Goal: Contribute content

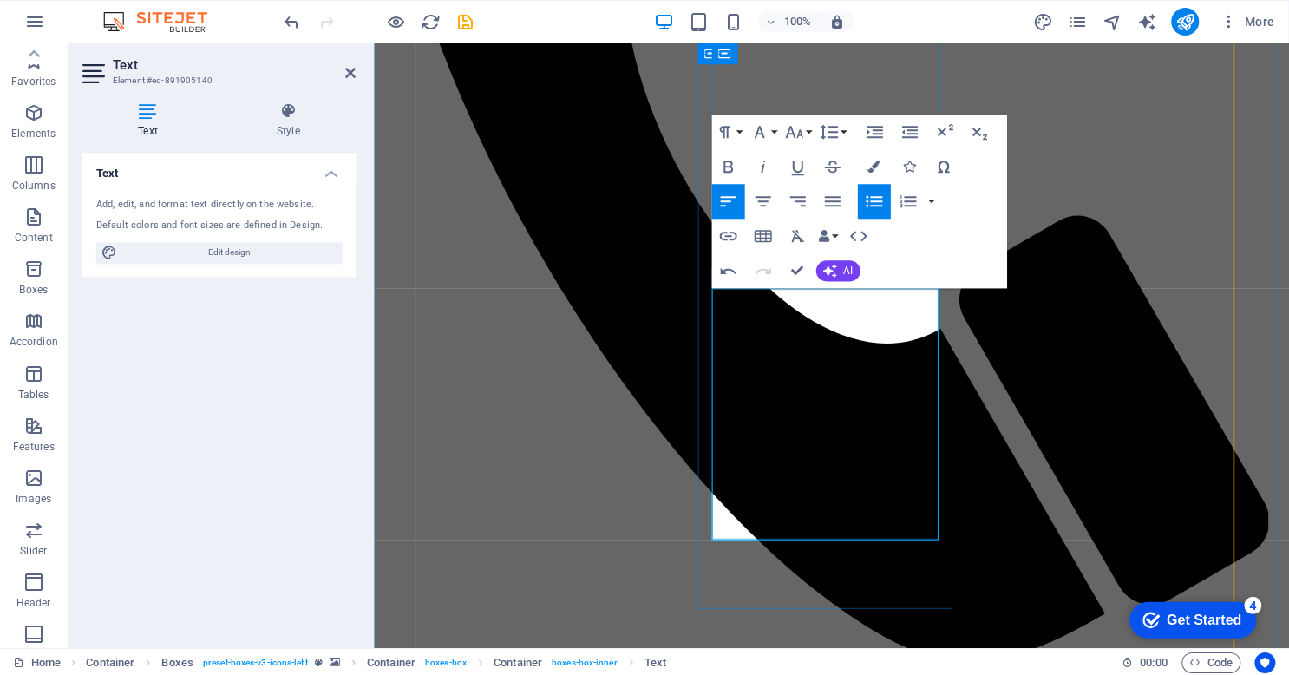
scroll to position [177, 0]
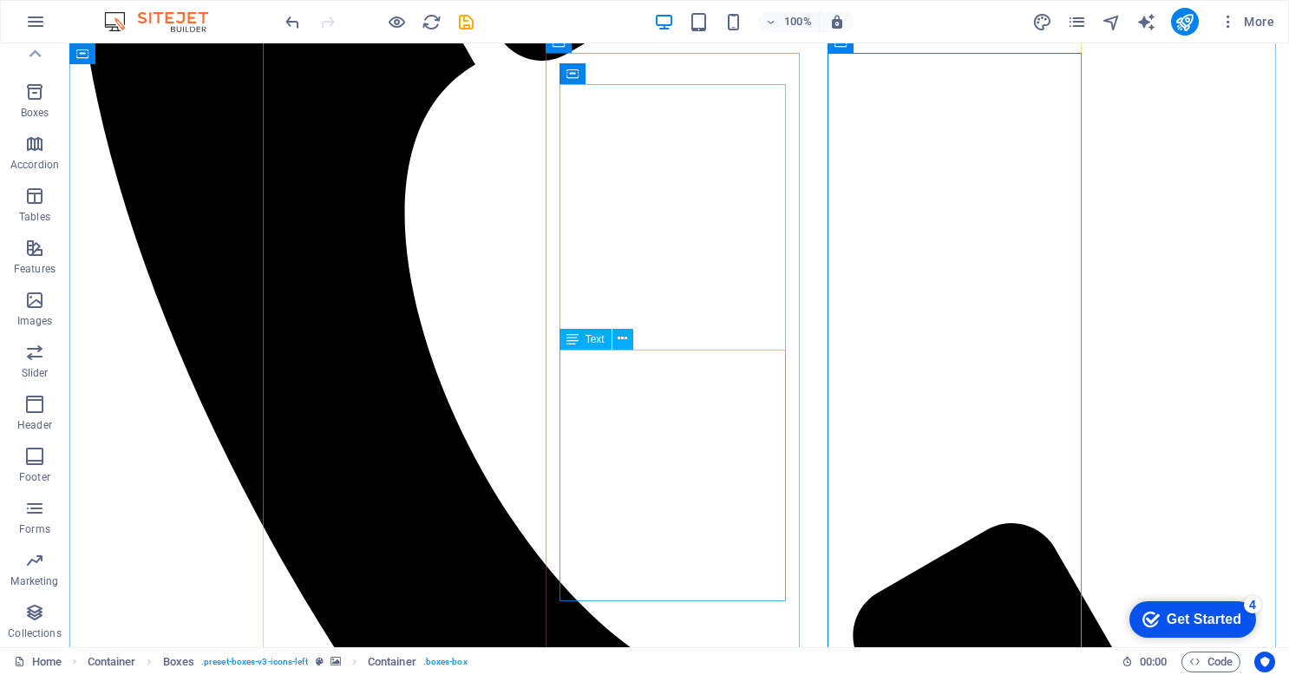
scroll to position [1268, 0]
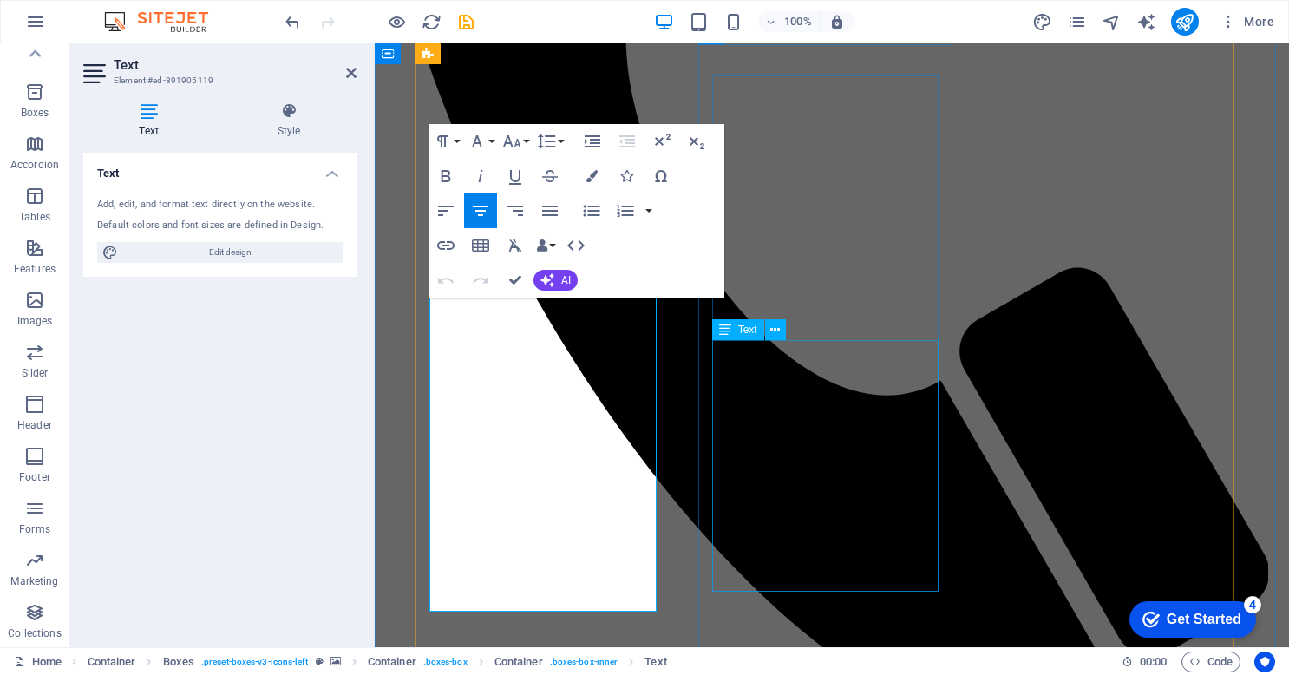
click at [221, 510] on div "Text Add, edit, and format text directly on the website. Default colors and fon…" at bounding box center [219, 393] width 273 height 480
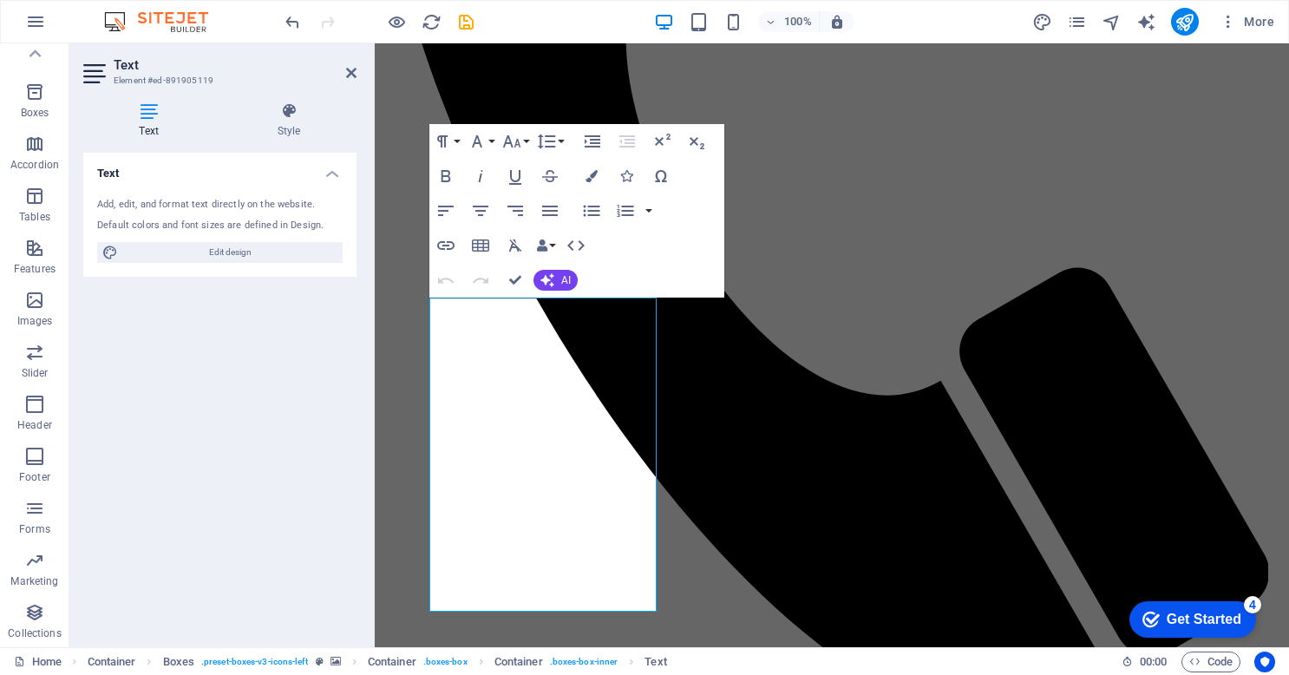
click at [344, 70] on h2 "Text" at bounding box center [235, 65] width 243 height 16
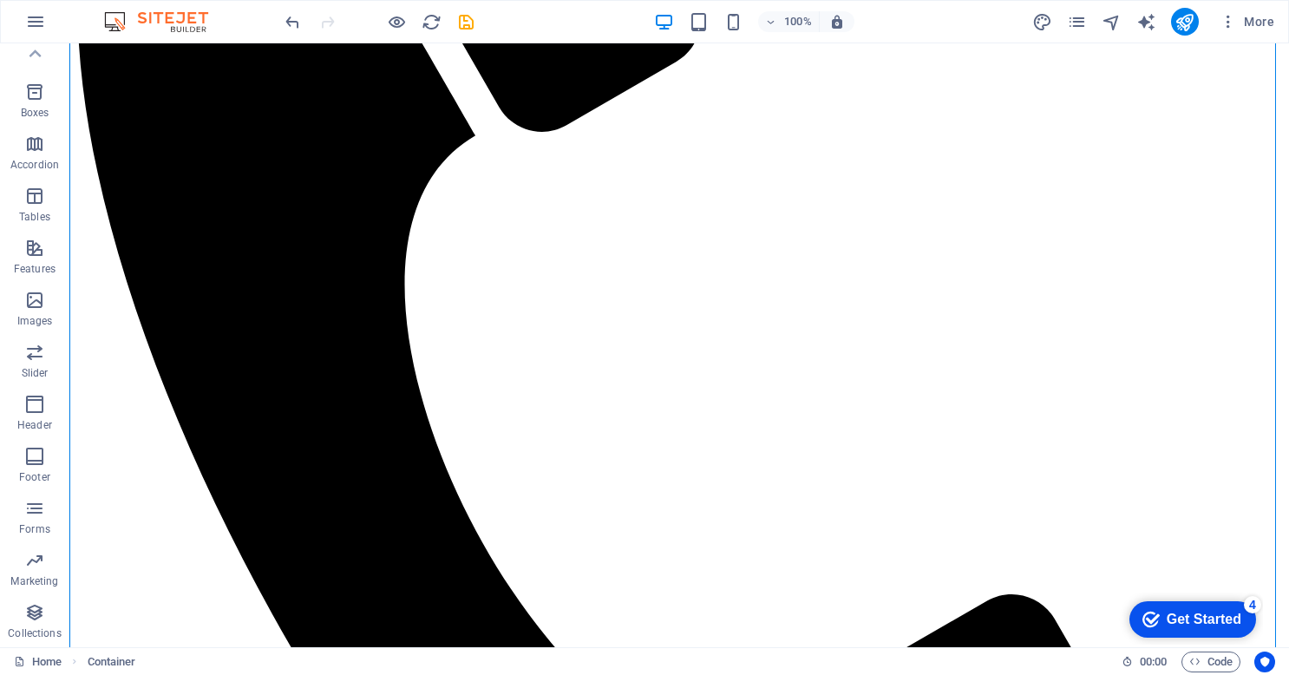
scroll to position [1202, 0]
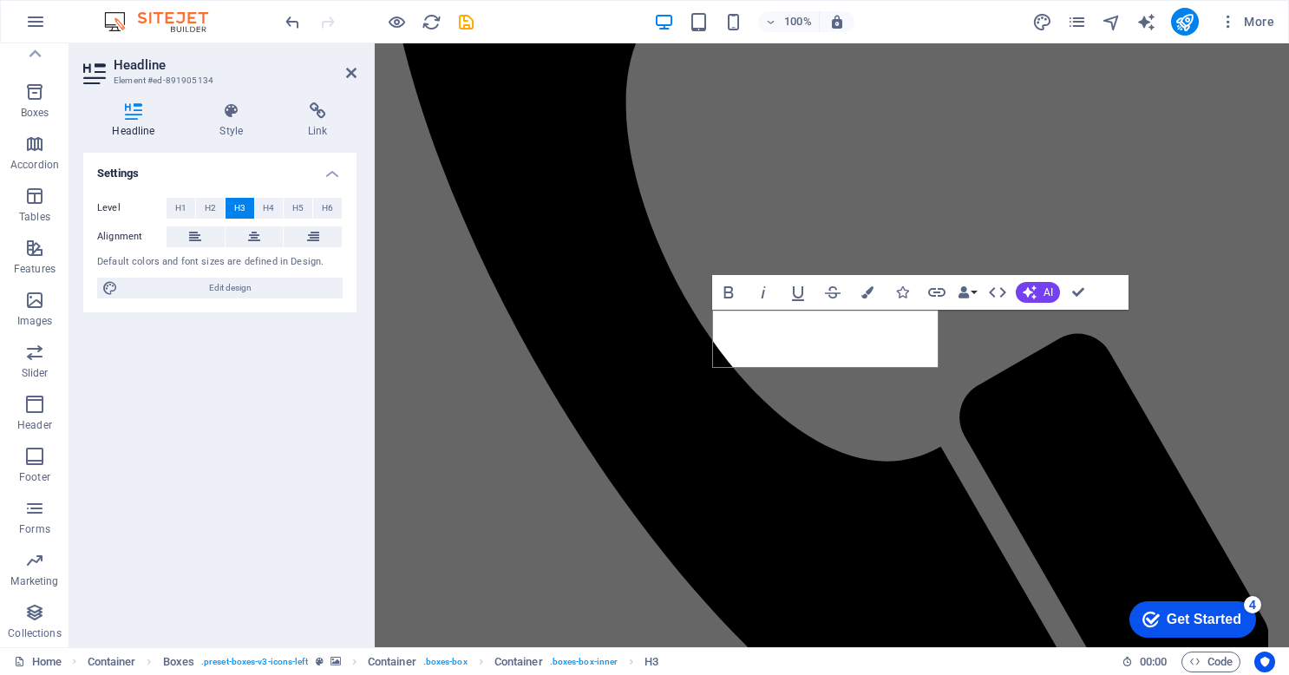
click at [135, 390] on div "Settings Level H1 H2 H3 H4 H5 H6 Alignment Default colors and font sizes are de…" at bounding box center [219, 393] width 273 height 480
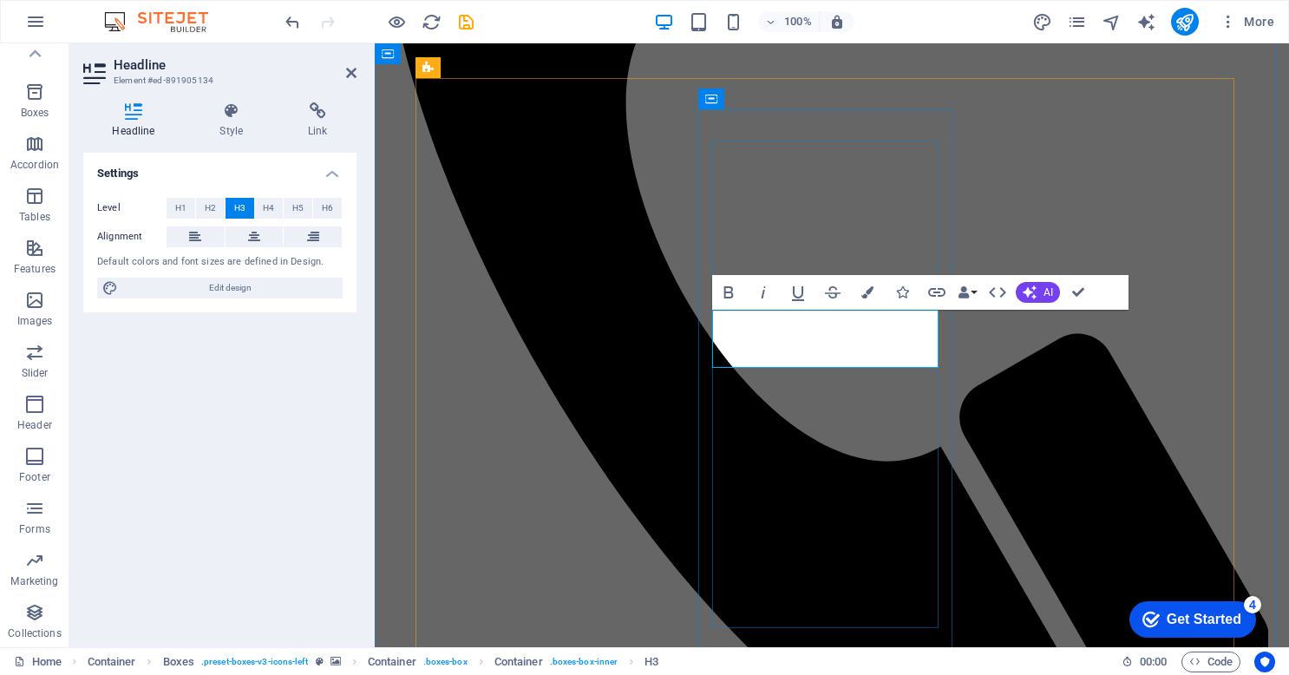
click at [279, 432] on div "Settings Level H1 H2 H3 H4 H5 H6 Alignment Default colors and font sizes are de…" at bounding box center [219, 393] width 273 height 480
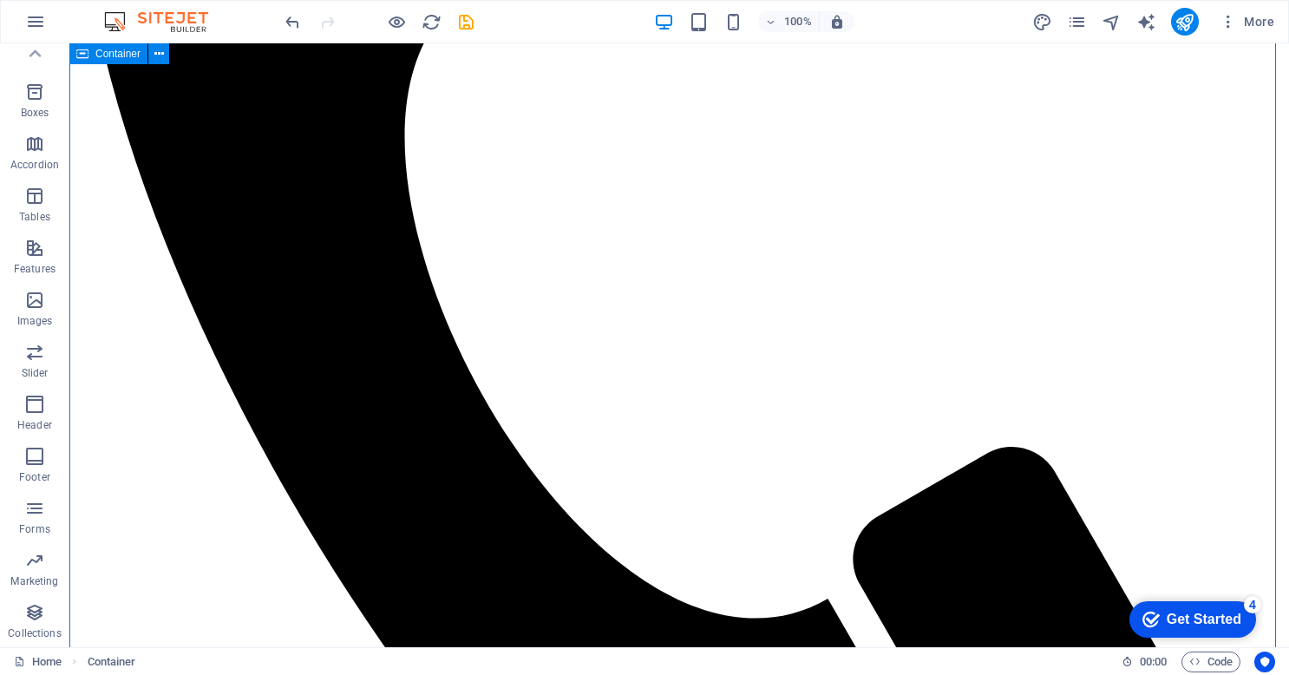
scroll to position [1338, 0]
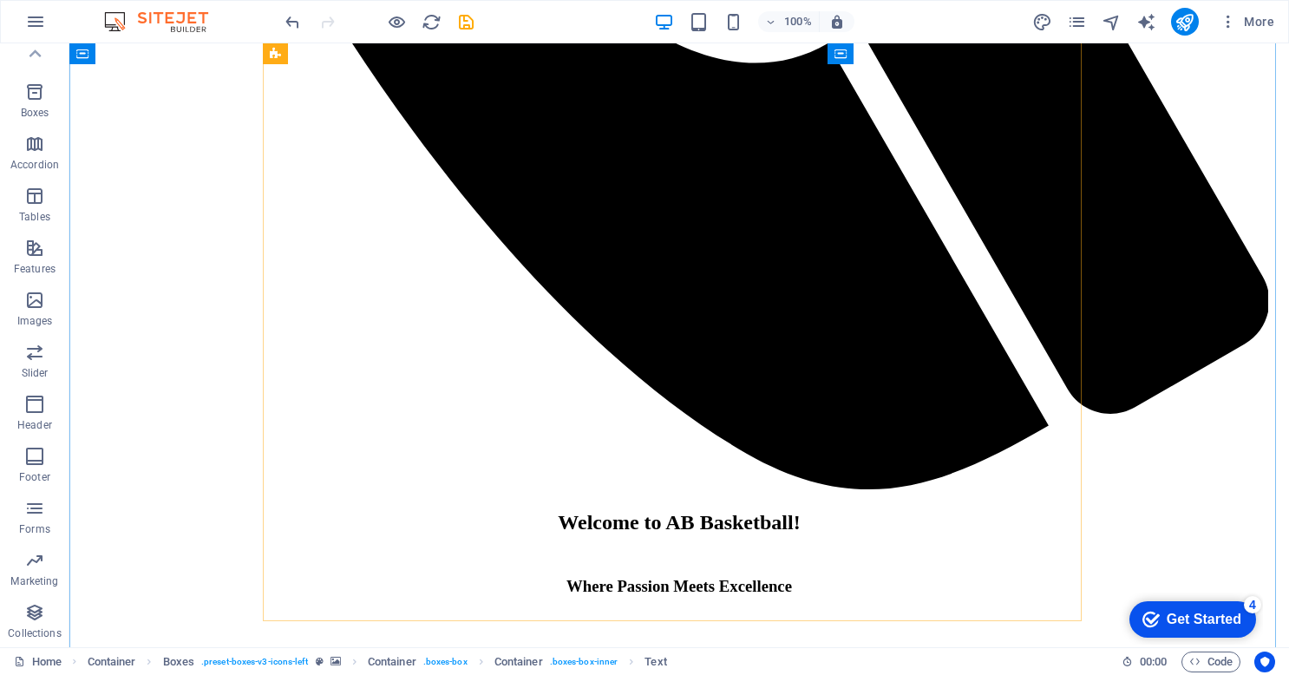
scroll to position [1898, 0]
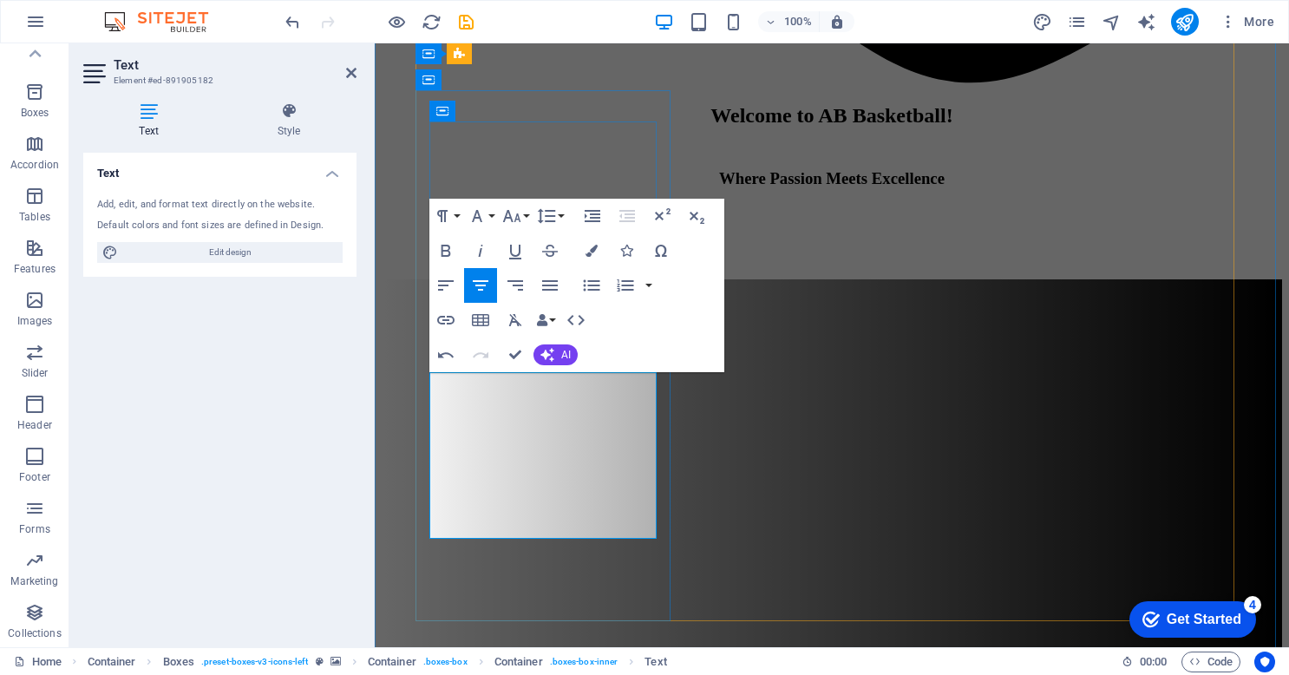
drag, startPoint x: 461, startPoint y: 485, endPoint x: 588, endPoint y: 527, distance: 133.6
click at [588, 284] on icon "button" at bounding box center [591, 285] width 21 height 21
click at [442, 283] on icon "button" at bounding box center [445, 285] width 21 height 21
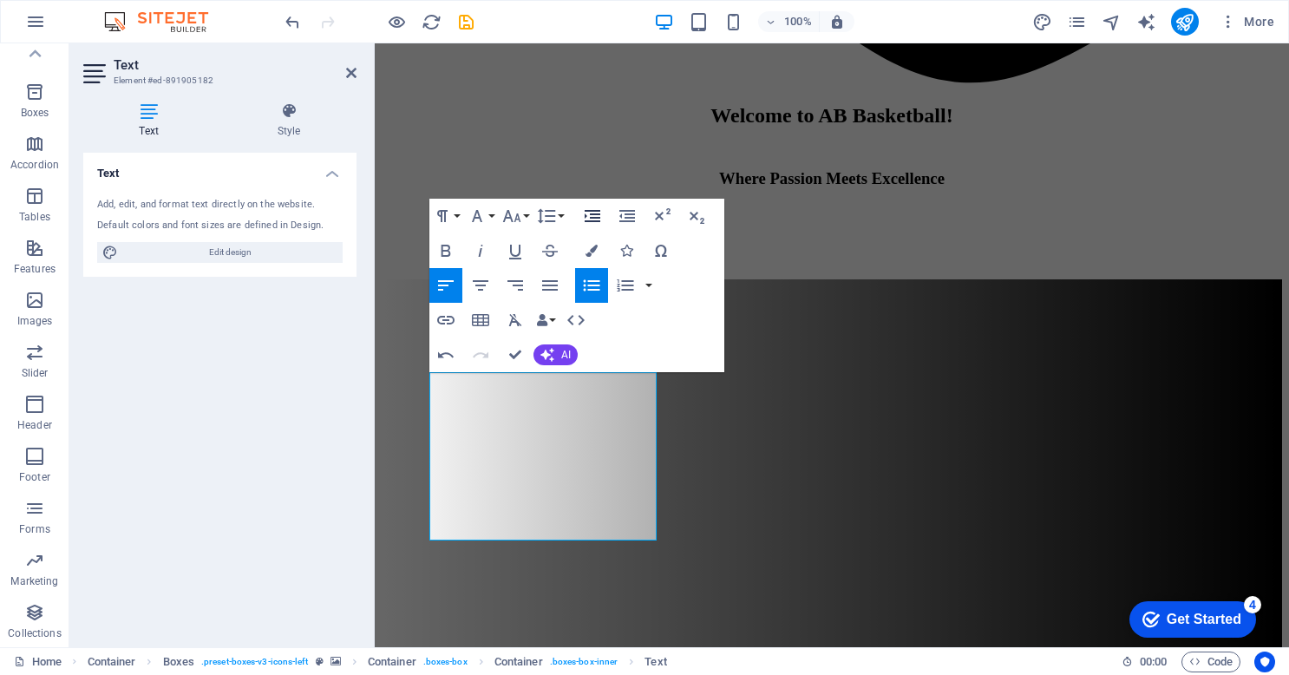
click at [595, 213] on icon "button" at bounding box center [593, 216] width 16 height 12
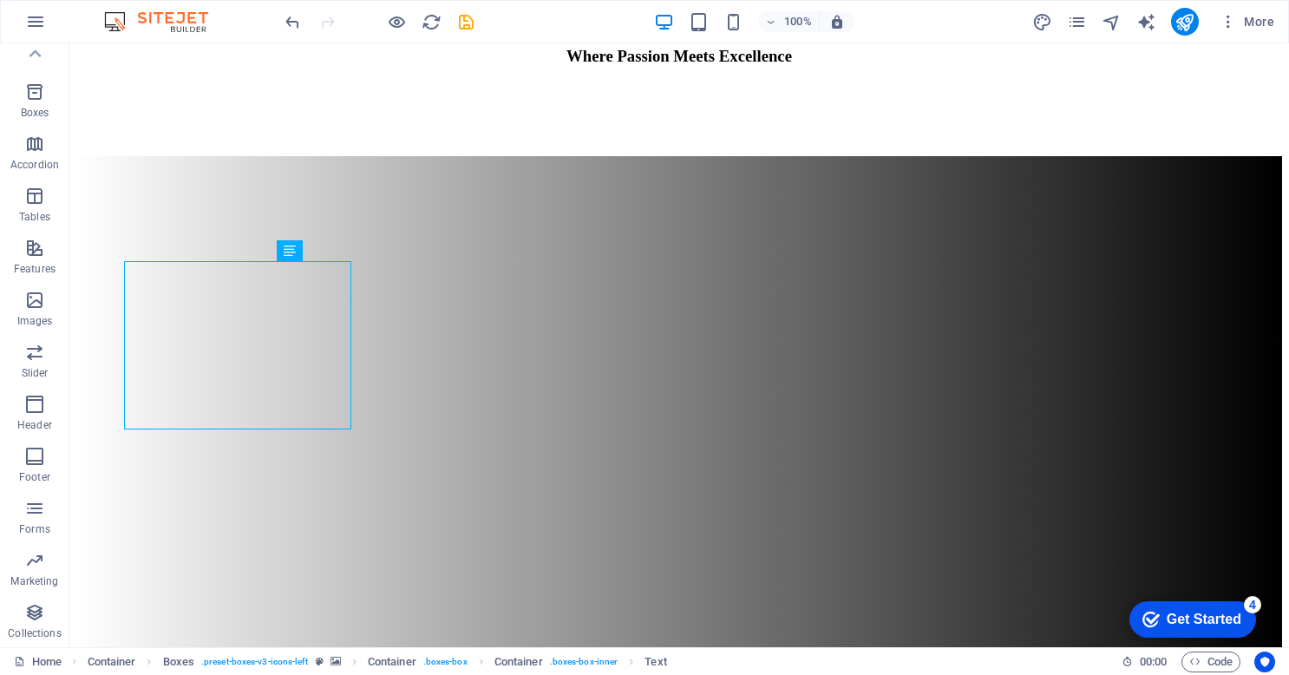
scroll to position [2009, 0]
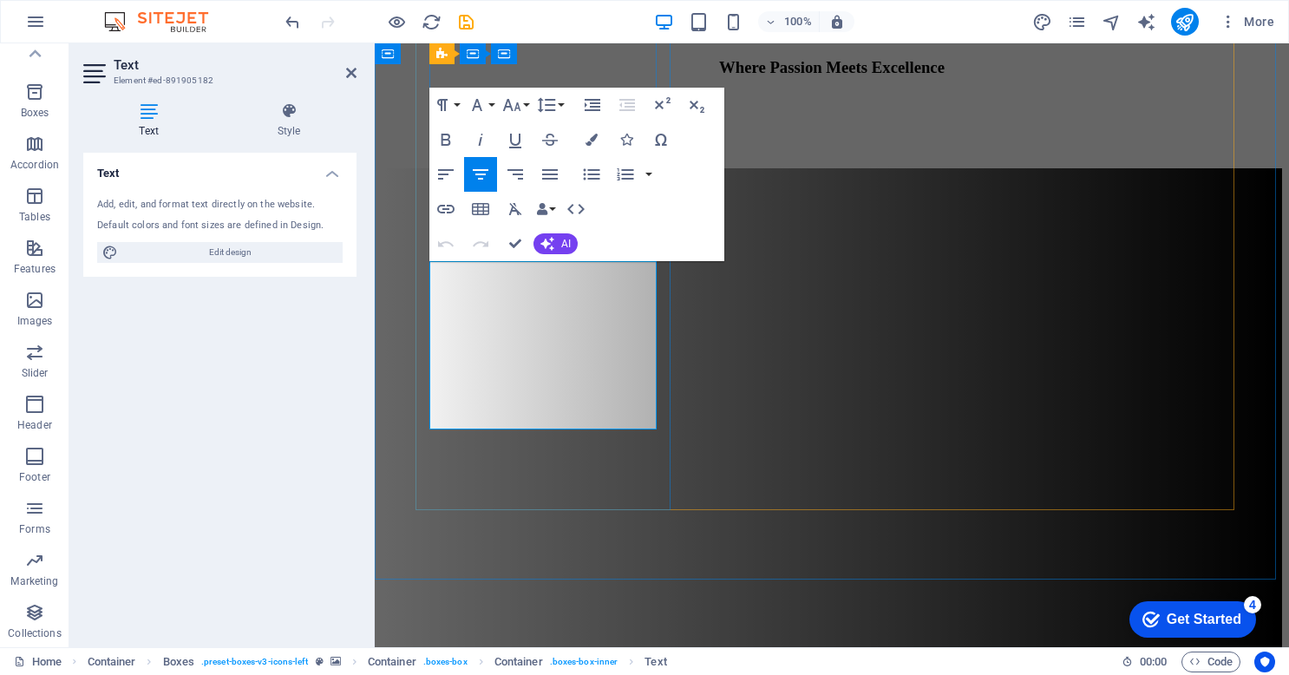
drag, startPoint x: 634, startPoint y: 374, endPoint x: 579, endPoint y: 374, distance: 54.6
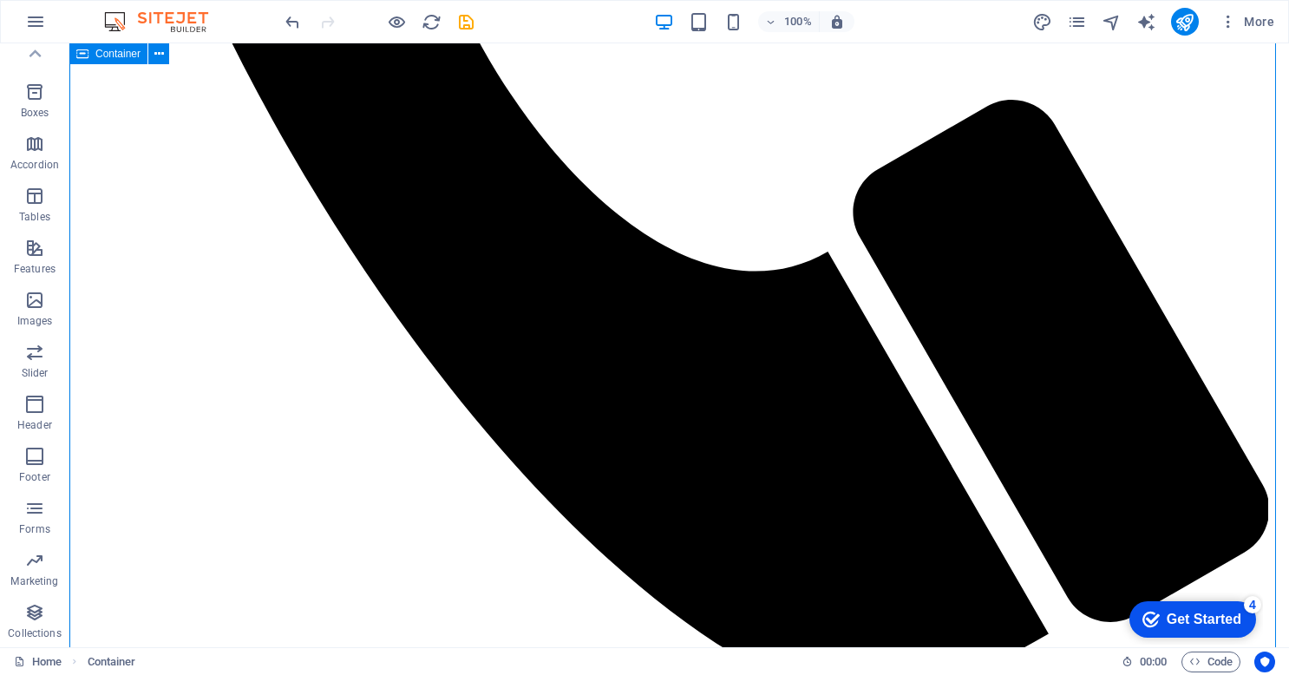
scroll to position [1775, 0]
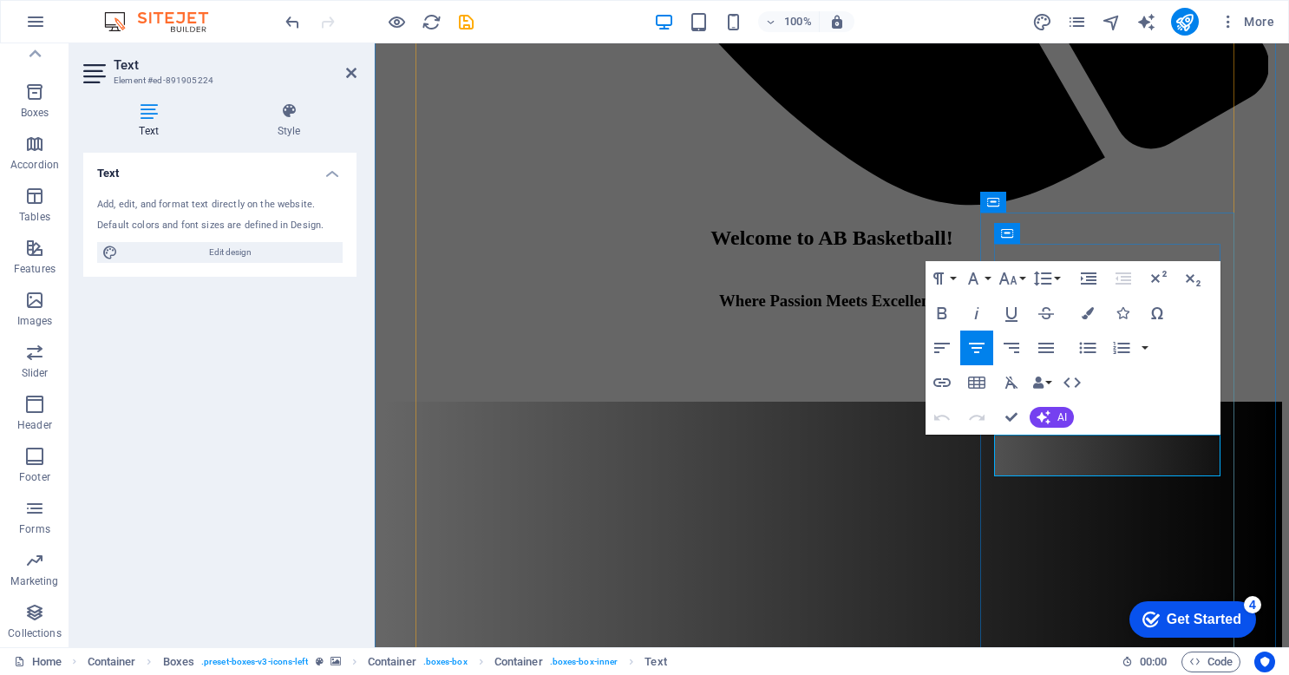
drag, startPoint x: 1146, startPoint y: 469, endPoint x: 1205, endPoint y: 475, distance: 58.4
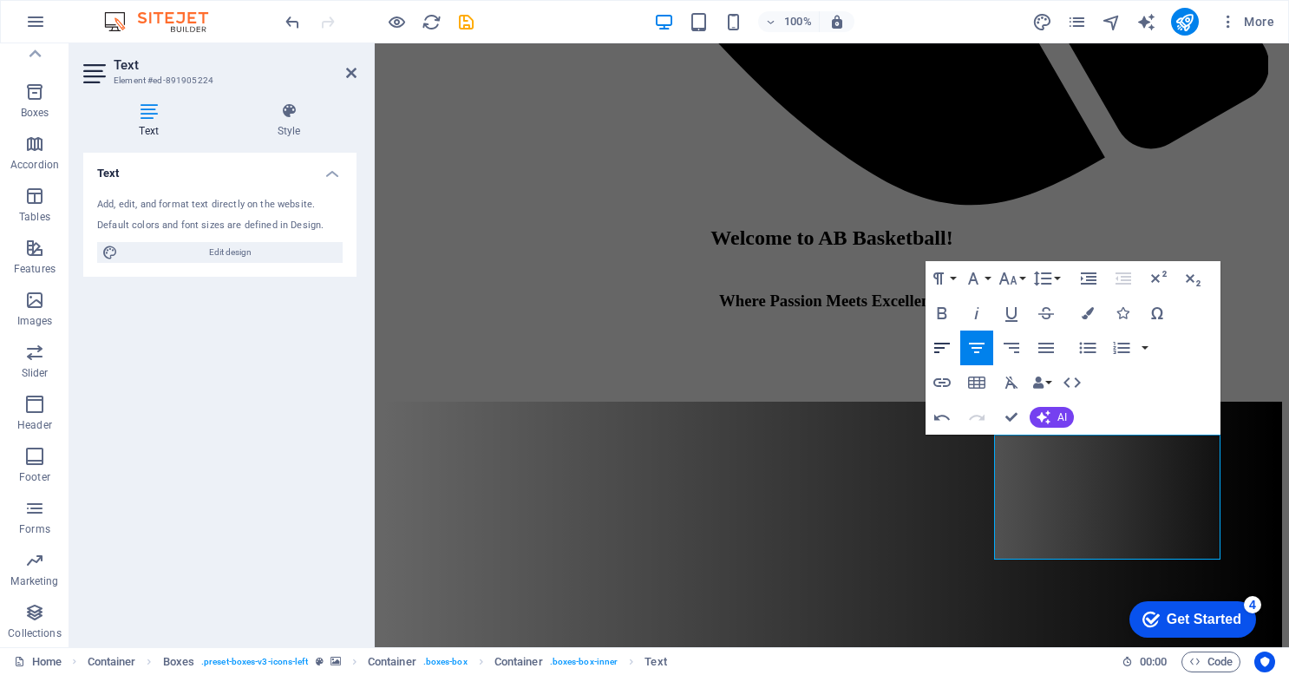
click at [942, 342] on icon "button" at bounding box center [941, 347] width 21 height 21
click at [1094, 347] on icon "button" at bounding box center [1087, 347] width 16 height 11
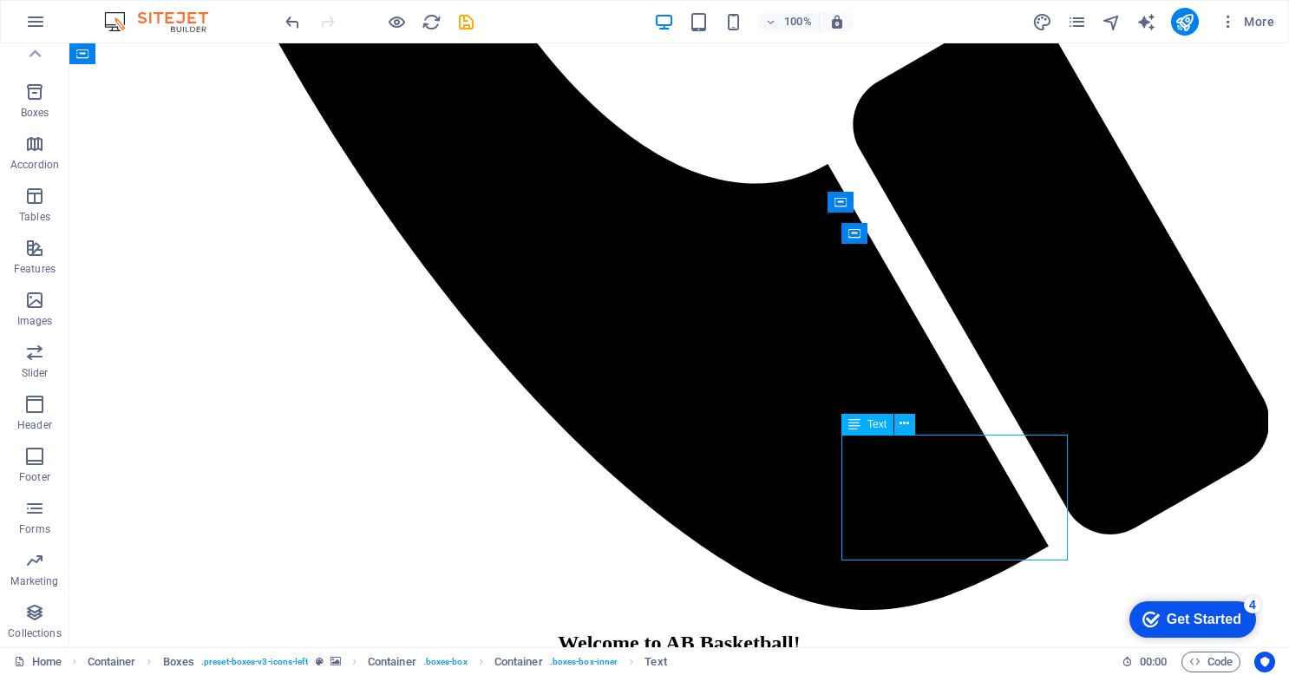
drag, startPoint x: 945, startPoint y: 545, endPoint x: 871, endPoint y: 522, distance: 77.9
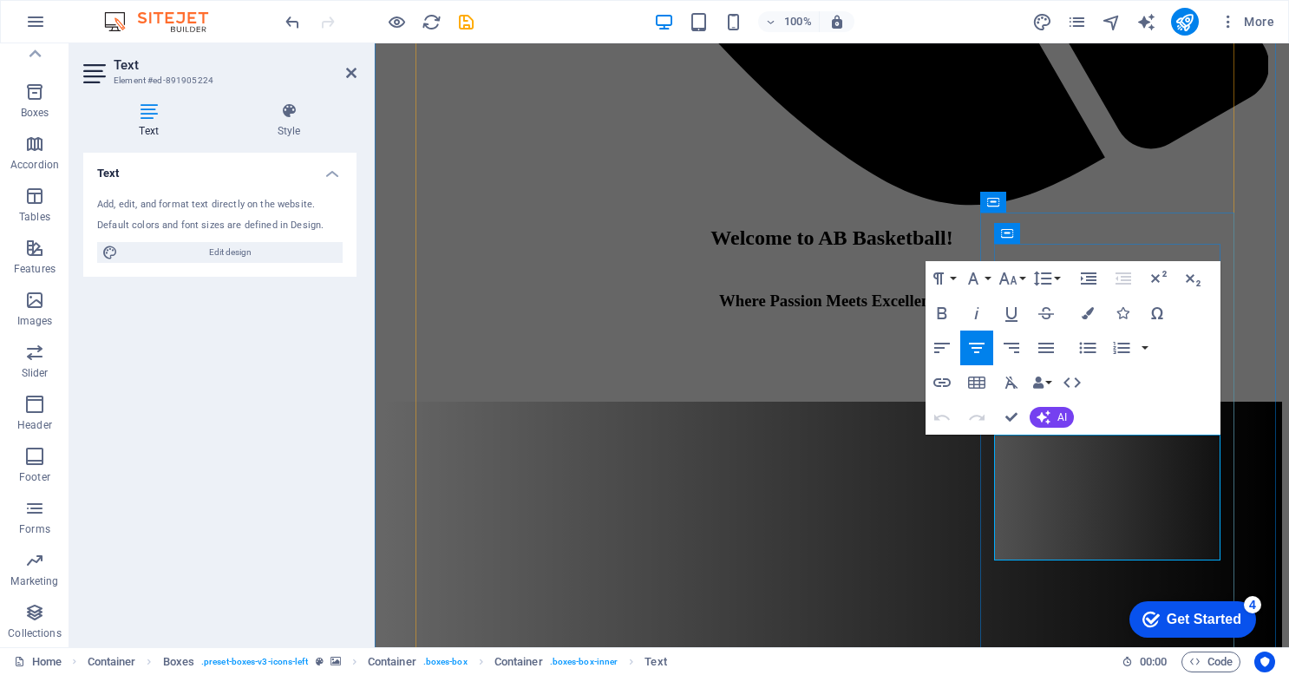
drag, startPoint x: 1100, startPoint y: 548, endPoint x: 996, endPoint y: 503, distance: 113.4
click at [1117, 280] on icon "button" at bounding box center [1123, 278] width 16 height 12
click at [1086, 272] on icon "button" at bounding box center [1089, 278] width 16 height 12
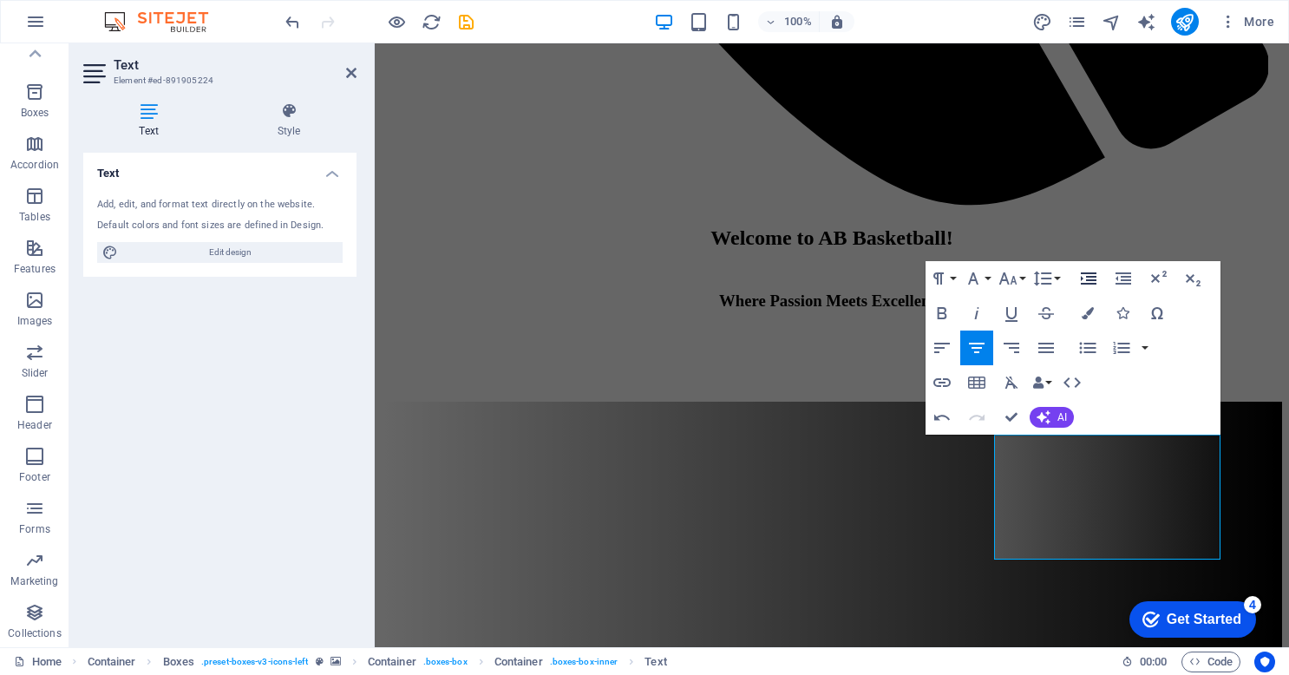
click at [1086, 272] on icon "button" at bounding box center [1089, 278] width 16 height 12
click at [938, 347] on icon "button" at bounding box center [942, 348] width 16 height 10
click at [1084, 351] on icon "button" at bounding box center [1087, 347] width 16 height 11
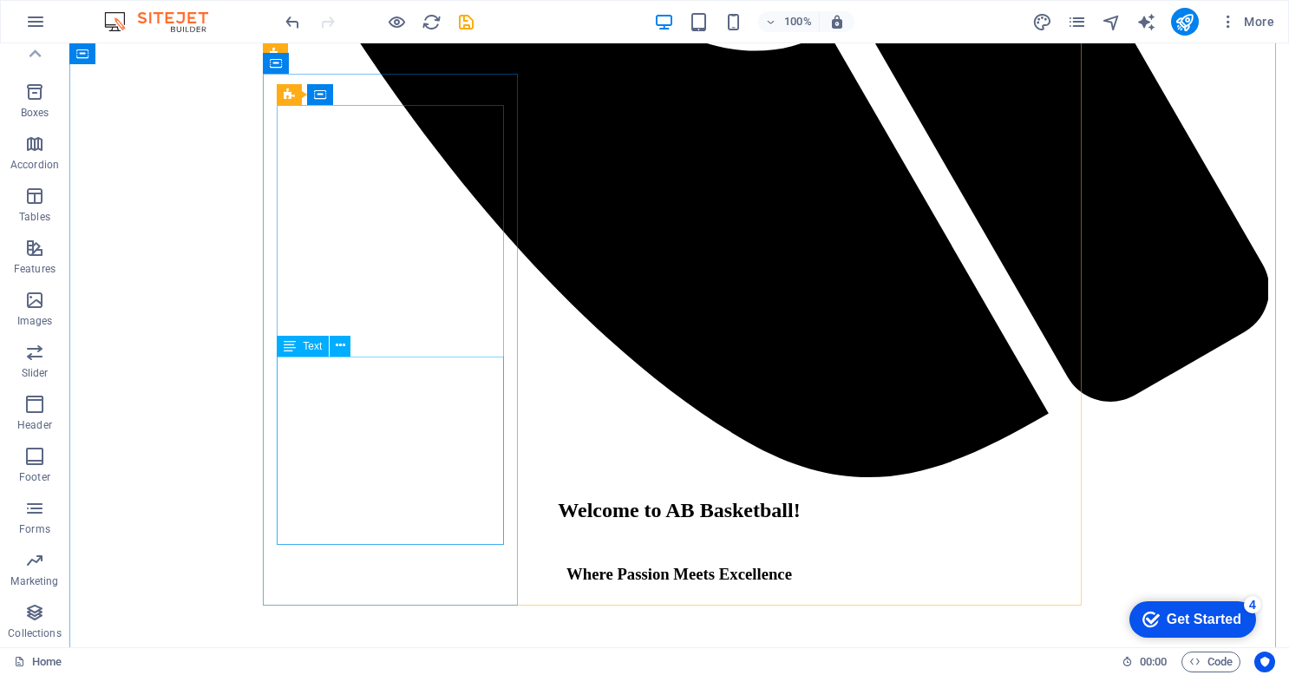
scroll to position [1916, 0]
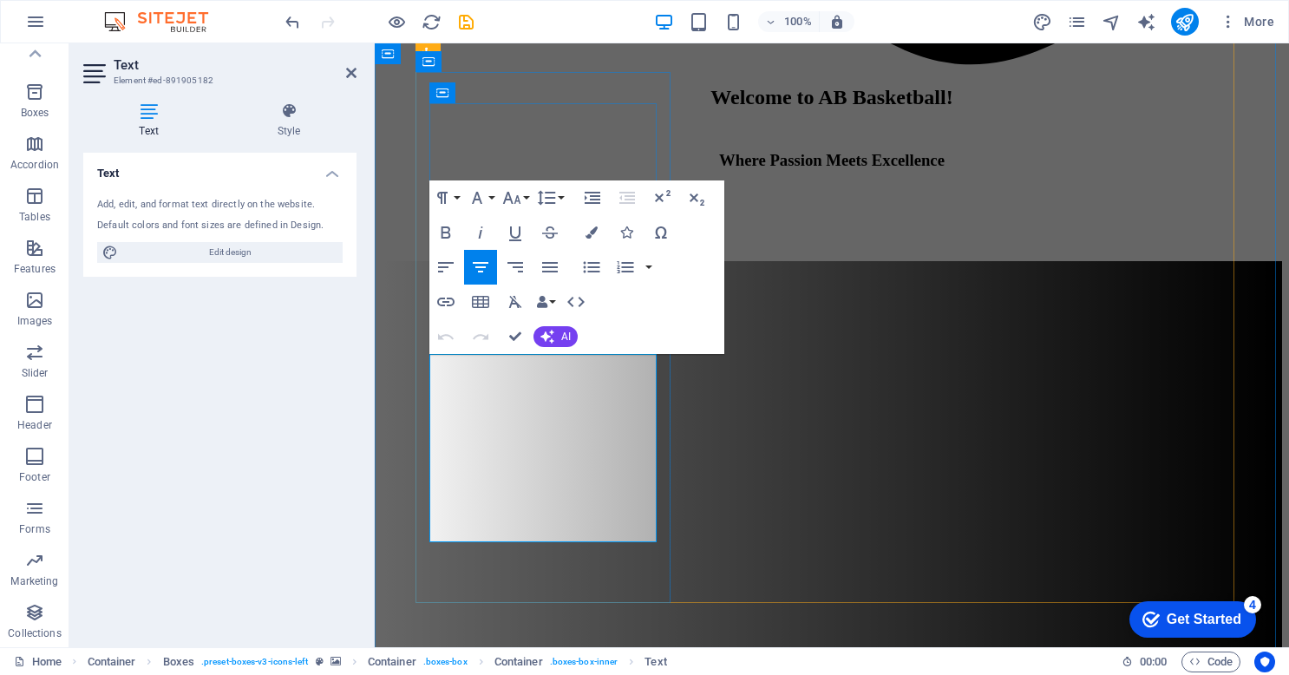
drag, startPoint x: 552, startPoint y: 538, endPoint x: 437, endPoint y: 472, distance: 132.1
click at [626, 198] on icon "button" at bounding box center [627, 197] width 21 height 21
click at [317, 510] on div "Text Add, edit, and format text directly on the website. Default colors and fon…" at bounding box center [219, 393] width 273 height 480
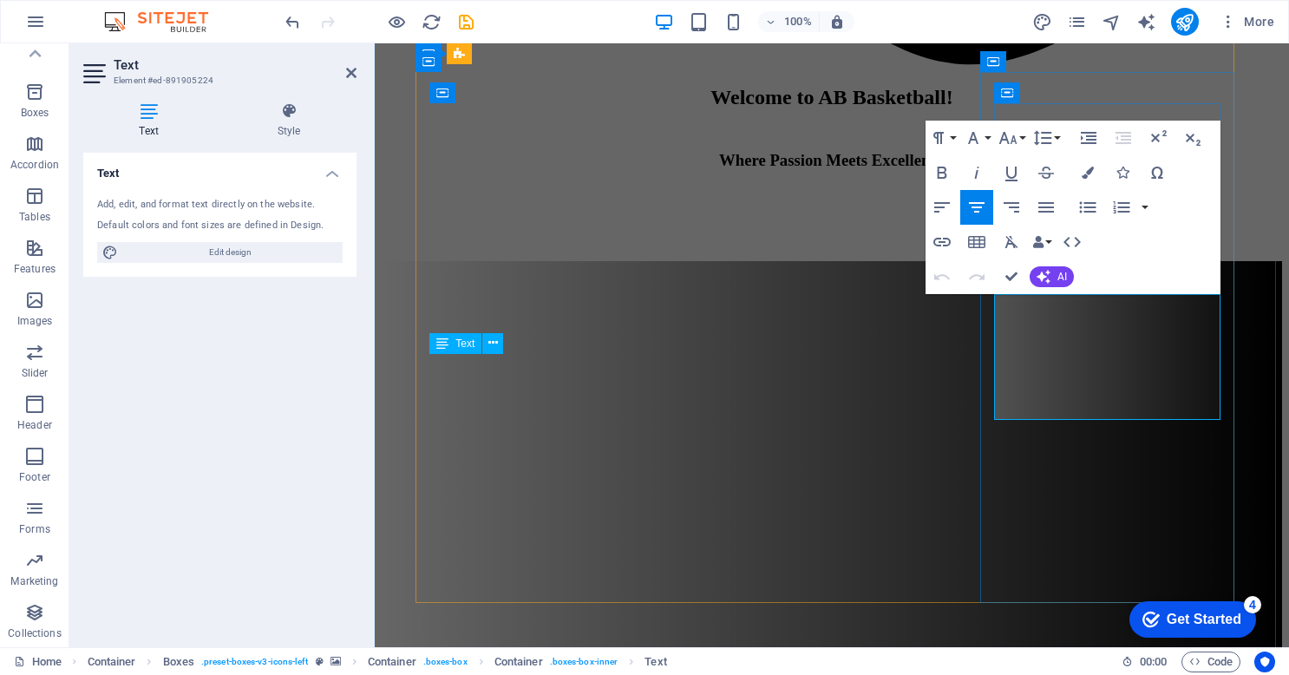
drag, startPoint x: 1212, startPoint y: 408, endPoint x: 1040, endPoint y: 356, distance: 180.3
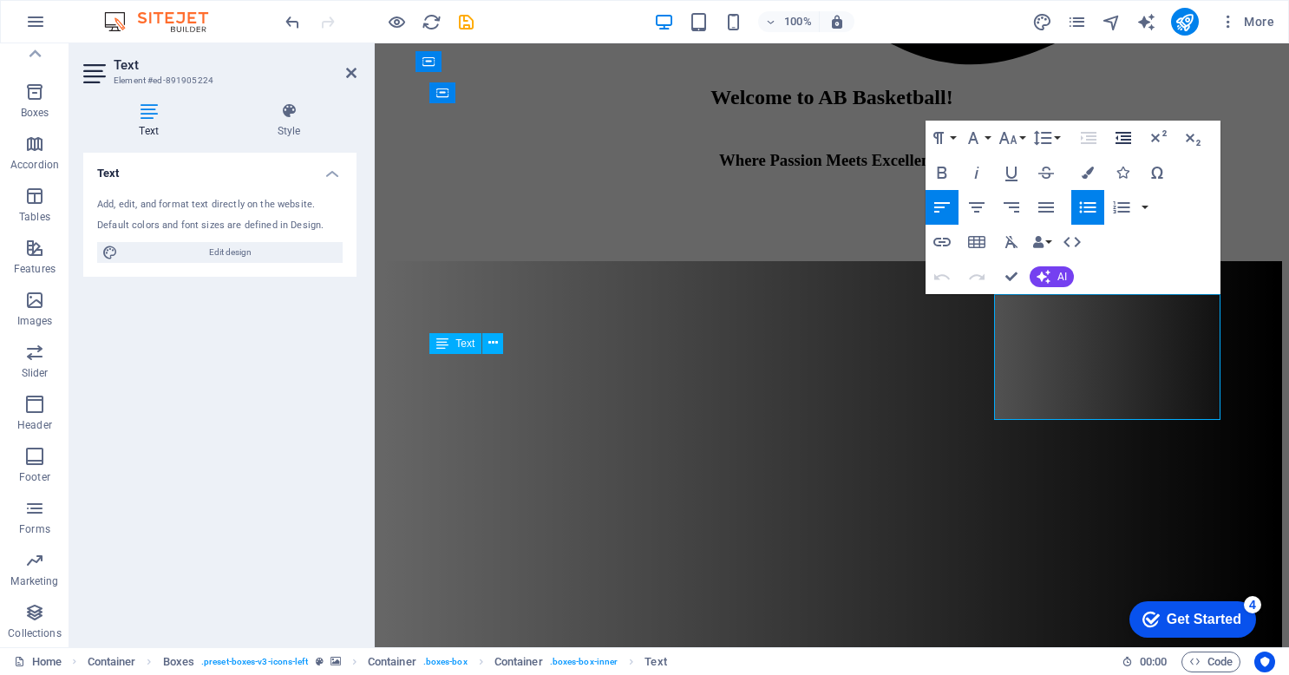
click at [1117, 137] on icon "button" at bounding box center [1123, 138] width 16 height 12
click at [1042, 212] on icon "button" at bounding box center [1046, 207] width 16 height 10
click at [1093, 143] on icon "button" at bounding box center [1089, 138] width 16 height 12
click at [1113, 142] on icon "button" at bounding box center [1123, 137] width 21 height 21
click at [1120, 136] on icon "button" at bounding box center [1123, 138] width 16 height 12
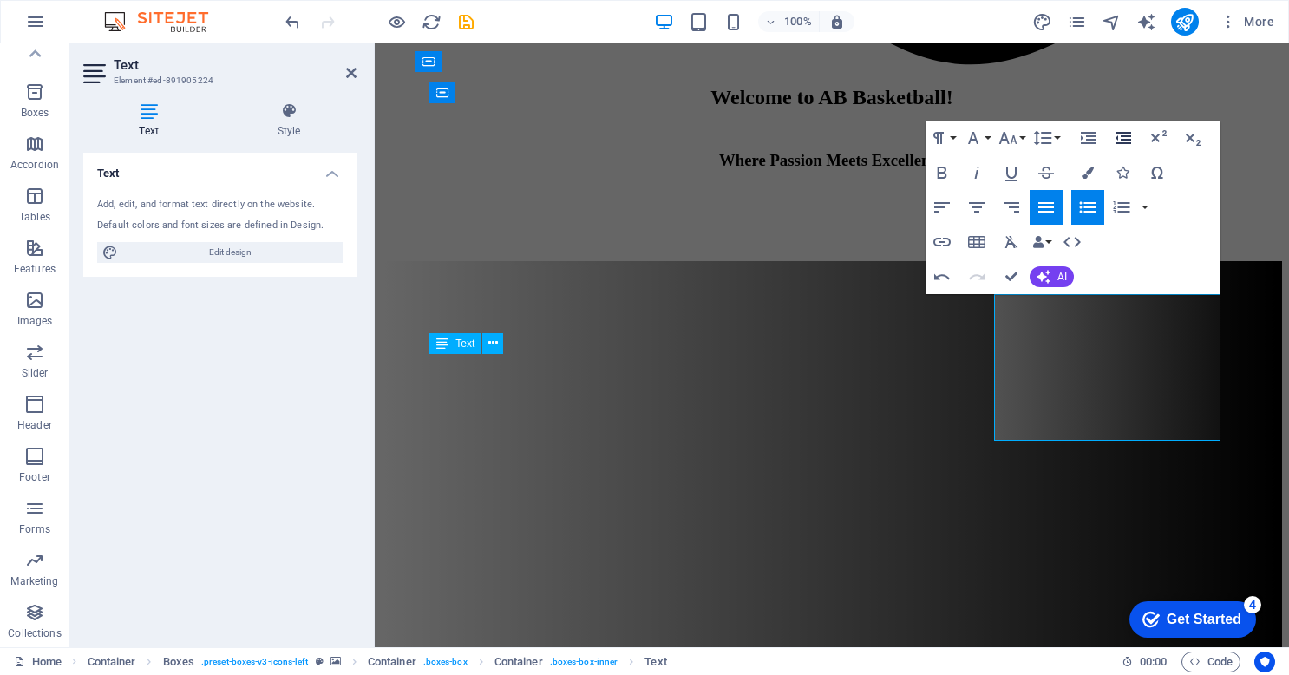
click at [1120, 136] on icon "button" at bounding box center [1123, 138] width 16 height 12
click at [940, 207] on icon "button" at bounding box center [942, 207] width 16 height 10
click at [1127, 135] on icon "button" at bounding box center [1123, 138] width 16 height 12
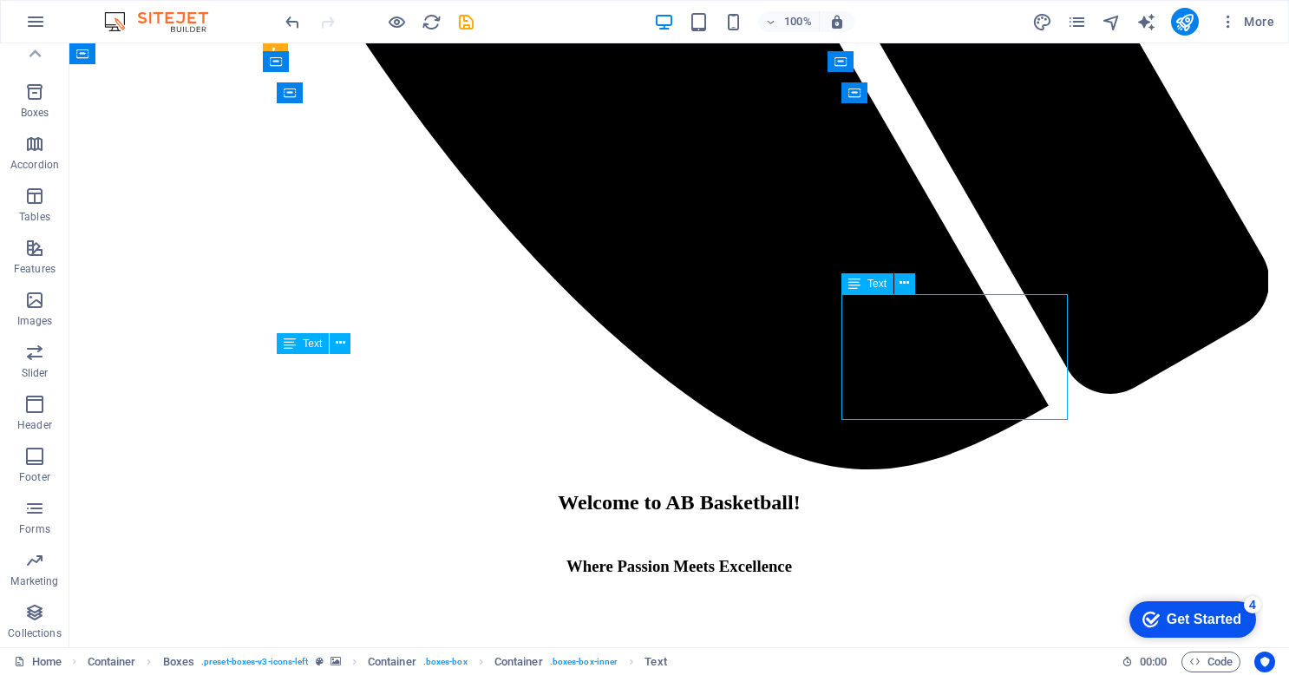
drag, startPoint x: 1053, startPoint y: 408, endPoint x: 922, endPoint y: 387, distance: 132.6
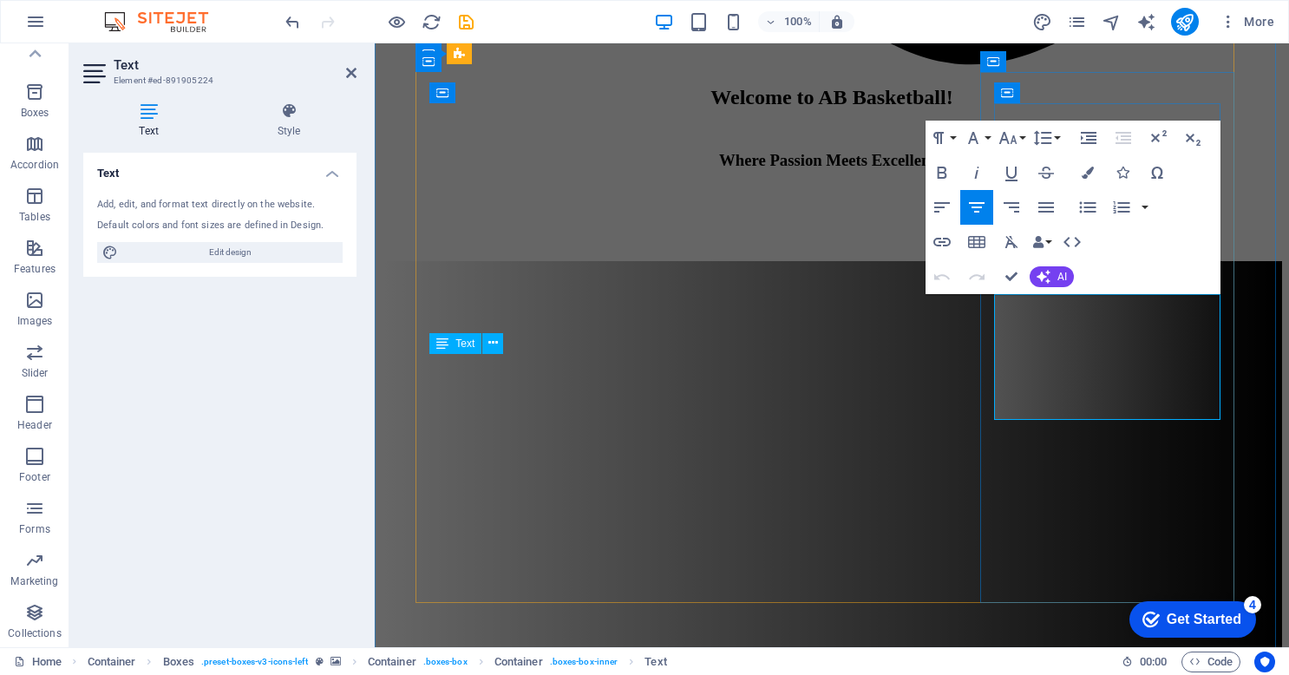
drag, startPoint x: 1208, startPoint y: 408, endPoint x: 1041, endPoint y: 359, distance: 174.3
click at [1124, 134] on icon "button" at bounding box center [1123, 137] width 21 height 21
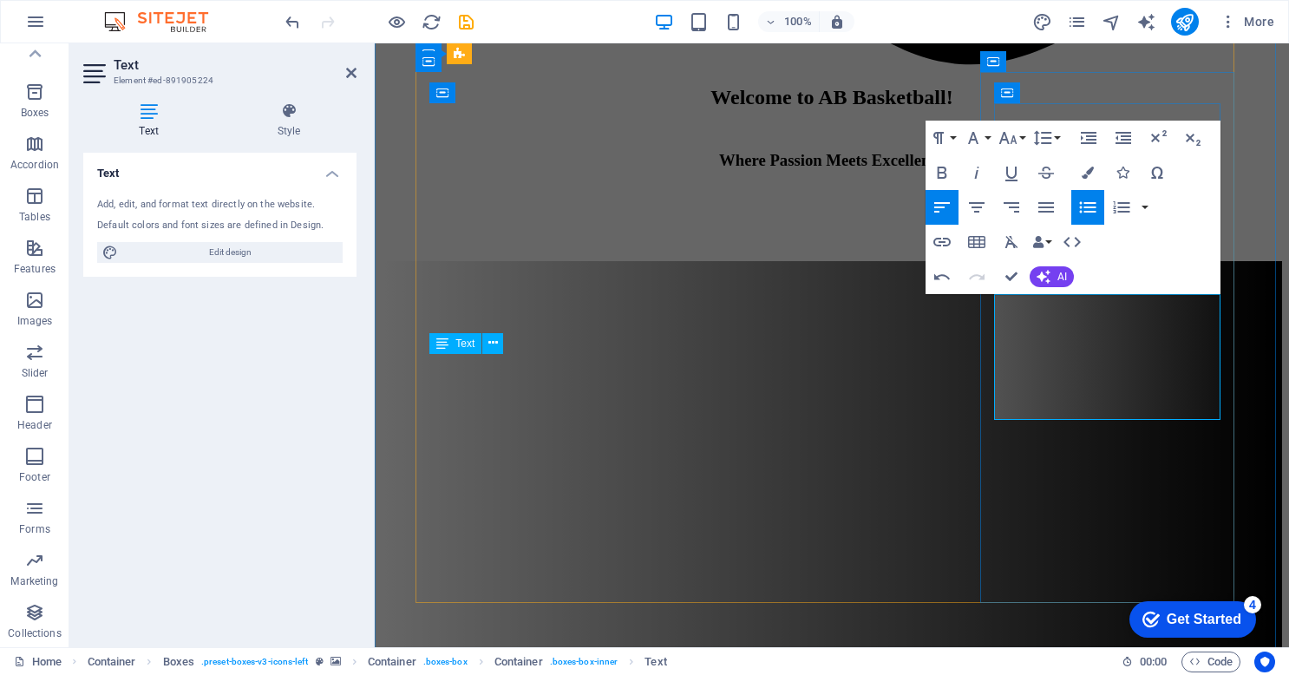
drag, startPoint x: 1209, startPoint y: 432, endPoint x: 1054, endPoint y: 375, distance: 165.5
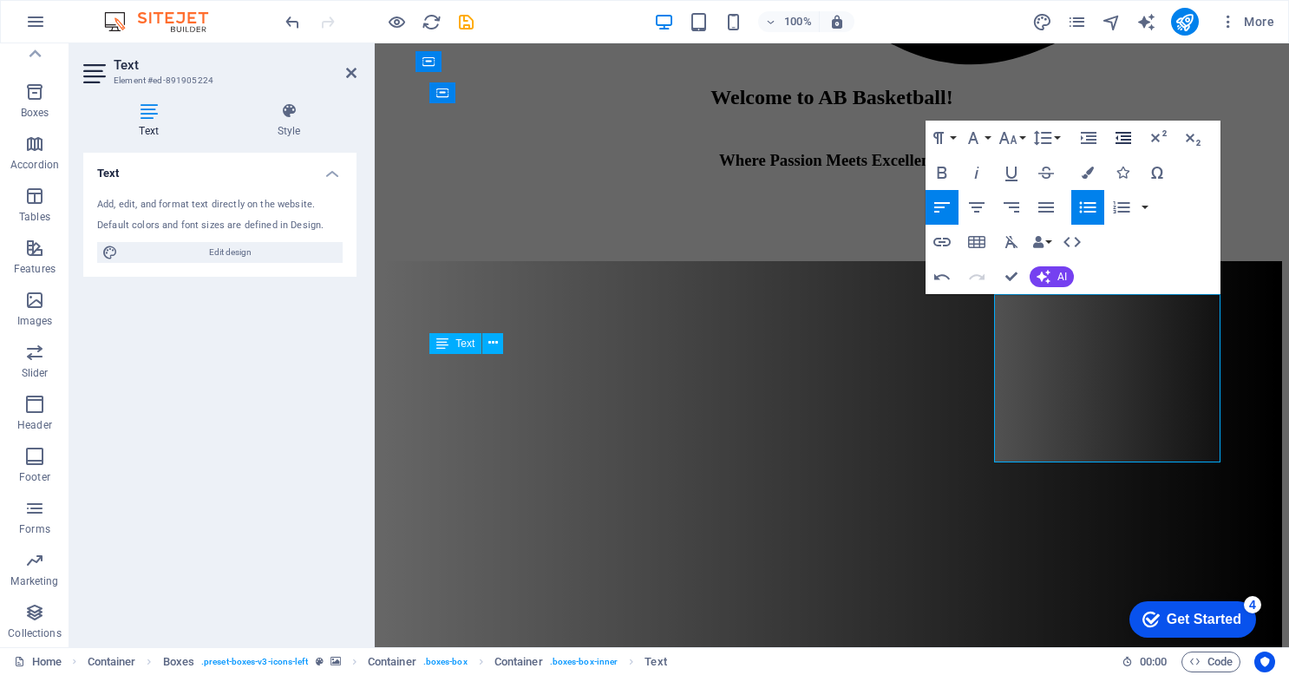
click at [1122, 140] on icon "button" at bounding box center [1123, 137] width 21 height 21
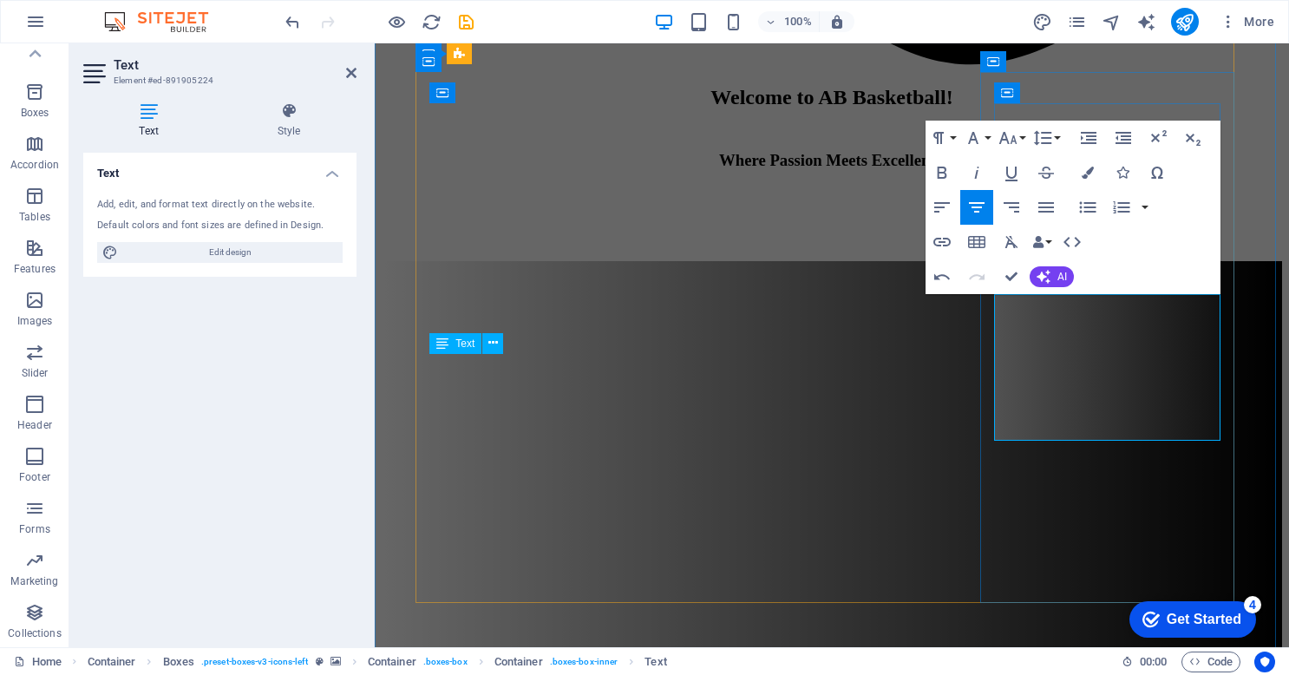
drag, startPoint x: 1120, startPoint y: 364, endPoint x: 1187, endPoint y: 363, distance: 67.7
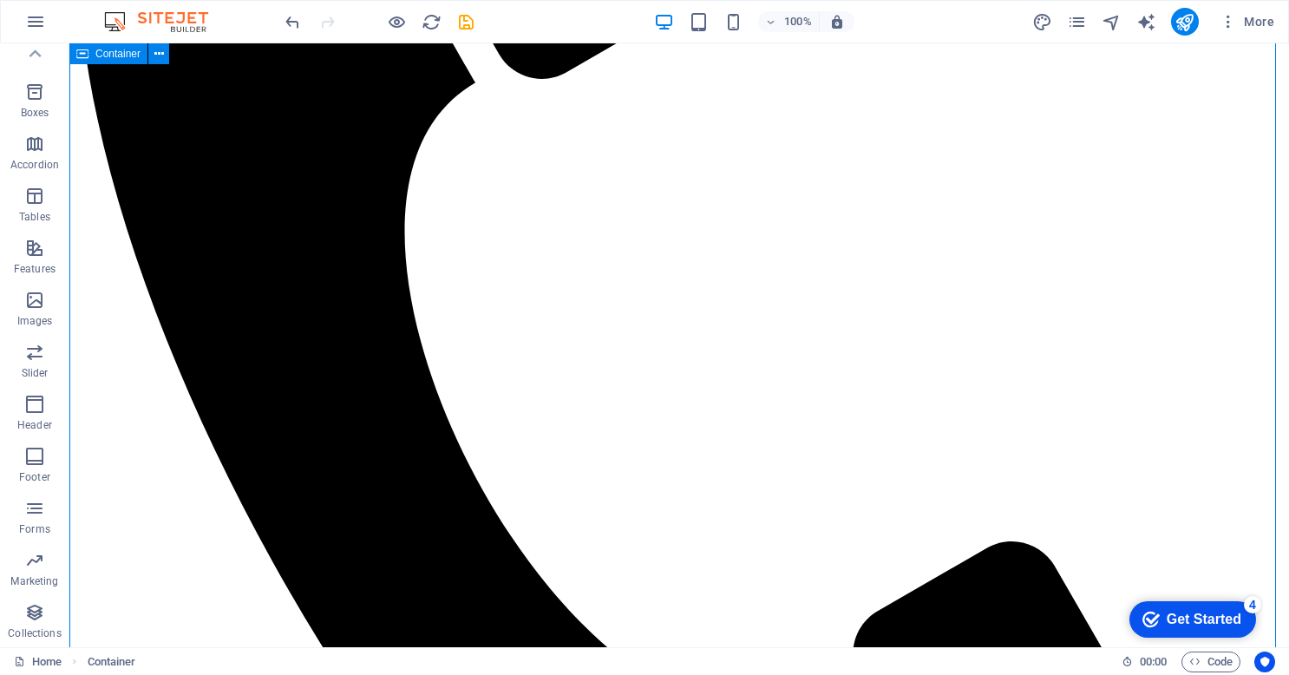
scroll to position [1238, 0]
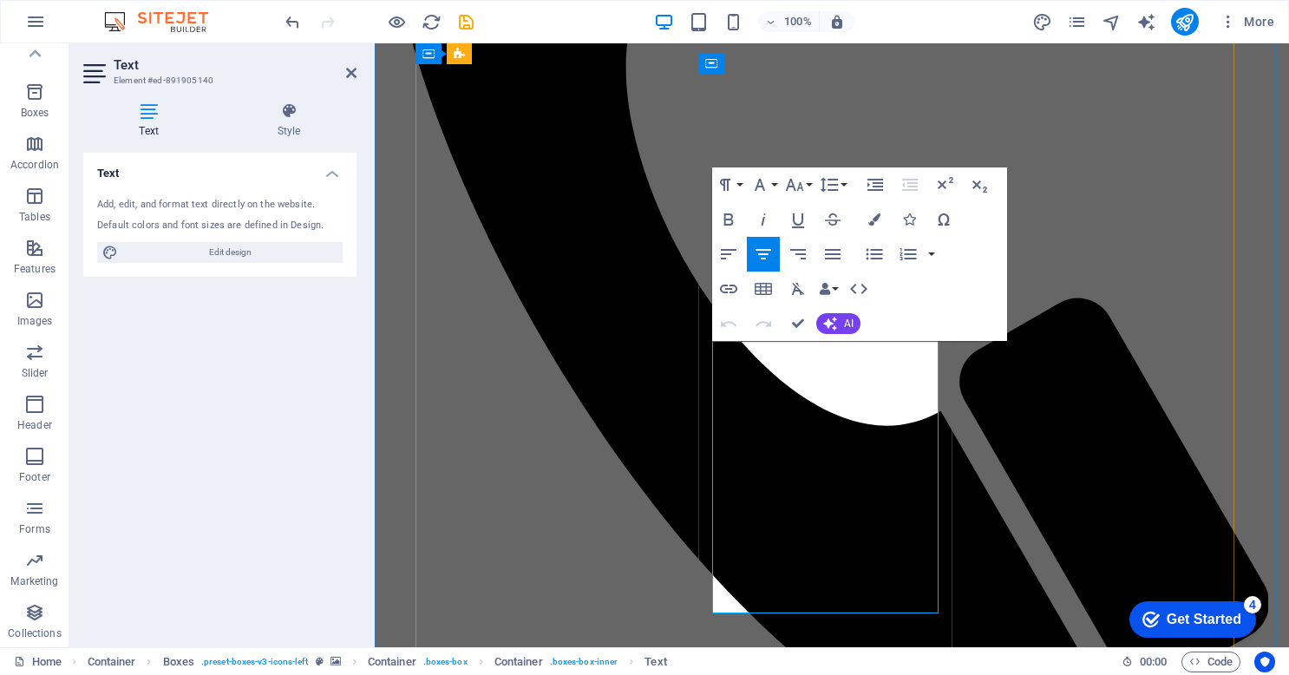
drag, startPoint x: 839, startPoint y: 587, endPoint x: 743, endPoint y: 479, distance: 145.0
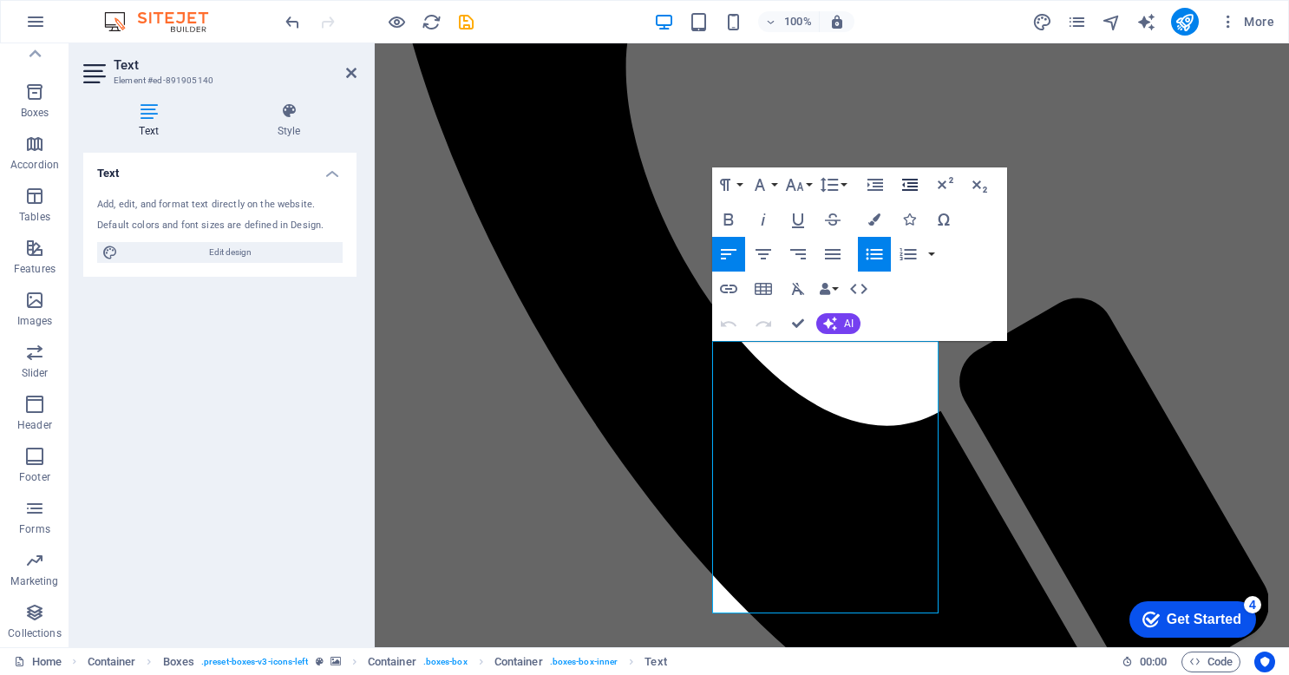
click at [905, 193] on icon "button" at bounding box center [909, 184] width 21 height 21
click at [886, 187] on button "Increase Indent" at bounding box center [875, 184] width 33 height 35
click at [913, 185] on icon "button" at bounding box center [909, 184] width 21 height 21
click at [911, 177] on icon "button" at bounding box center [909, 184] width 21 height 21
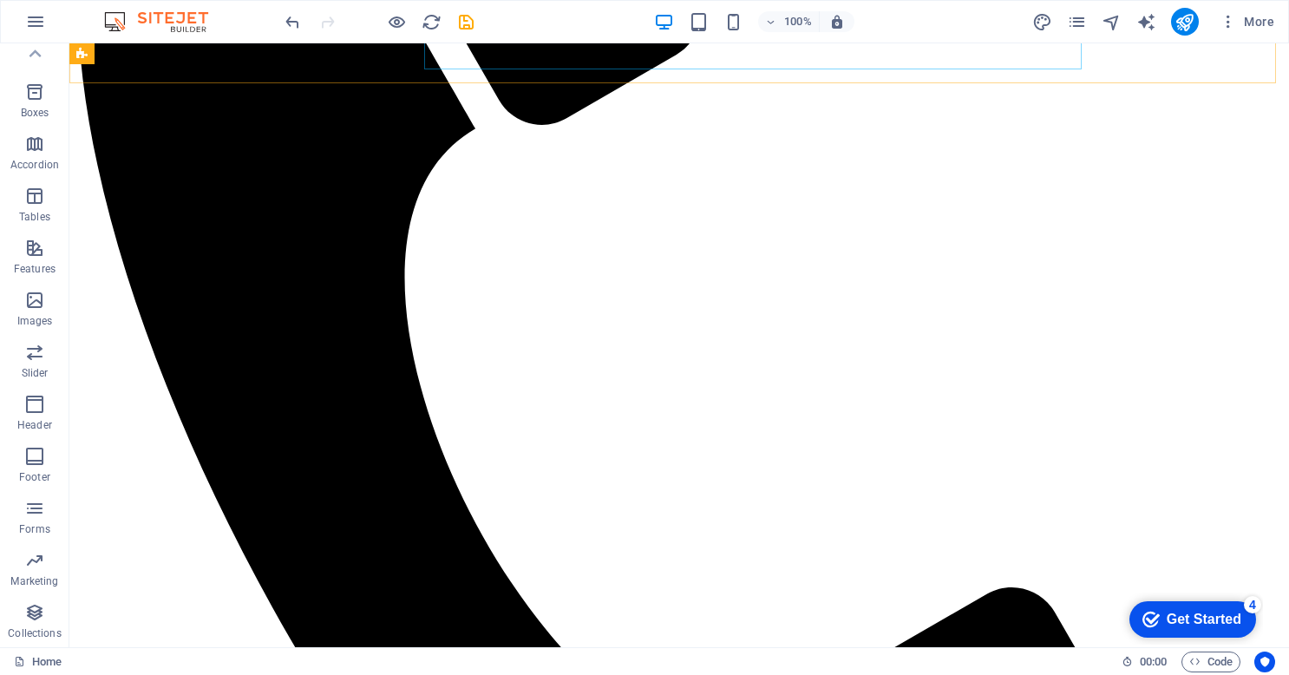
scroll to position [1255, 0]
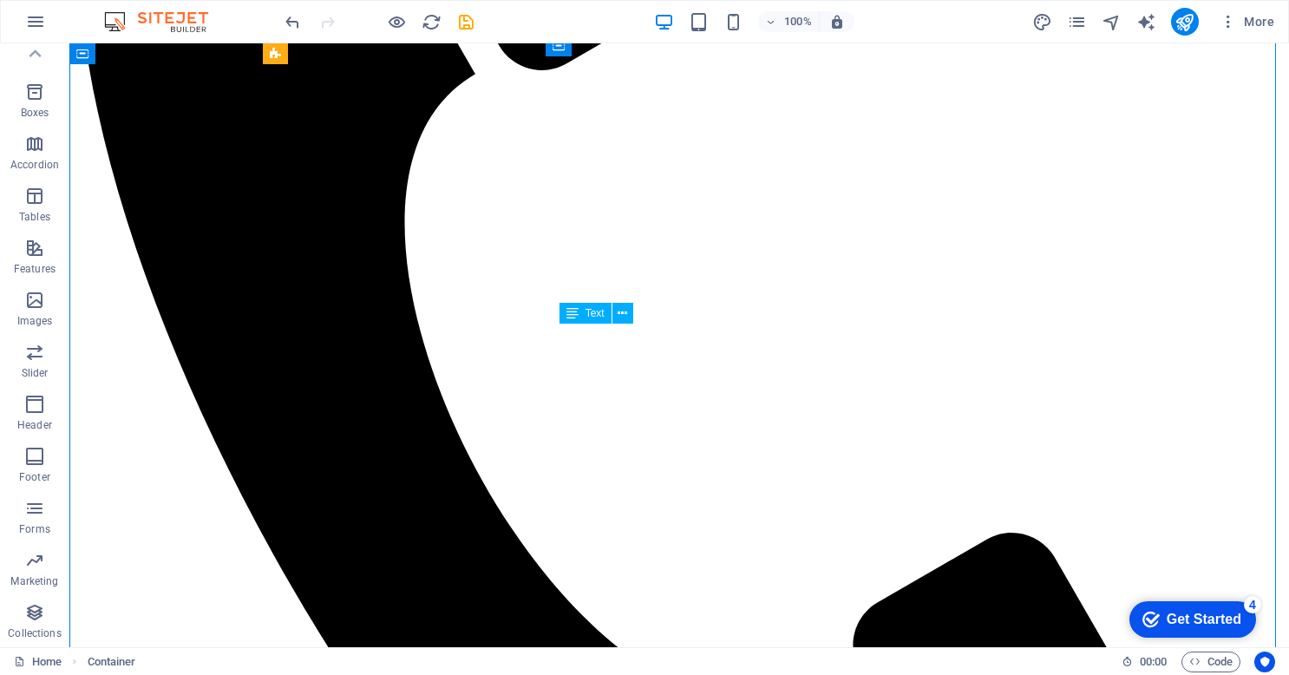
drag, startPoint x: 688, startPoint y: 569, endPoint x: 597, endPoint y: 485, distance: 124.0
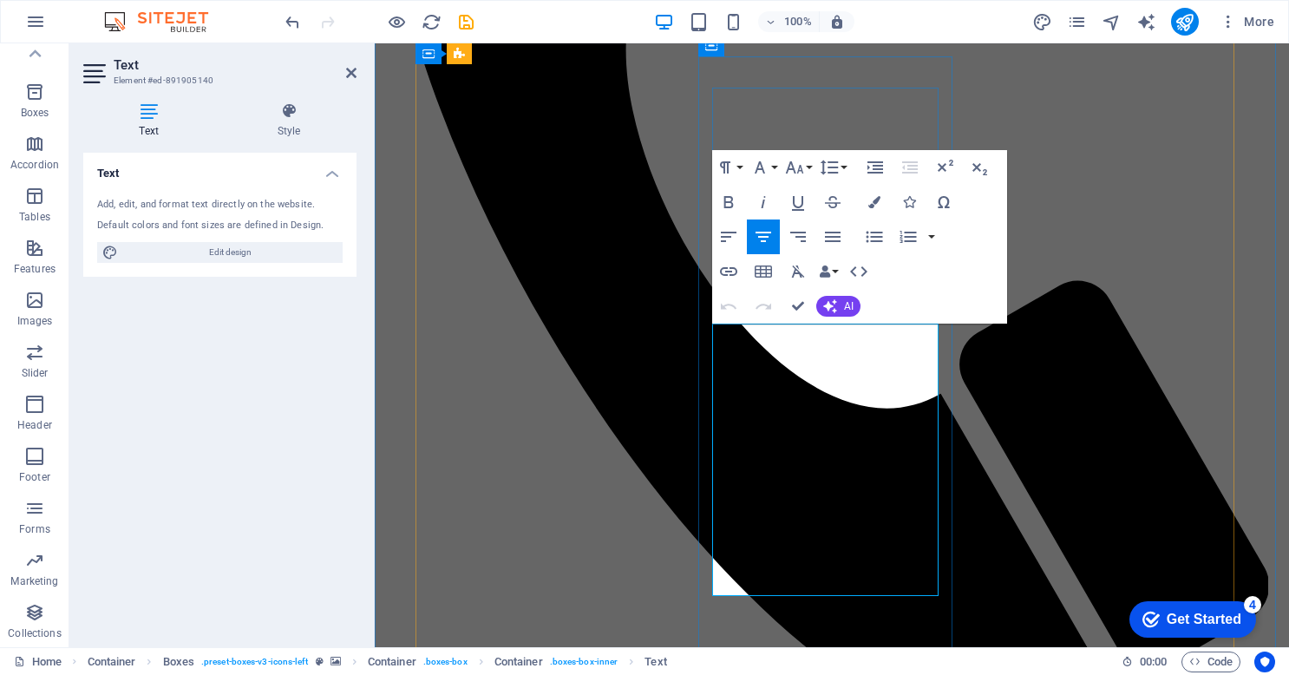
drag, startPoint x: 842, startPoint y: 570, endPoint x: 726, endPoint y: 460, distance: 160.1
click at [902, 167] on icon "button" at bounding box center [910, 167] width 16 height 12
click at [878, 170] on icon "button" at bounding box center [875, 167] width 16 height 12
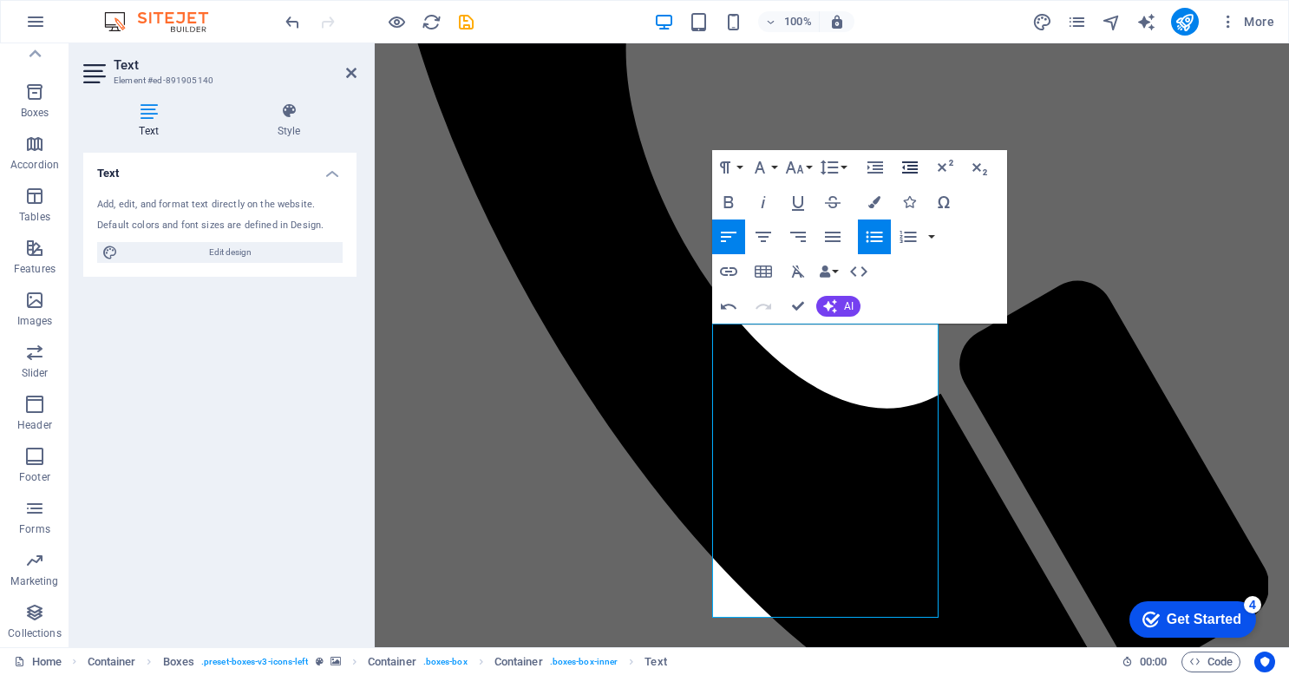
click at [918, 176] on icon "button" at bounding box center [909, 167] width 21 height 21
click at [291, 32] on div at bounding box center [379, 22] width 194 height 28
click at [292, 22] on icon "undo" at bounding box center [293, 22] width 20 height 20
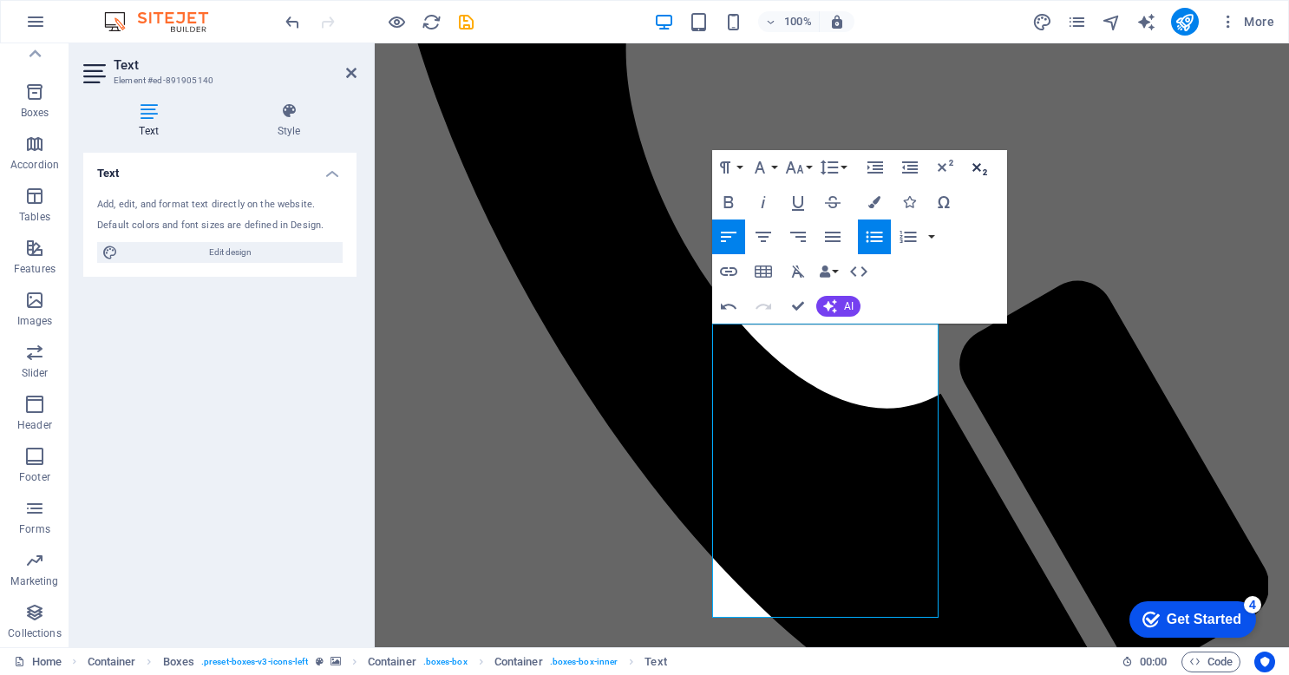
click at [977, 165] on icon "button" at bounding box center [979, 167] width 21 height 21
click at [946, 167] on icon "button" at bounding box center [944, 167] width 21 height 21
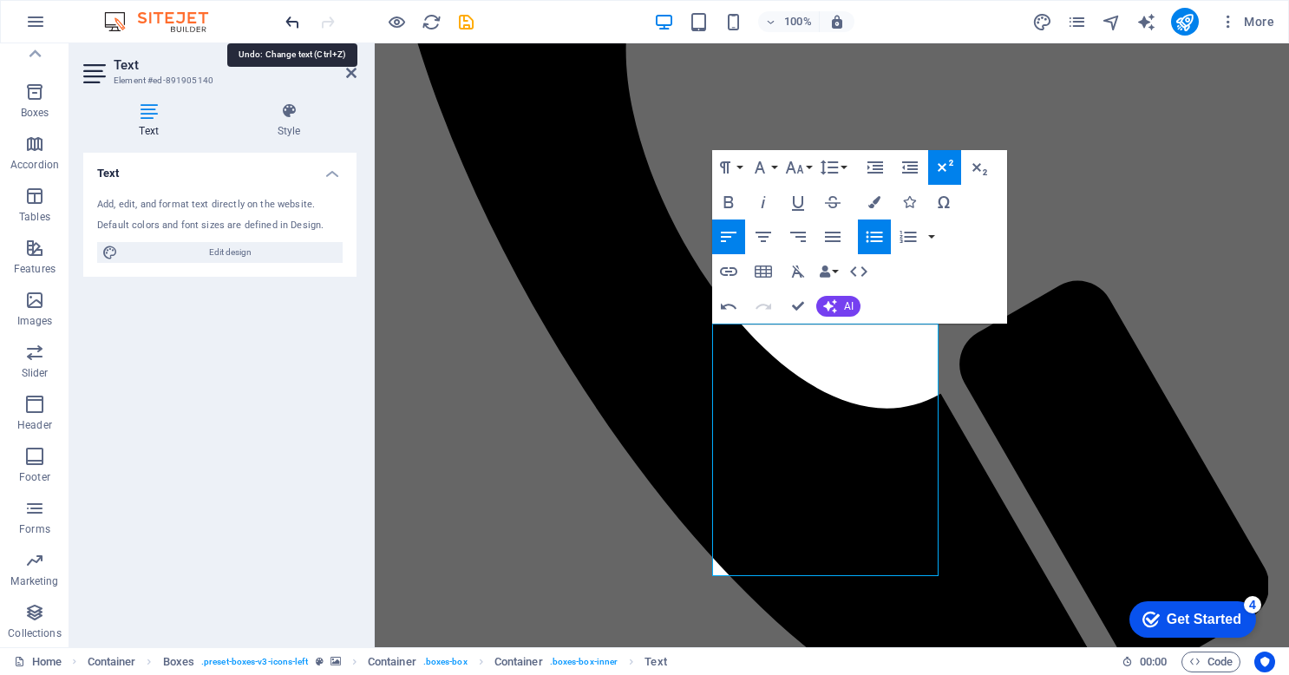
click at [286, 23] on icon "undo" at bounding box center [293, 22] width 20 height 20
click at [290, 23] on icon "undo" at bounding box center [293, 22] width 20 height 20
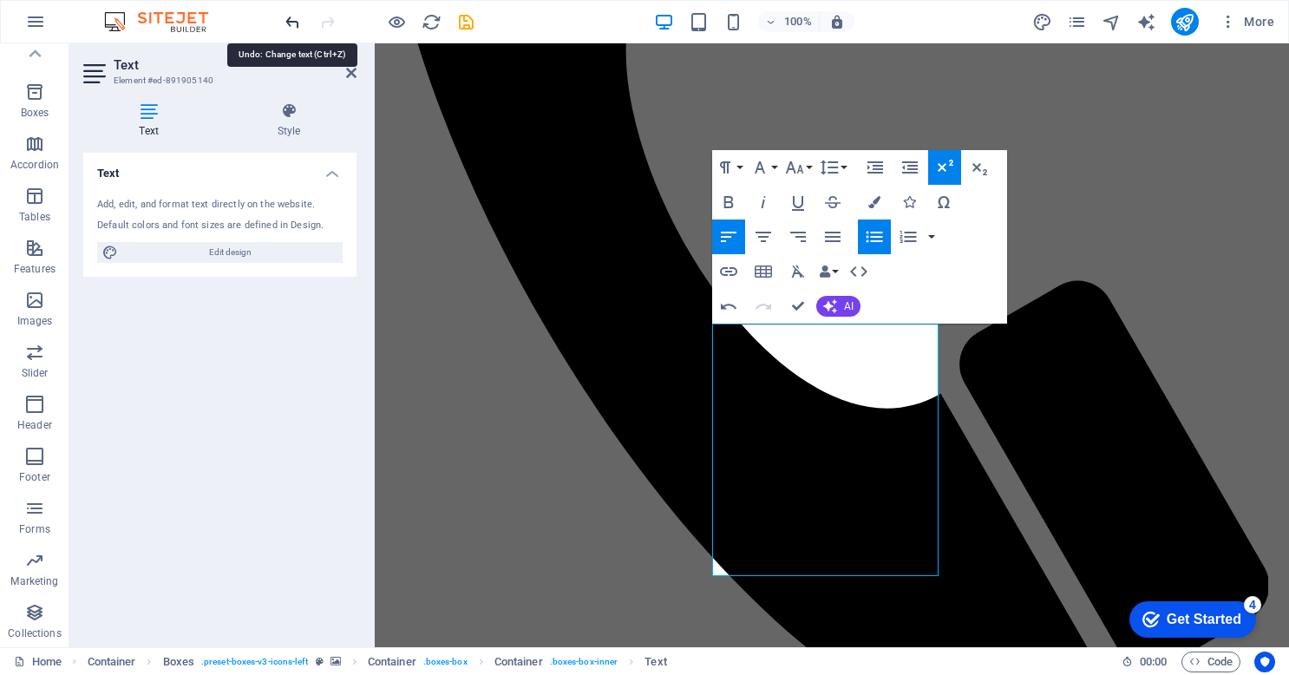
click at [290, 23] on icon "undo" at bounding box center [293, 22] width 20 height 20
click at [978, 167] on icon "button" at bounding box center [979, 167] width 21 height 21
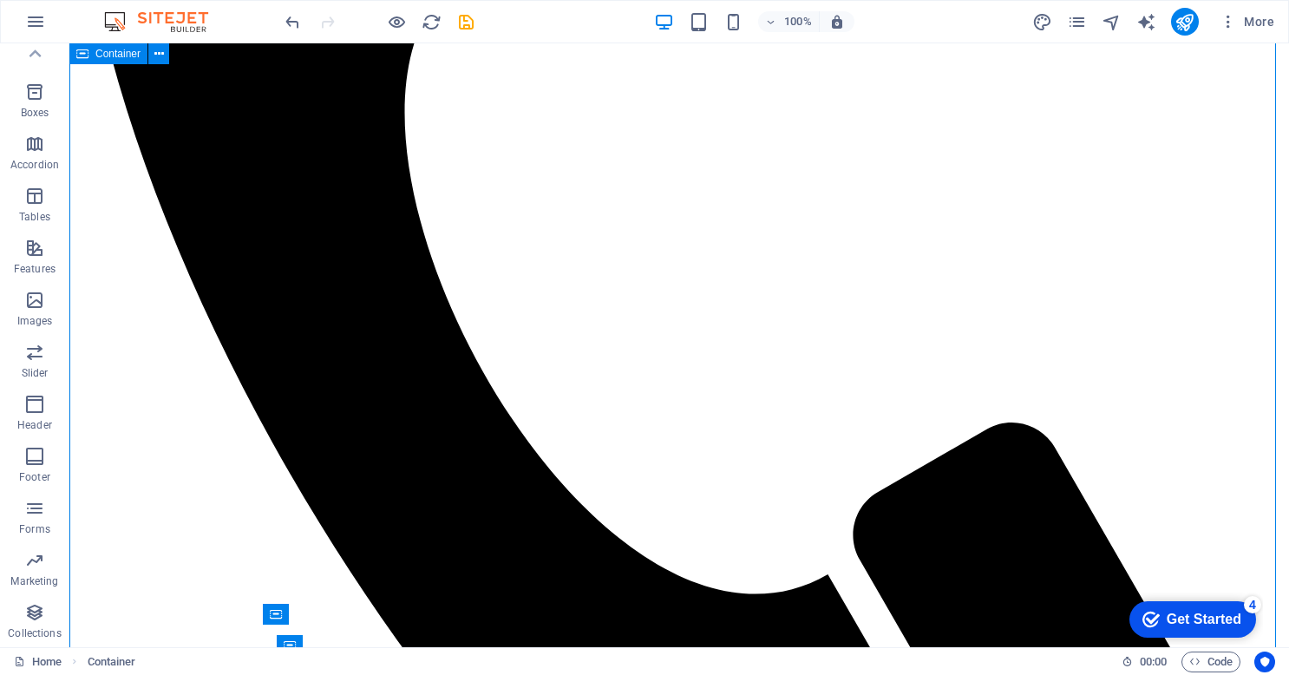
scroll to position [1361, 0]
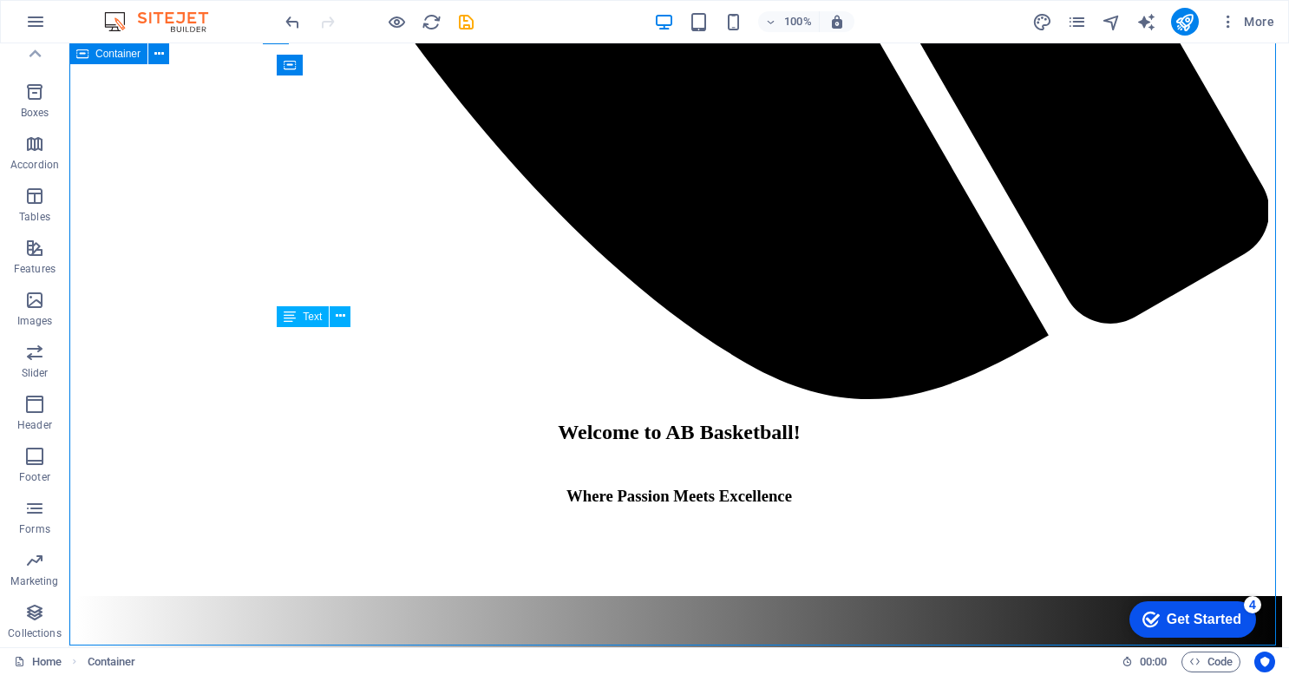
scroll to position [1988, 0]
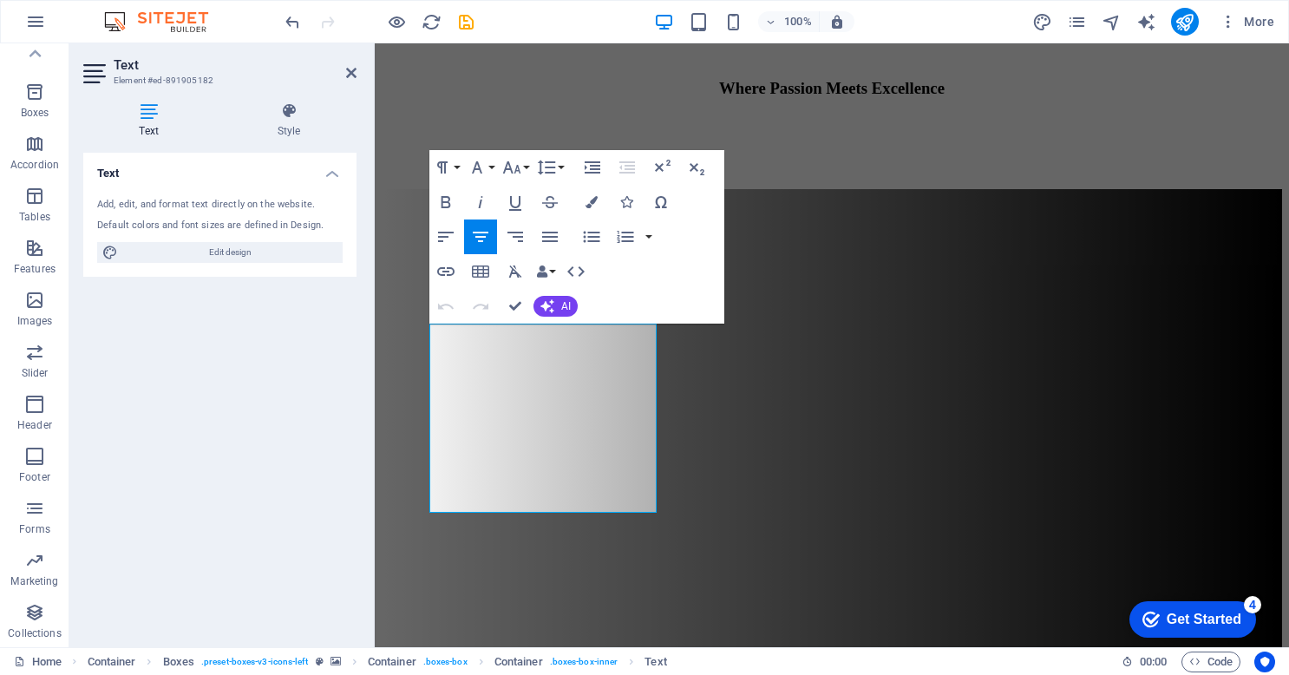
click at [259, 443] on div "Text Add, edit, and format text directly on the website. Default colors and fon…" at bounding box center [219, 393] width 273 height 480
click at [188, 468] on div "Text Add, edit, and format text directly on the website. Default colors and fon…" at bounding box center [219, 393] width 273 height 480
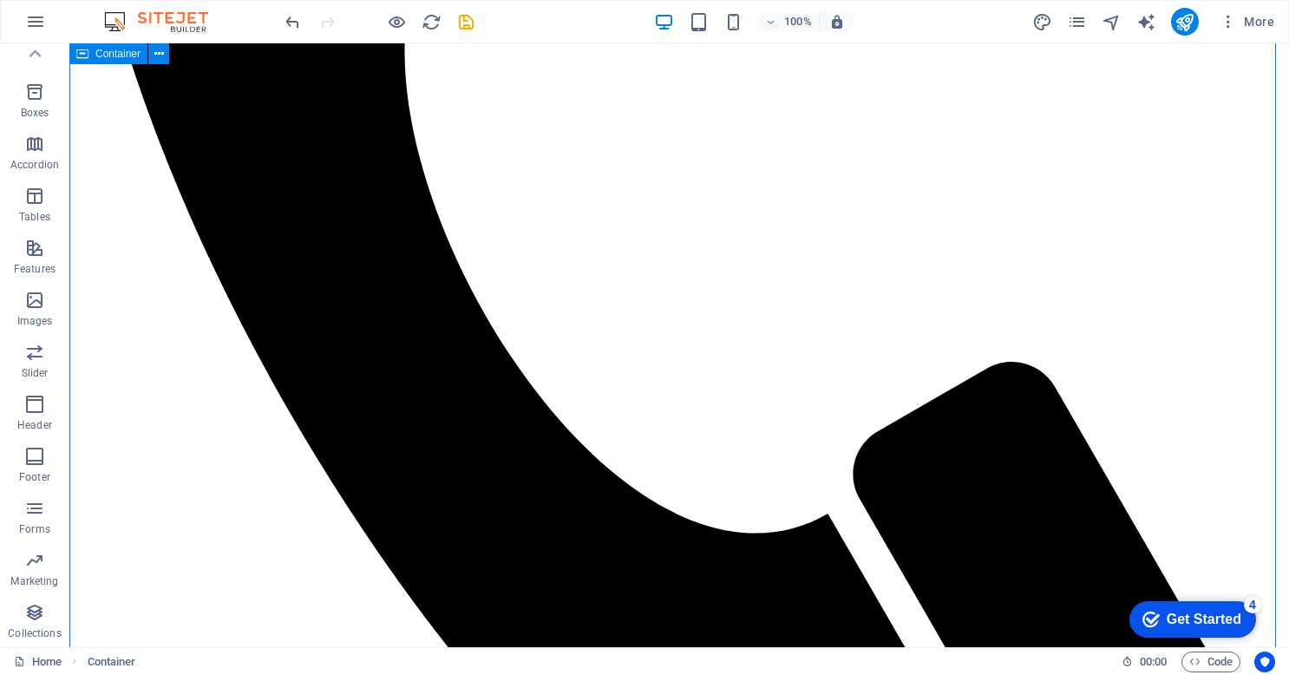
scroll to position [1401, 0]
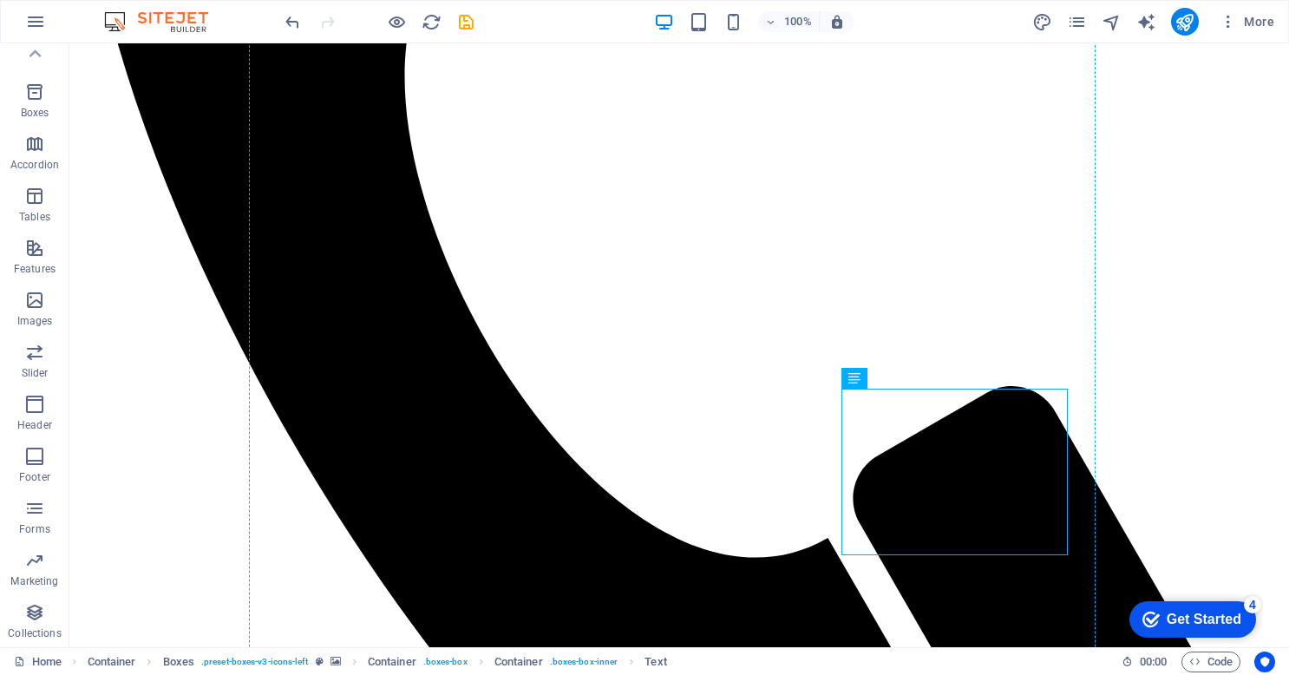
drag, startPoint x: 996, startPoint y: 521, endPoint x: 814, endPoint y: 472, distance: 187.9
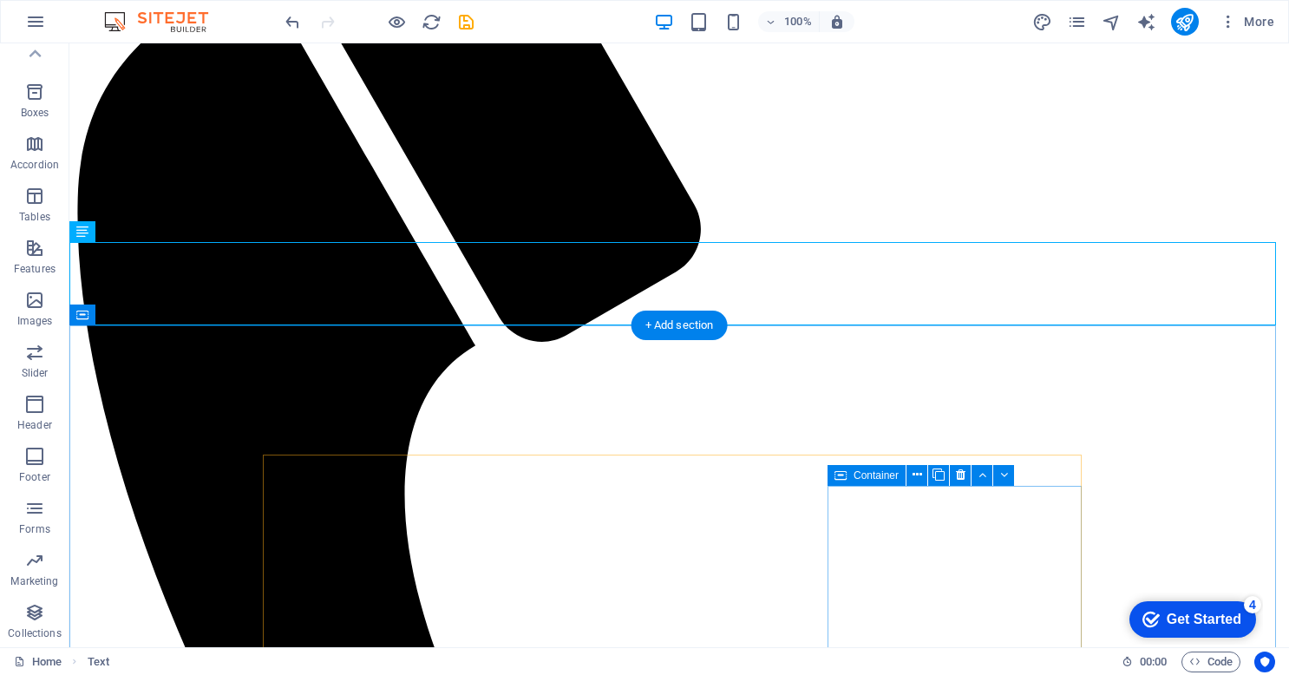
scroll to position [847, 0]
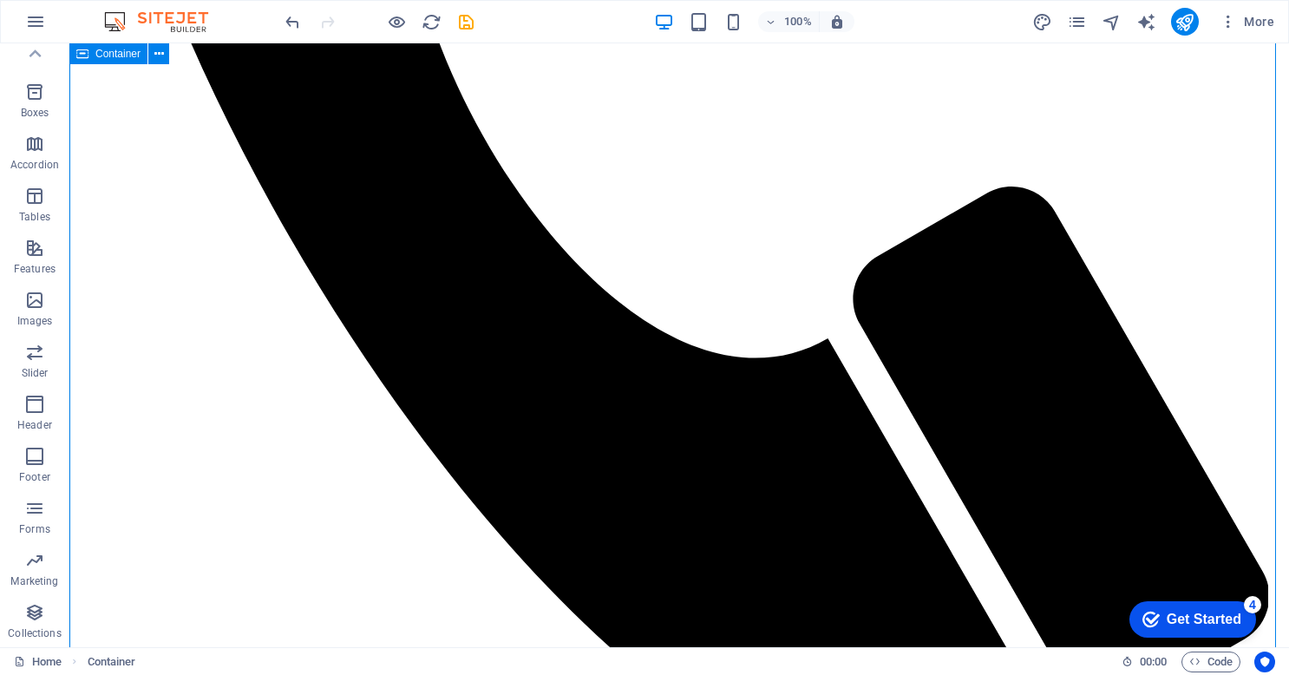
scroll to position [1604, 0]
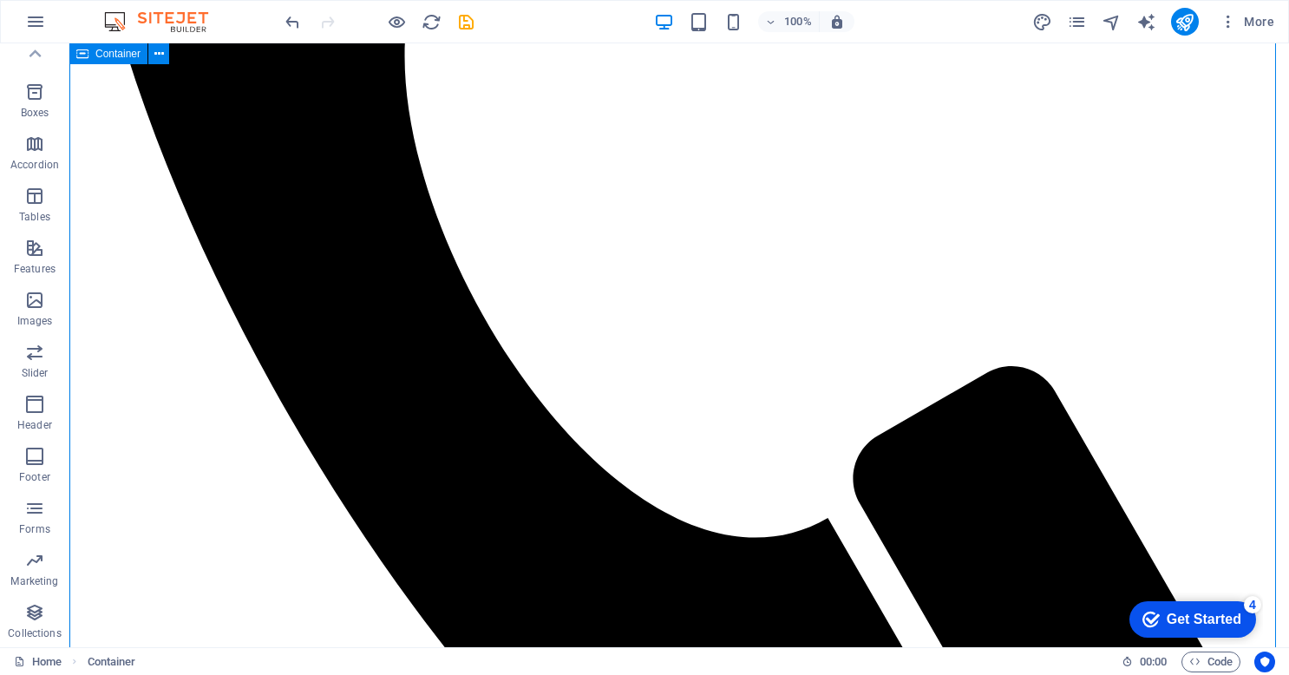
scroll to position [1417, 0]
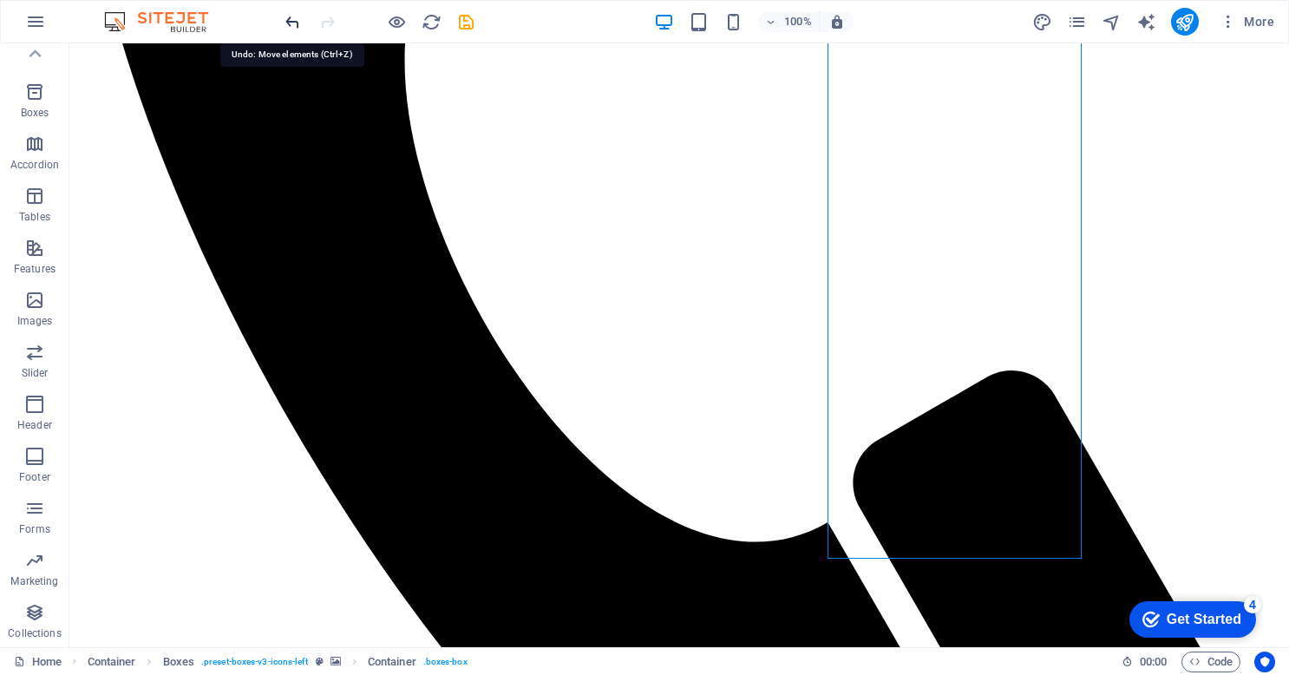
click at [295, 17] on icon "undo" at bounding box center [293, 22] width 20 height 20
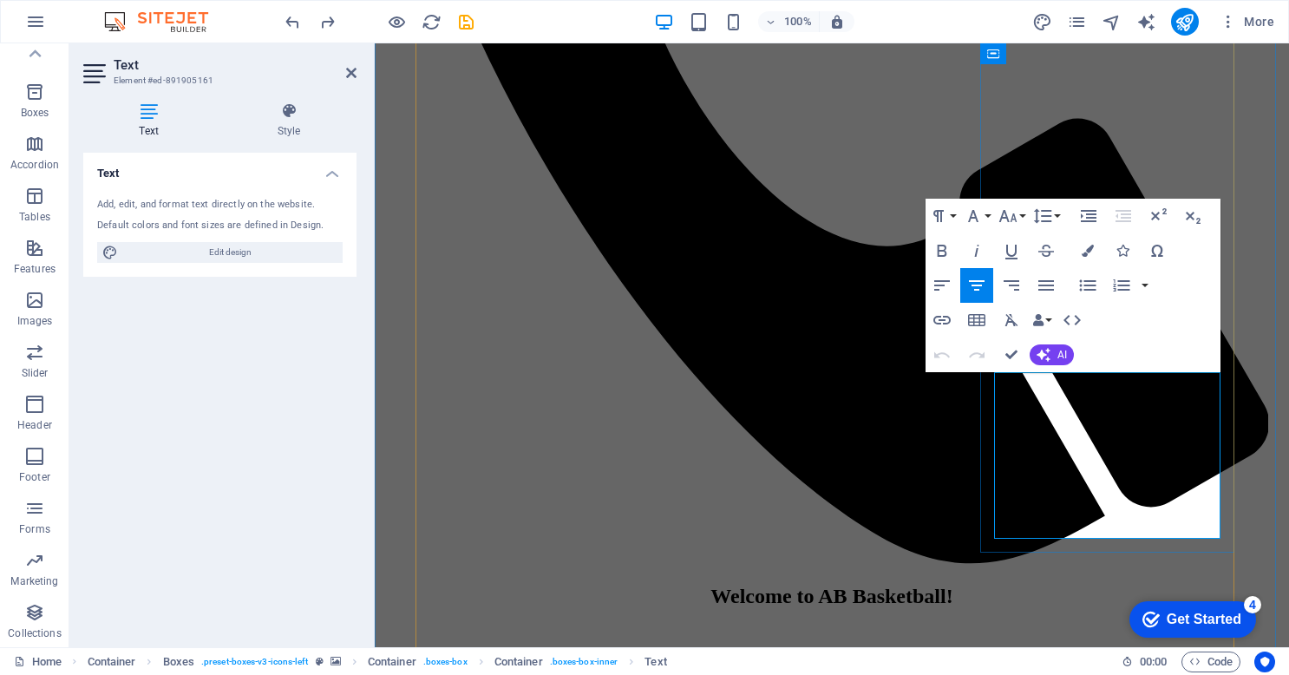
drag, startPoint x: 1018, startPoint y: 491, endPoint x: 1126, endPoint y: 521, distance: 111.7
click at [943, 290] on icon "button" at bounding box center [941, 285] width 21 height 21
click at [1087, 217] on icon "button" at bounding box center [1089, 216] width 16 height 12
click at [1087, 279] on icon "button" at bounding box center [1087, 285] width 21 height 21
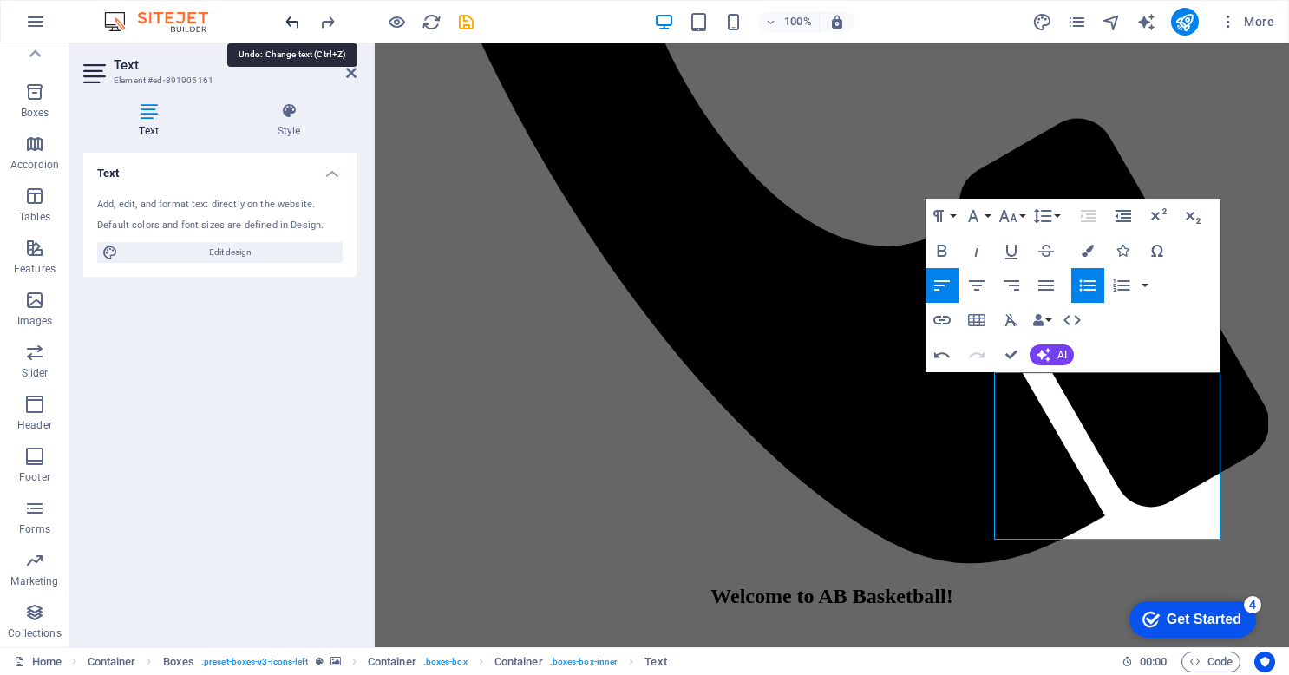
click at [292, 14] on icon "undo" at bounding box center [293, 22] width 20 height 20
click at [299, 31] on icon "undo" at bounding box center [293, 22] width 20 height 20
click at [298, 31] on icon "undo" at bounding box center [293, 22] width 20 height 20
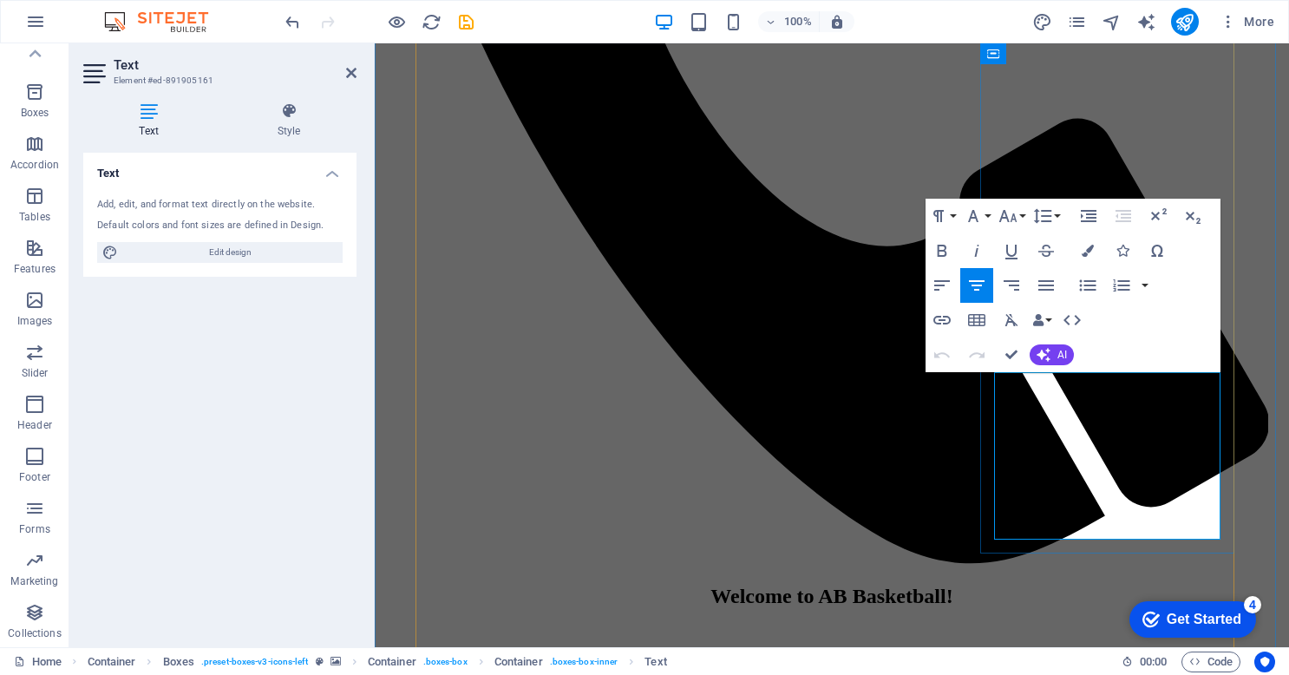
click at [1077, 286] on icon "button" at bounding box center [1087, 285] width 21 height 21
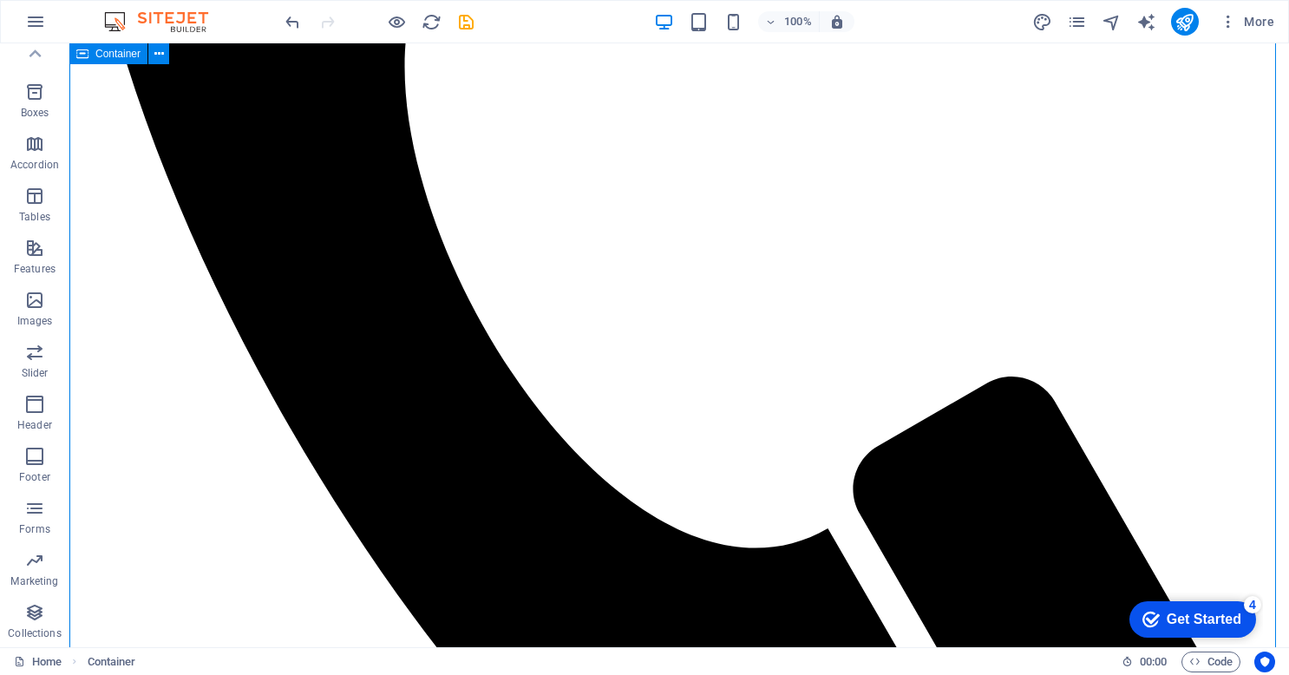
scroll to position [1412, 0]
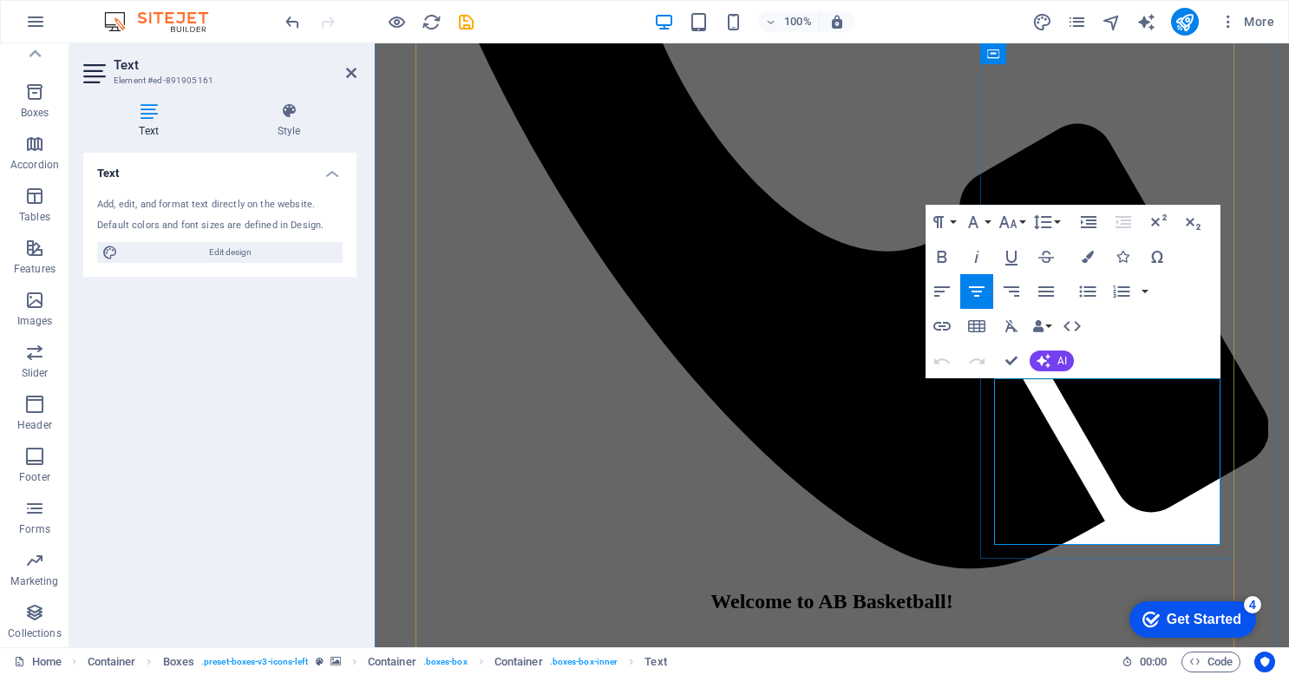
drag, startPoint x: 1141, startPoint y: 519, endPoint x: 1009, endPoint y: 485, distance: 136.3
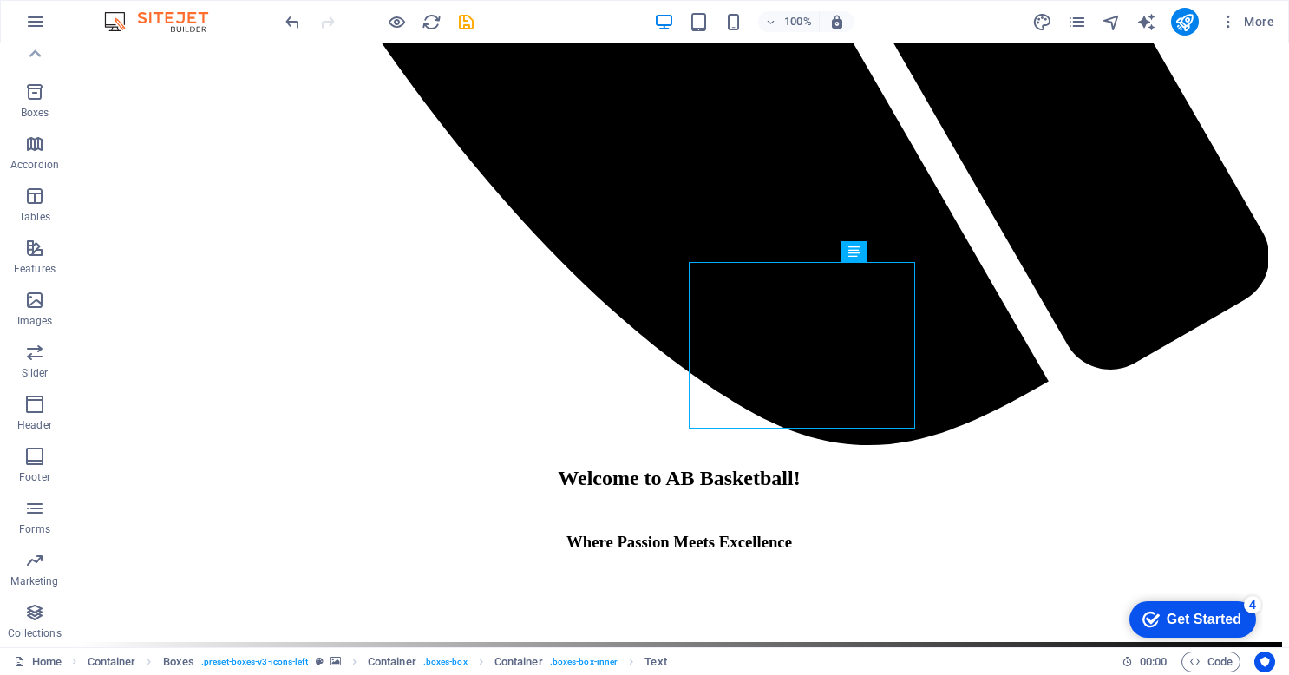
scroll to position [1528, 0]
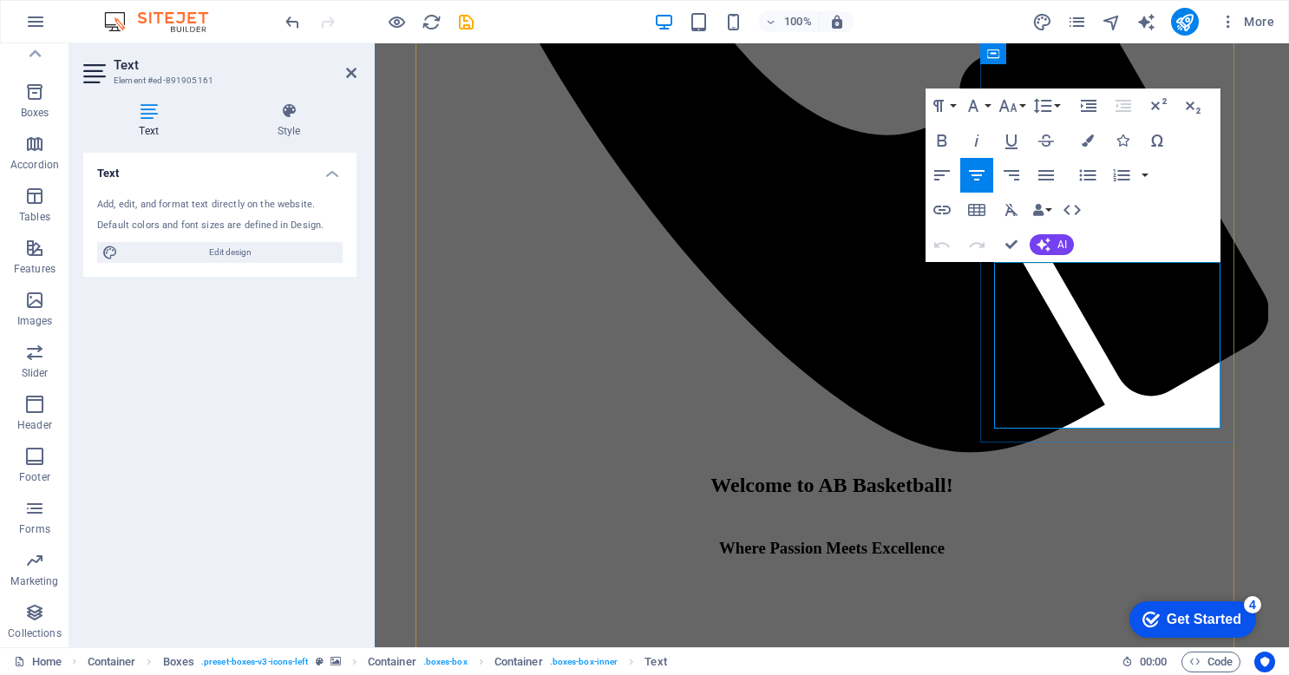
drag, startPoint x: 1157, startPoint y: 356, endPoint x: 1061, endPoint y: 338, distance: 97.8
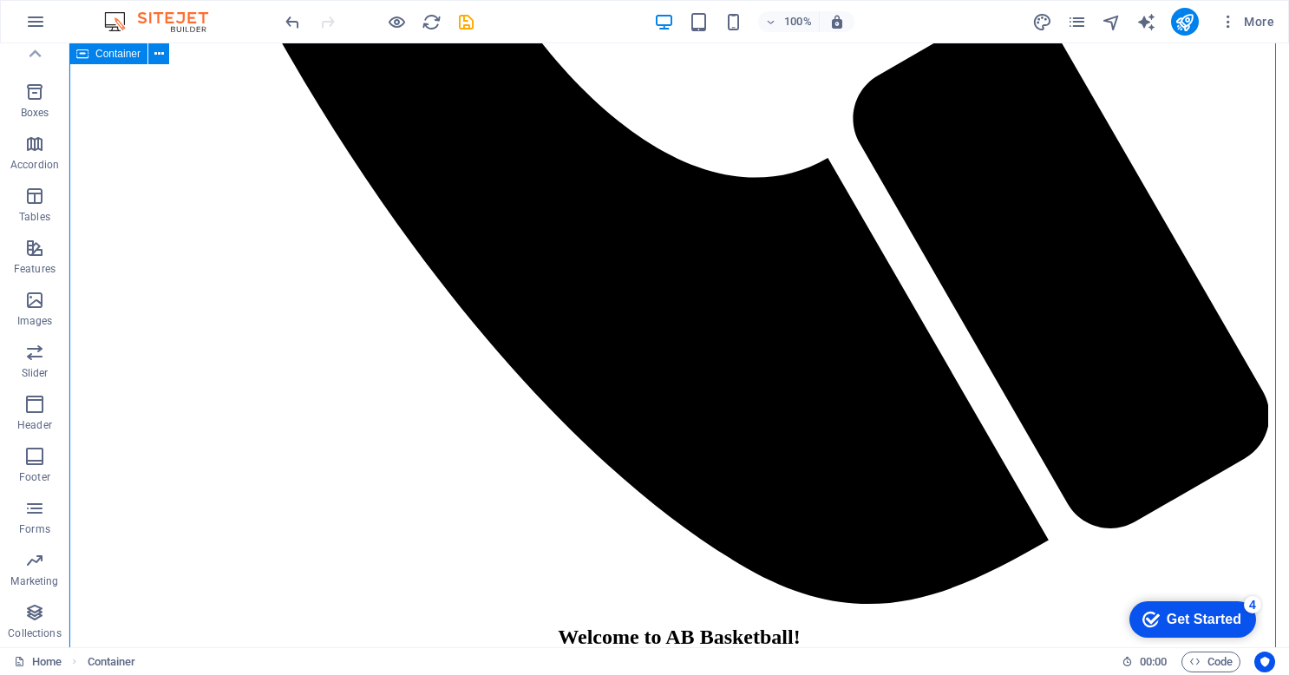
scroll to position [1774, 0]
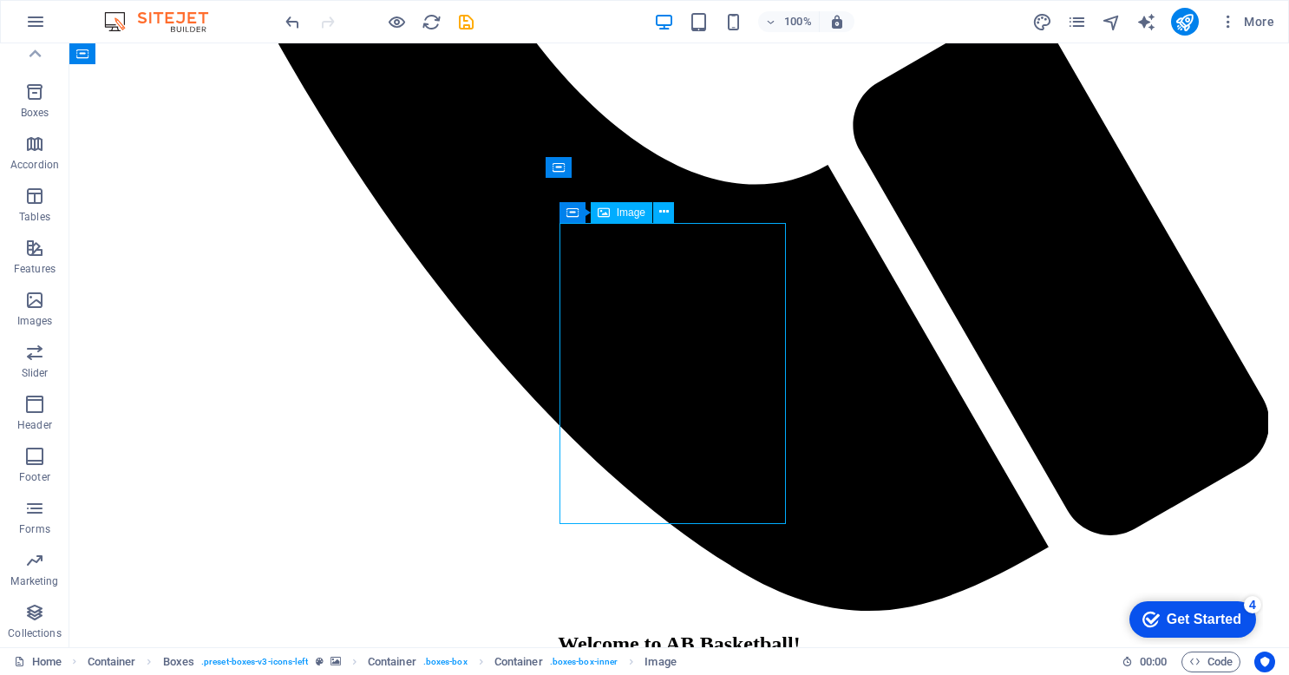
click at [620, 212] on span "Image" at bounding box center [631, 212] width 29 height 10
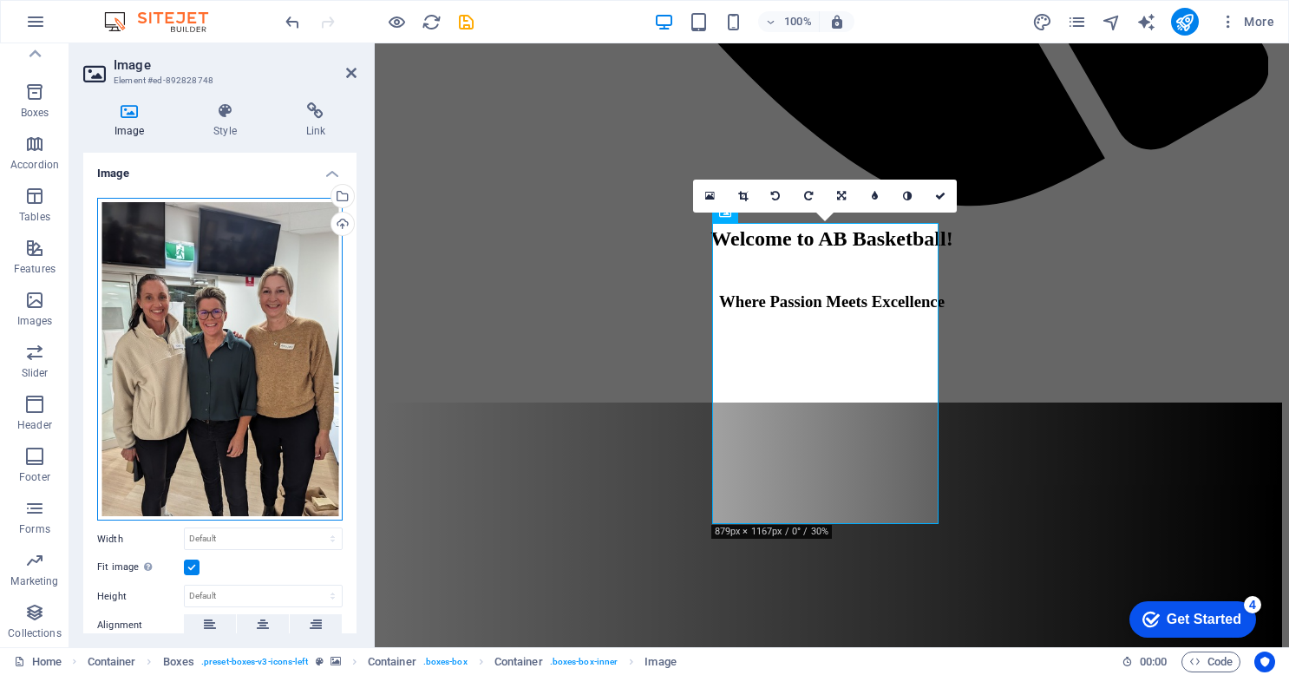
click at [232, 359] on div "Drag files here, click to choose files or select files from Files or our free s…" at bounding box center [219, 359] width 245 height 323
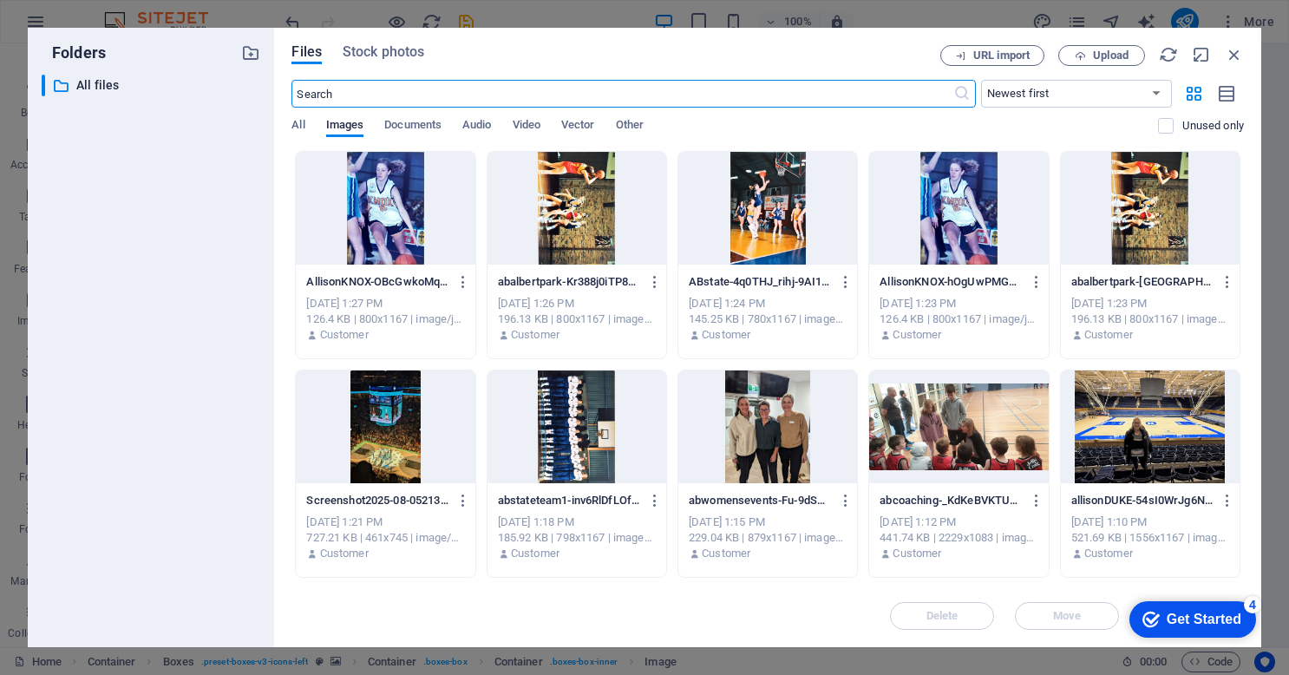
scroll to position [3746, 0]
click at [735, 454] on div at bounding box center [767, 426] width 179 height 113
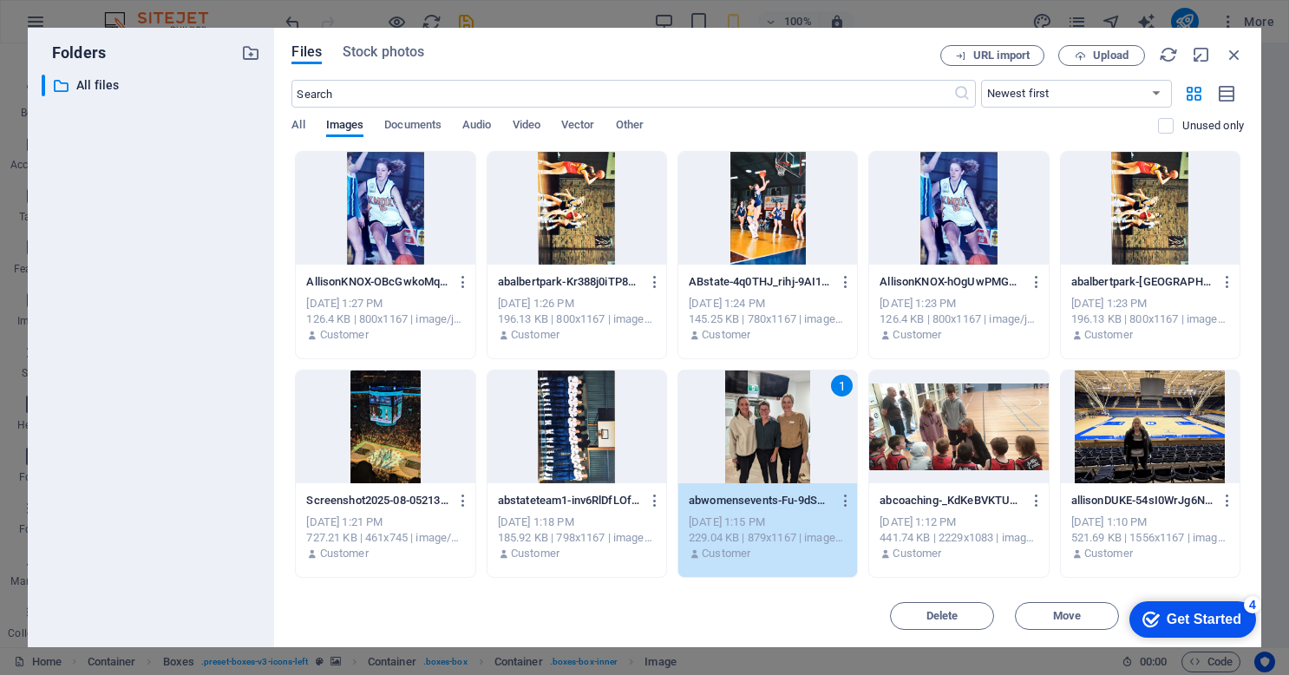
click at [735, 454] on div "1" at bounding box center [767, 426] width 179 height 113
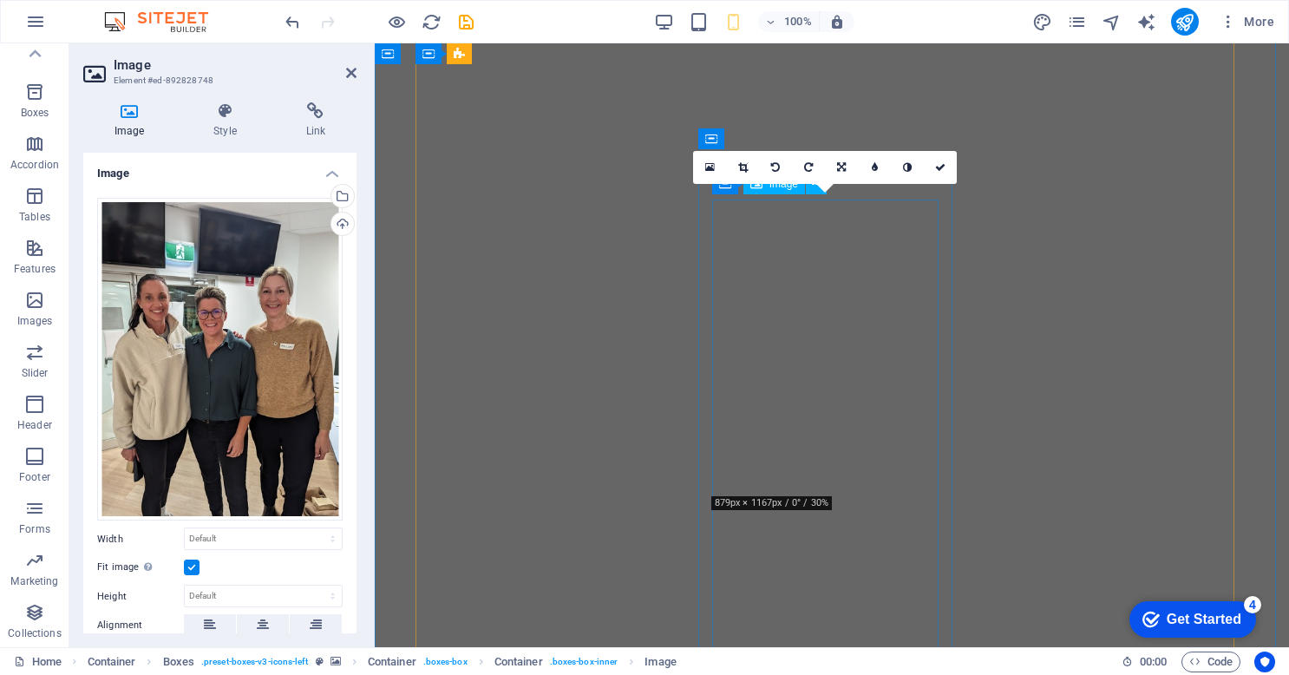
scroll to position [1811, 0]
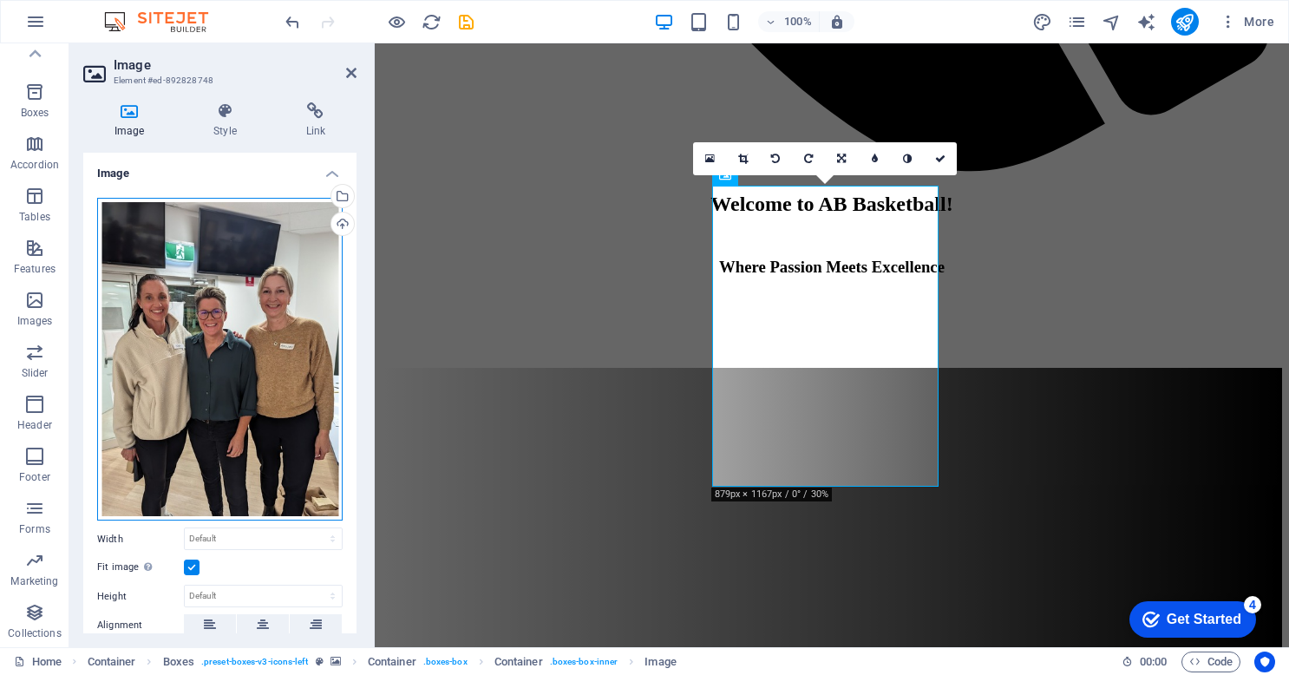
click at [243, 432] on div "Drag files here, click to choose files or select files from Files or our free s…" at bounding box center [219, 359] width 245 height 323
click at [243, 432] on body "[DOMAIN_NAME] Home Favorites Elements Columns Content Boxes Accordion Tables Fe…" at bounding box center [644, 337] width 1289 height 675
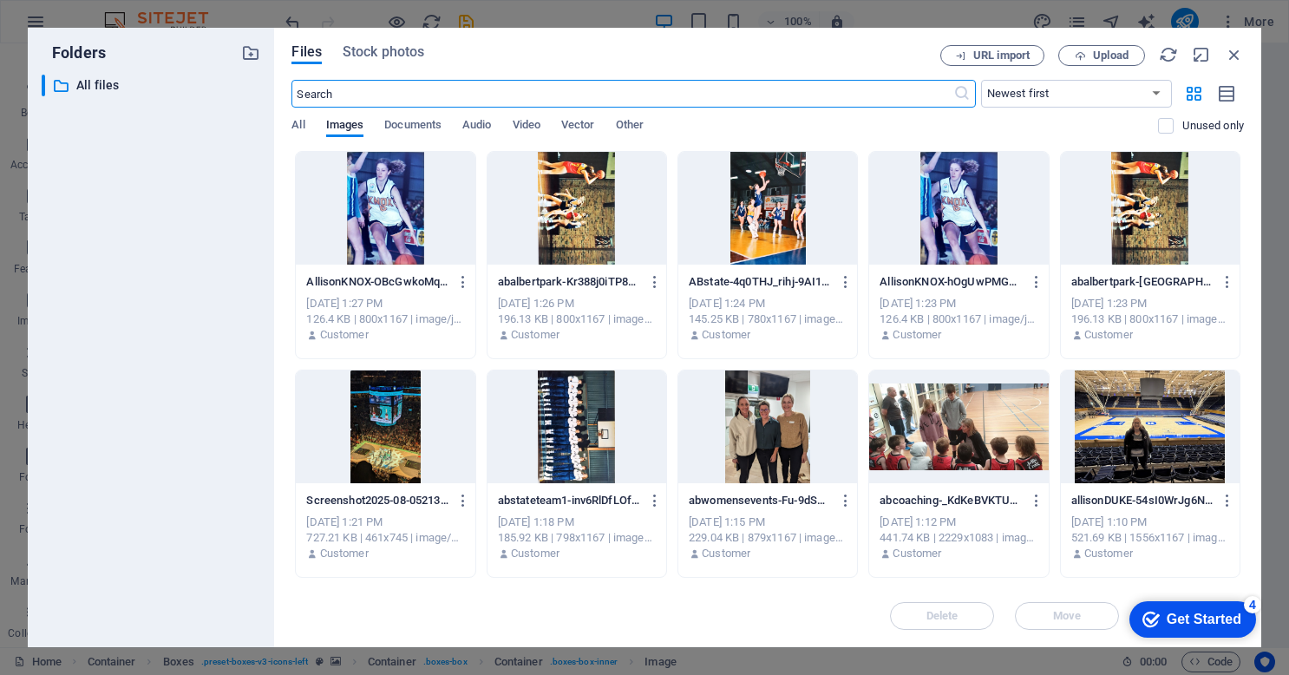
scroll to position [3746, 0]
click at [740, 548] on p "Customer" at bounding box center [726, 553] width 49 height 16
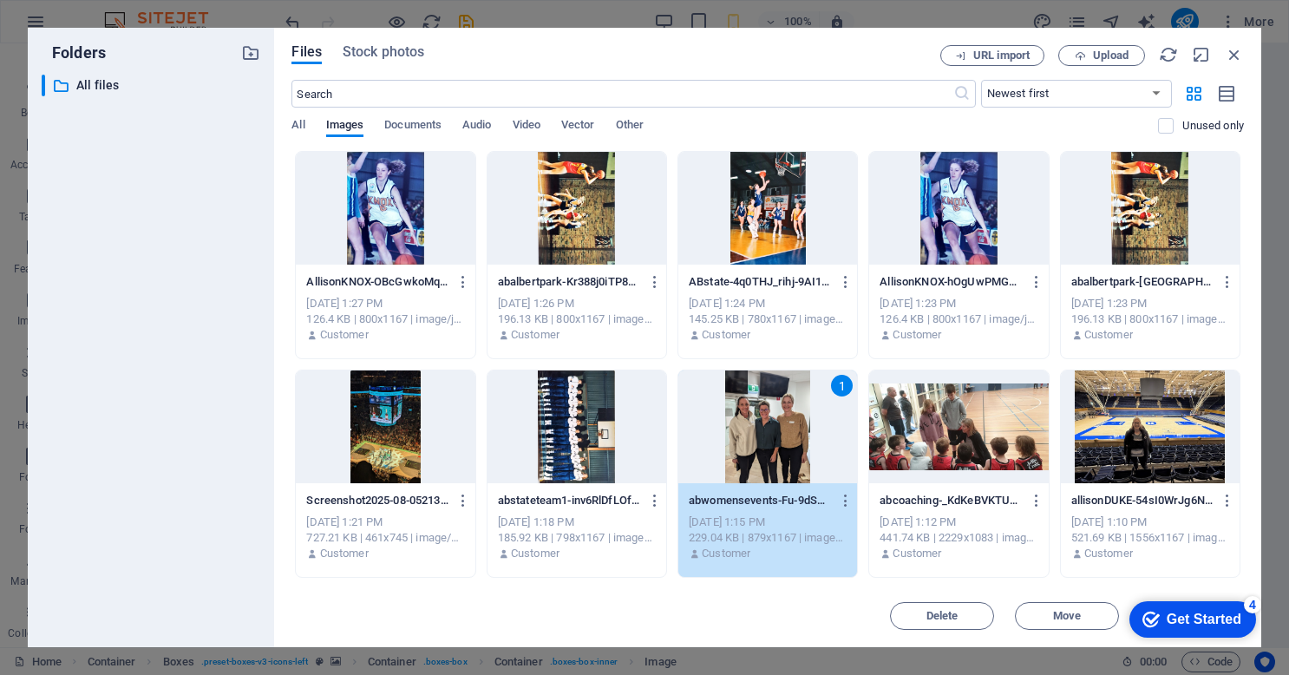
click at [740, 548] on p "Customer" at bounding box center [726, 553] width 49 height 16
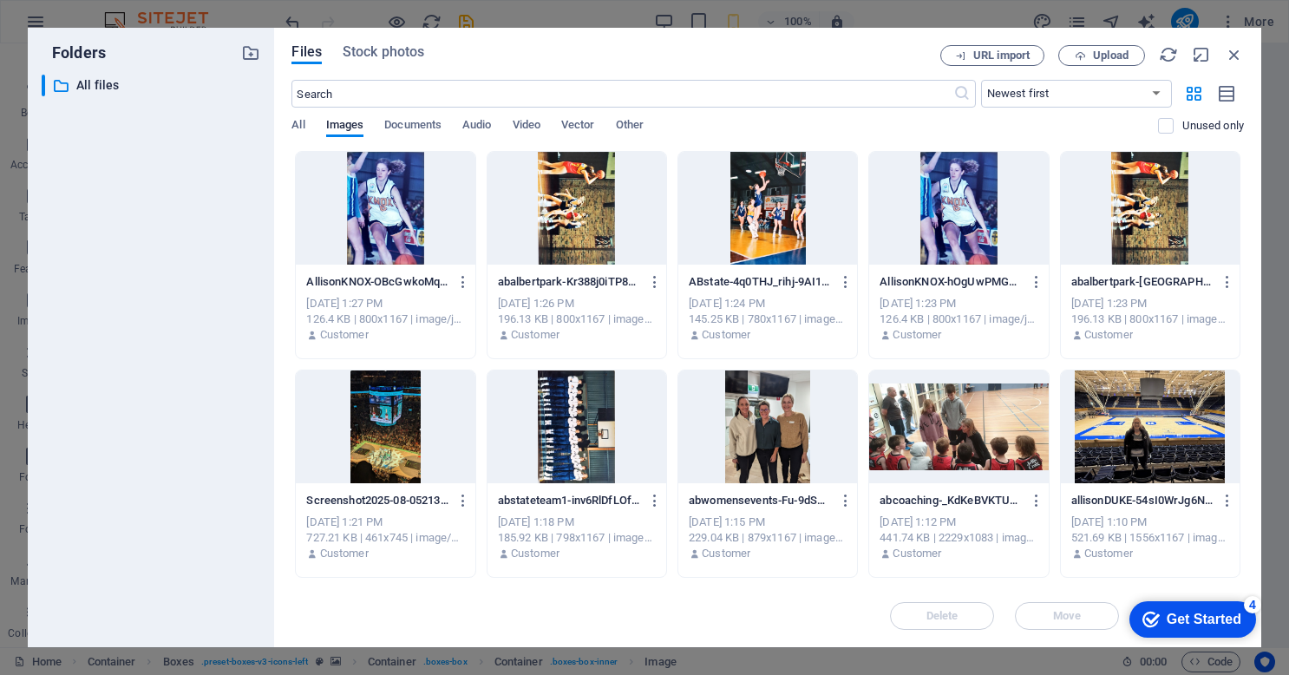
click at [740, 548] on p "Customer" at bounding box center [726, 553] width 49 height 16
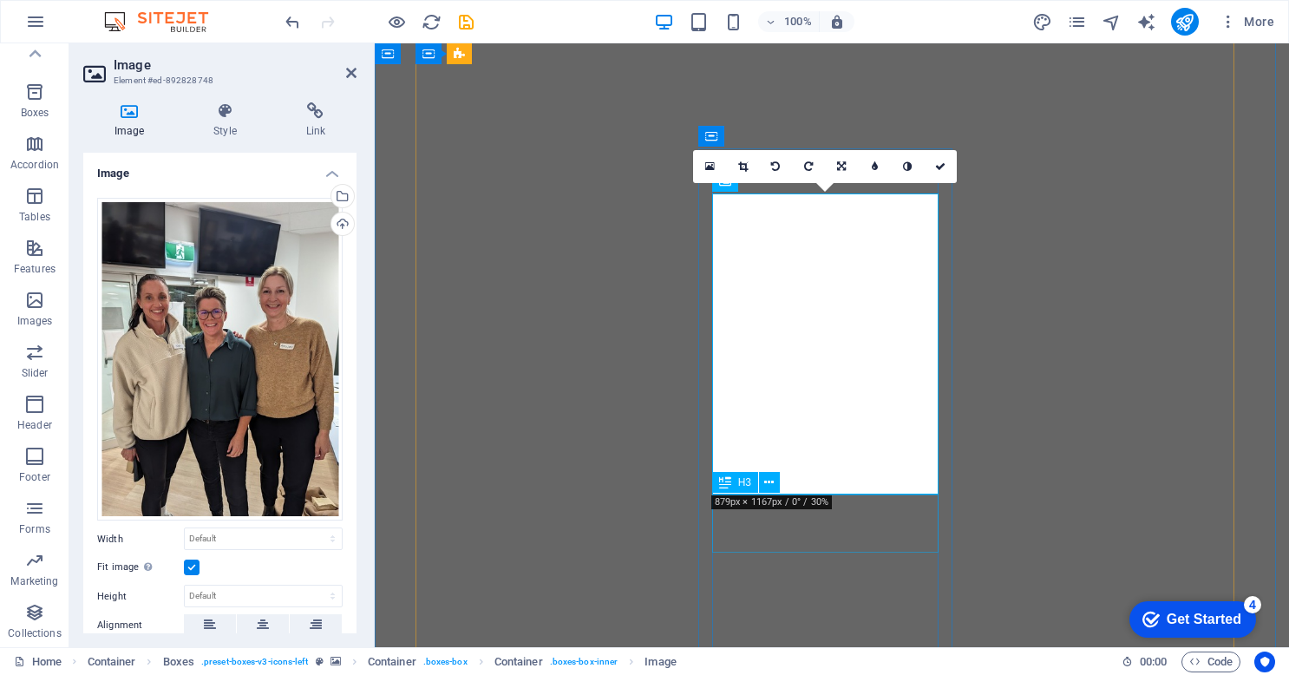
scroll to position [1811, 0]
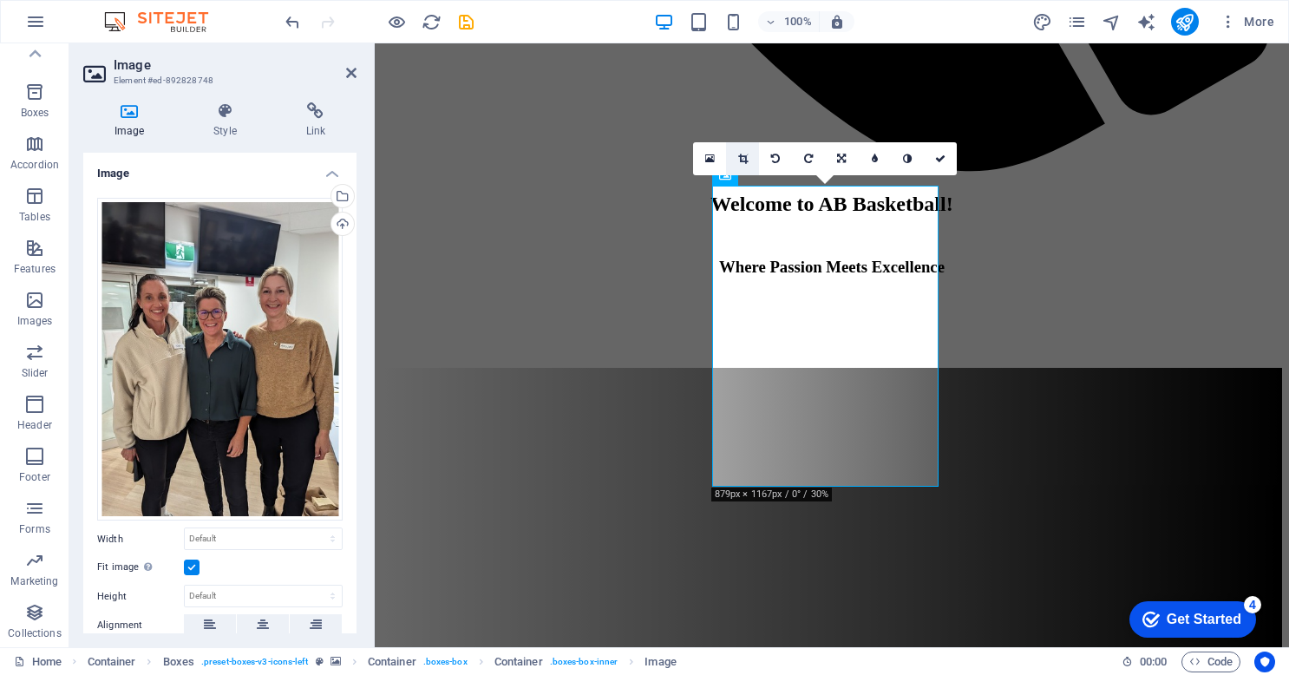
click at [744, 161] on icon at bounding box center [743, 159] width 10 height 10
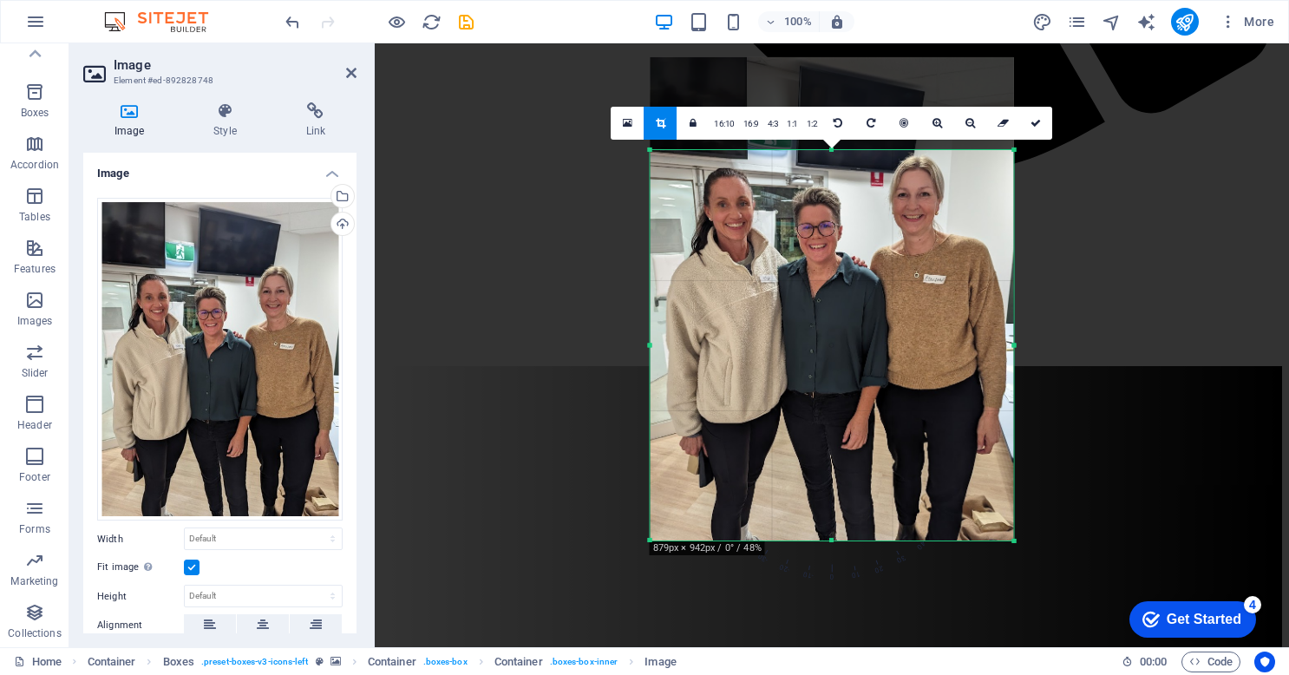
drag, startPoint x: 672, startPoint y: 101, endPoint x: 685, endPoint y: 193, distance: 92.8
click at [685, 193] on div "180 170 160 150 140 130 120 110 100 90 80 70 60 50 40 30 20 10 0 -10 -20 -30 -4…" at bounding box center [831, 345] width 363 height 390
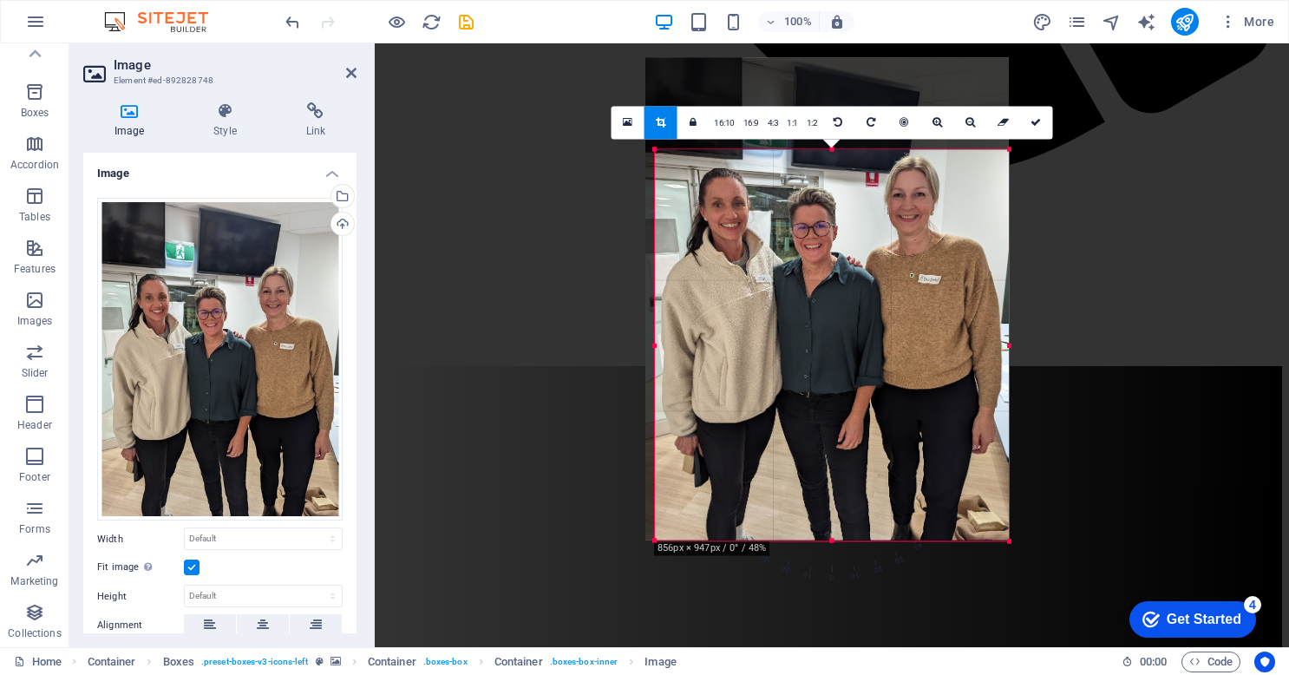
drag, startPoint x: 651, startPoint y: 345, endPoint x: 661, endPoint y: 343, distance: 9.9
click at [661, 343] on div "180 170 160 150 140 130 120 110 100 90 80 70 60 50 40 30 20 10 0 -10 -20 -30 -4…" at bounding box center [832, 344] width 354 height 391
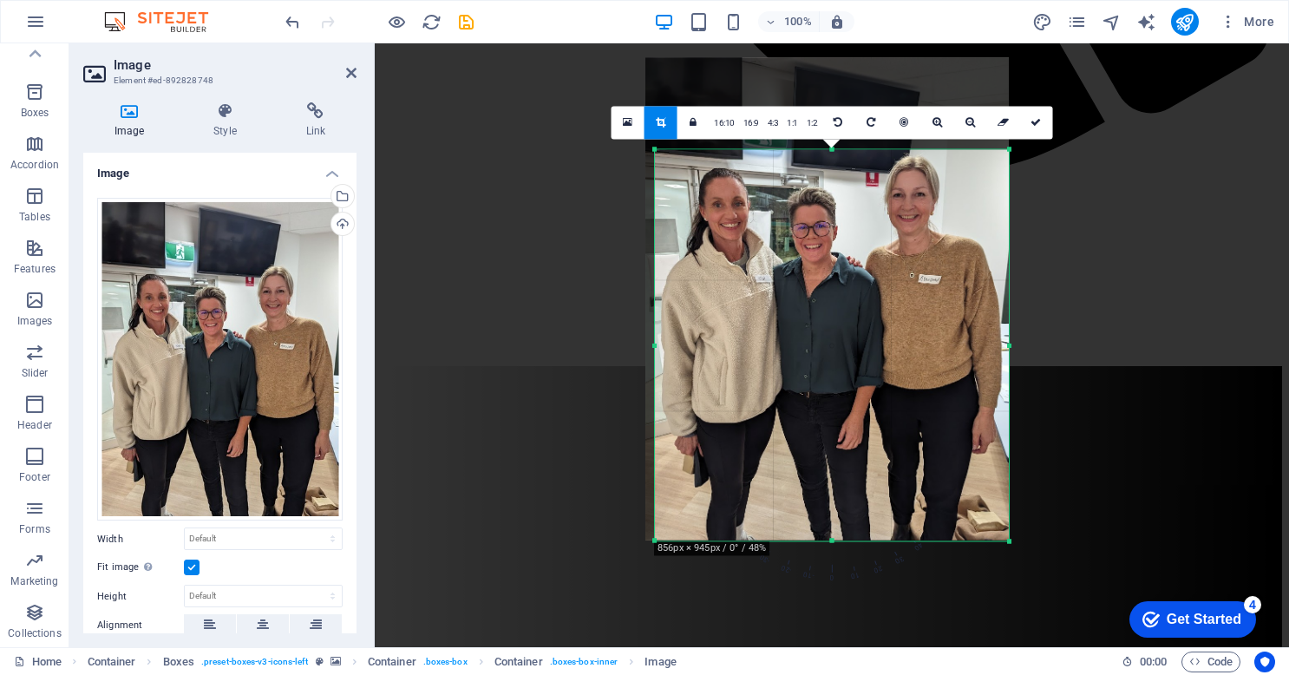
click at [1013, 348] on div at bounding box center [827, 300] width 398 height 518
click at [1037, 116] on link at bounding box center [1035, 122] width 33 height 33
type input "407"
select select "px"
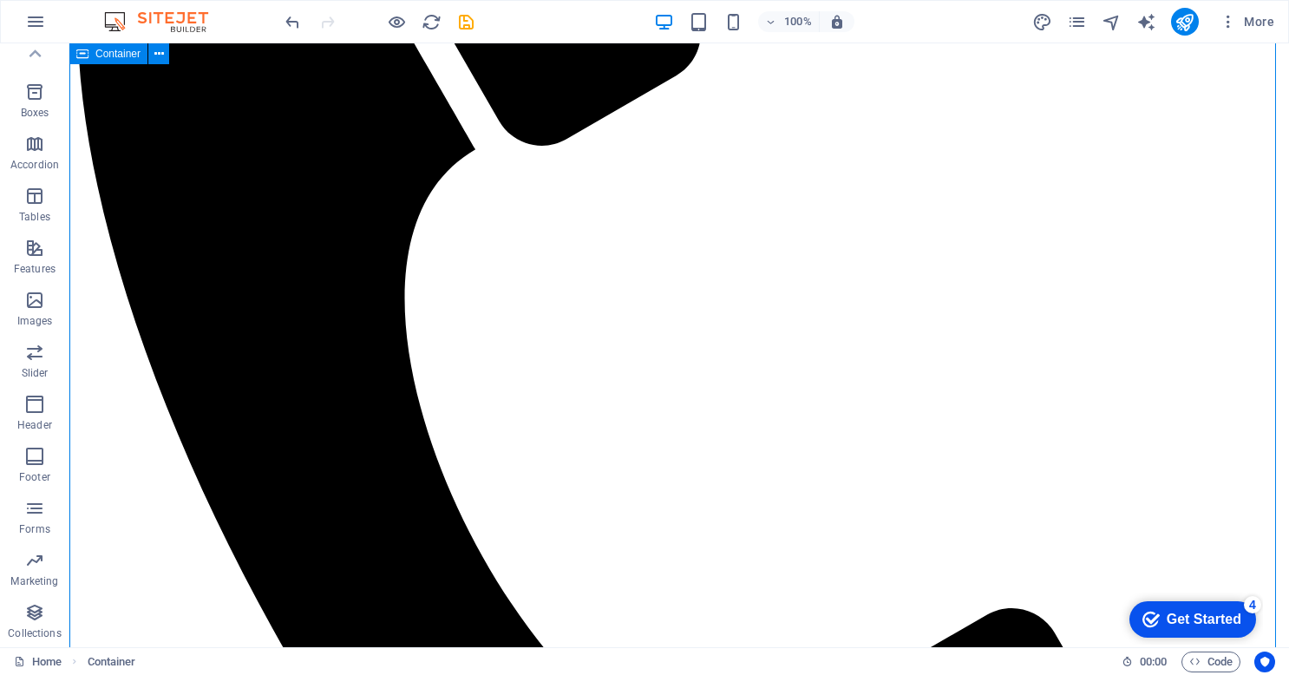
scroll to position [1173, 0]
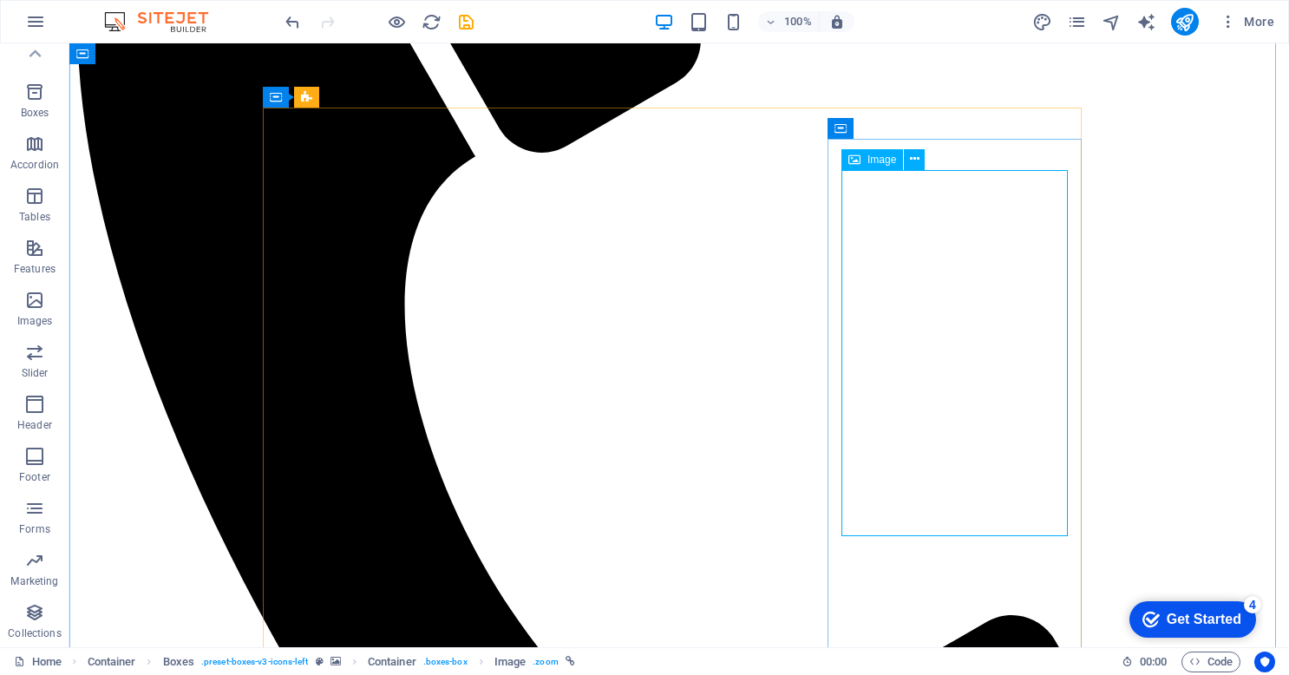
select select "%"
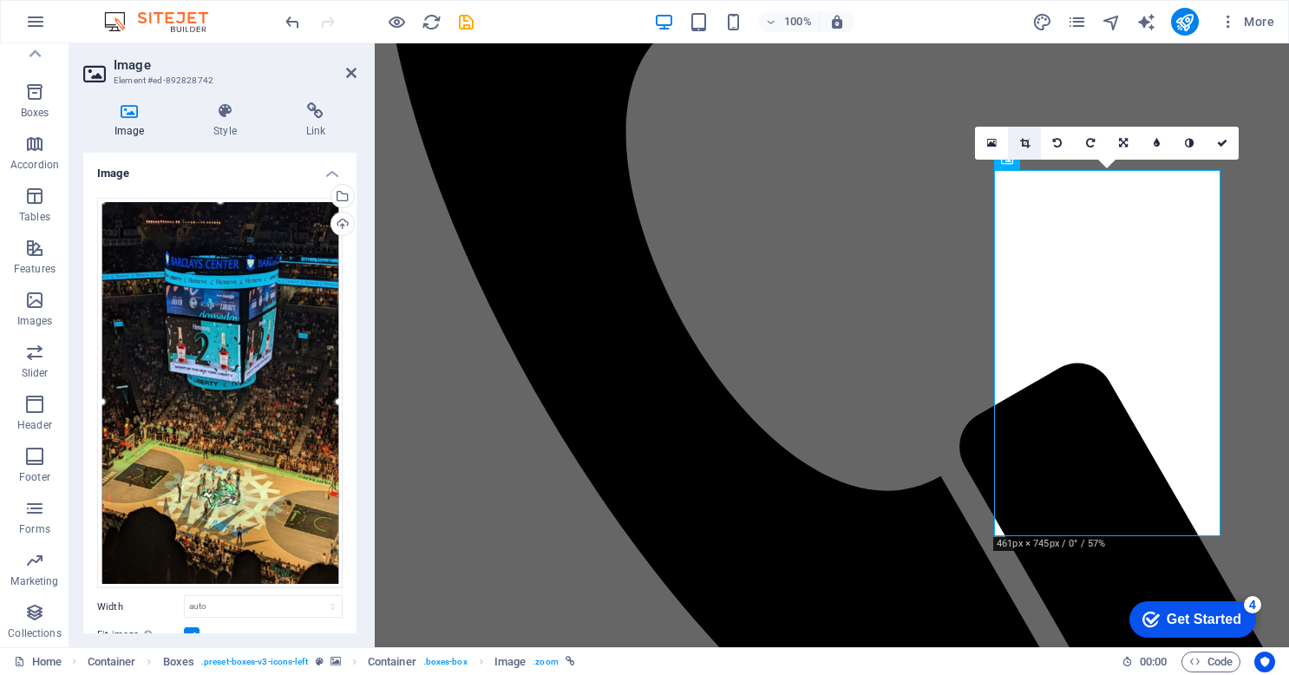
click at [1025, 139] on icon at bounding box center [1025, 143] width 10 height 10
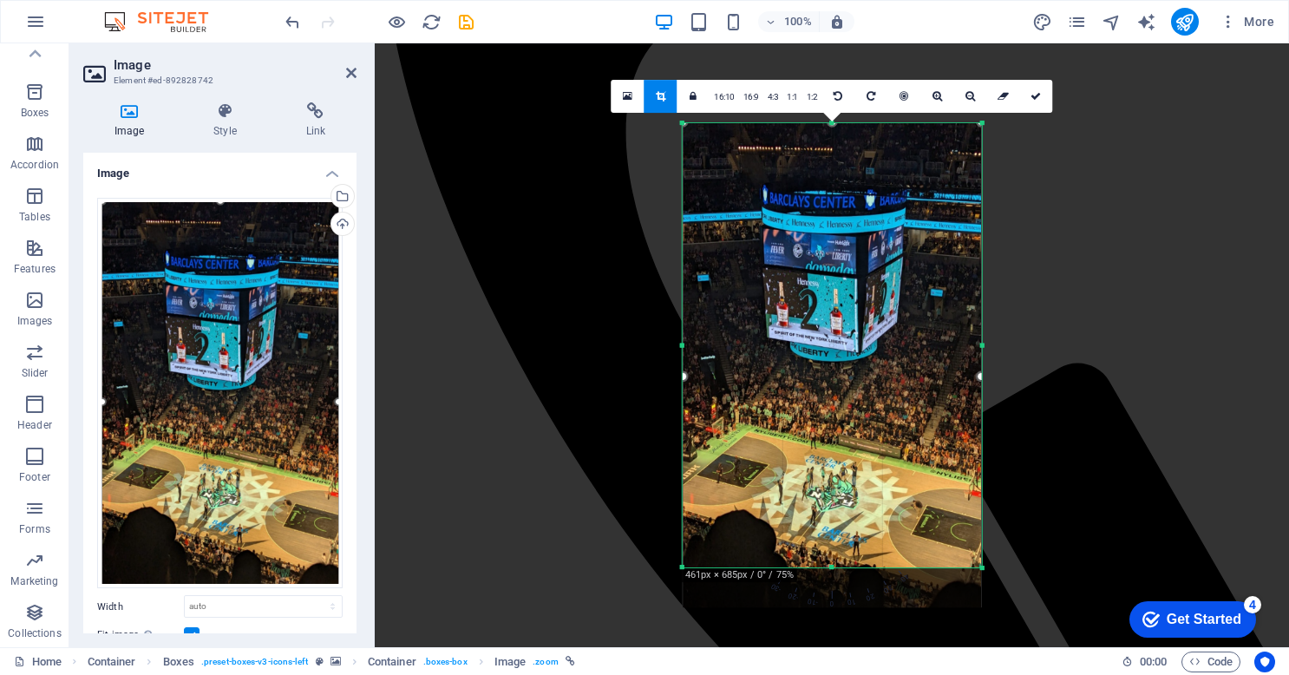
drag, startPoint x: 832, startPoint y: 588, endPoint x: 833, endPoint y: 549, distance: 39.0
click at [833, 549] on div "180 170 160 150 140 130 120 110 100 90 80 70 60 50 40 30 20 10 0 -10 -20 -30 -4…" at bounding box center [832, 345] width 299 height 444
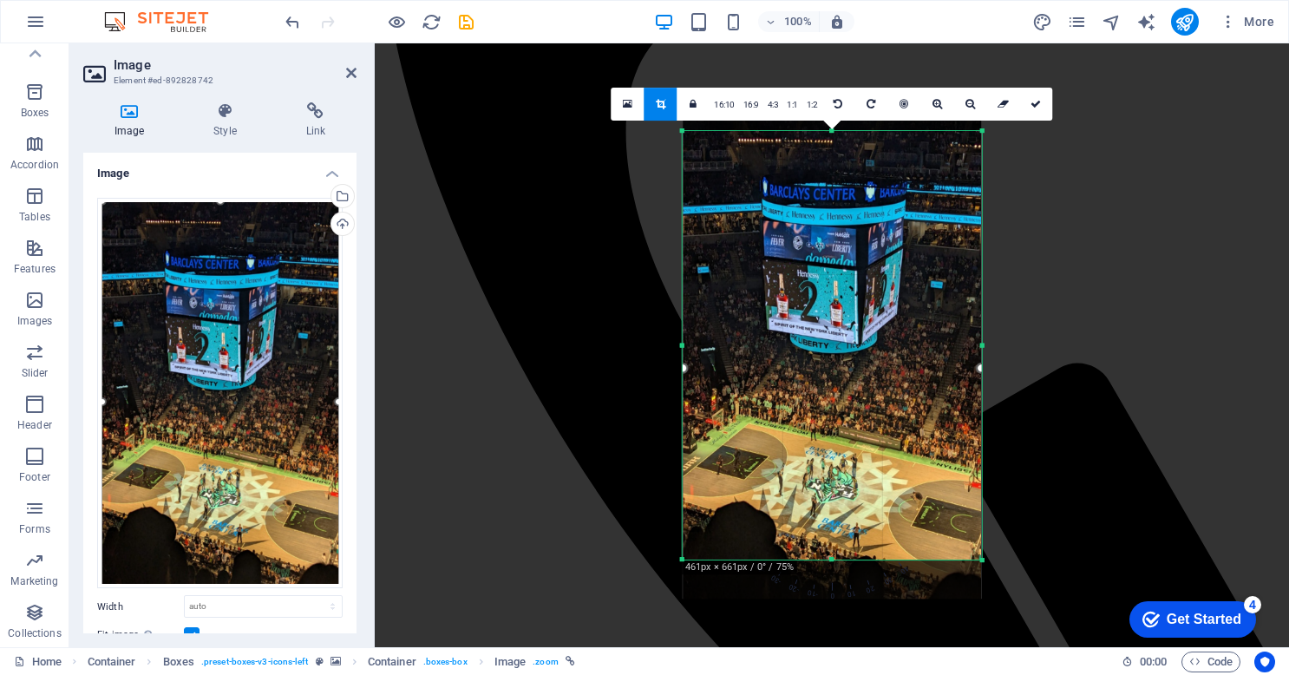
drag, startPoint x: 839, startPoint y: 121, endPoint x: 841, endPoint y: 137, distance: 15.7
click at [841, 137] on div "180 170 160 150 140 130 120 110 100 90 80 70 60 50 40 30 20 10 0 -10 -20 -30 -4…" at bounding box center [832, 345] width 299 height 428
click at [1033, 104] on icon at bounding box center [1035, 104] width 10 height 10
type input "344"
select select "px"
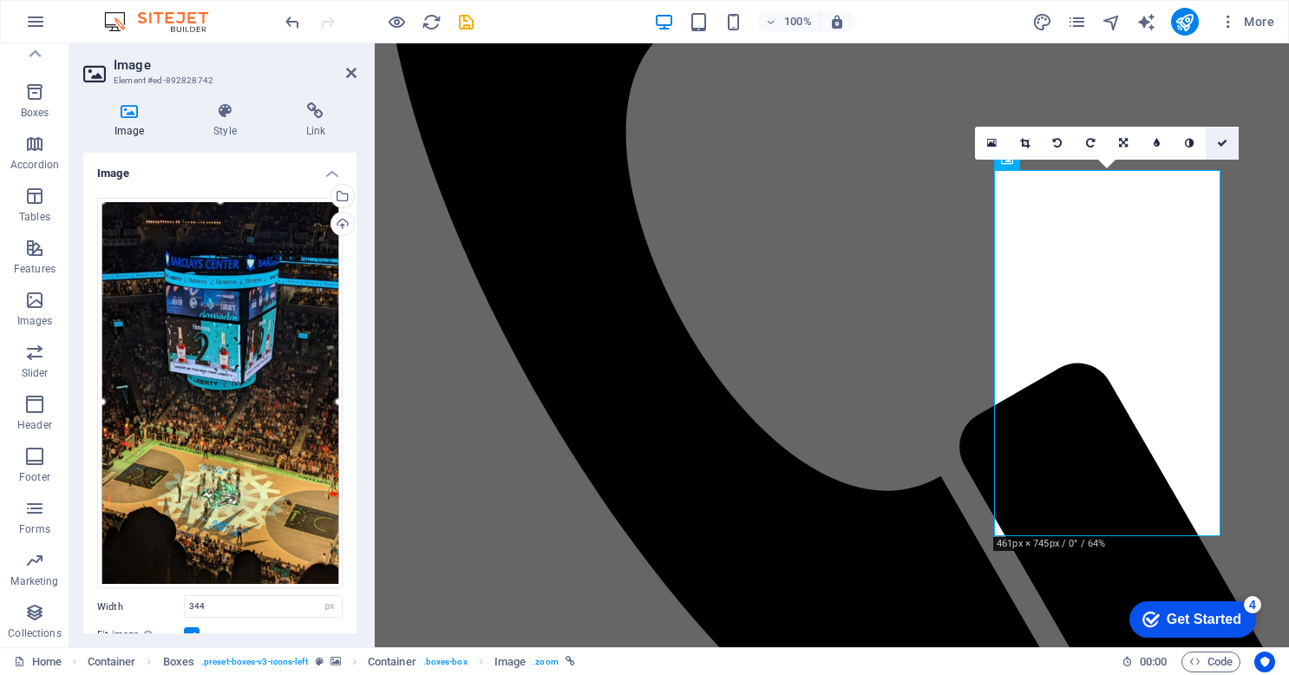
click at [1223, 144] on icon at bounding box center [1222, 143] width 10 height 10
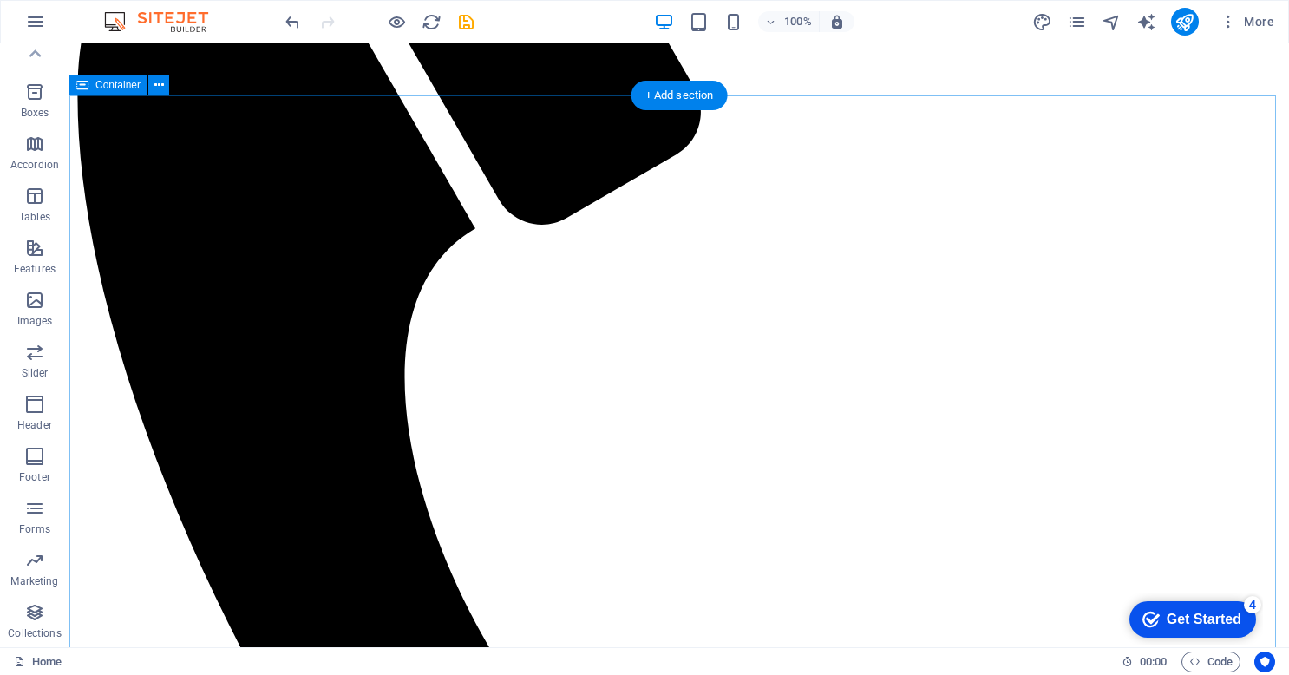
scroll to position [1107, 0]
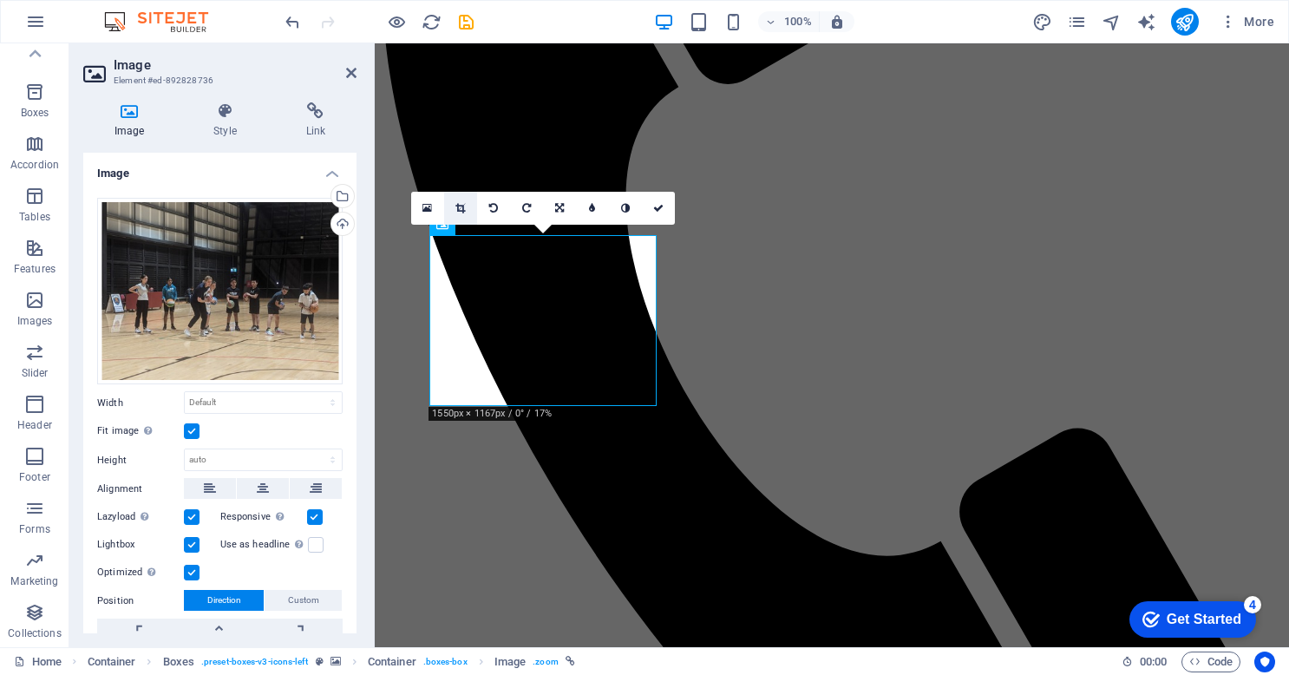
click at [460, 210] on icon at bounding box center [460, 208] width 10 height 10
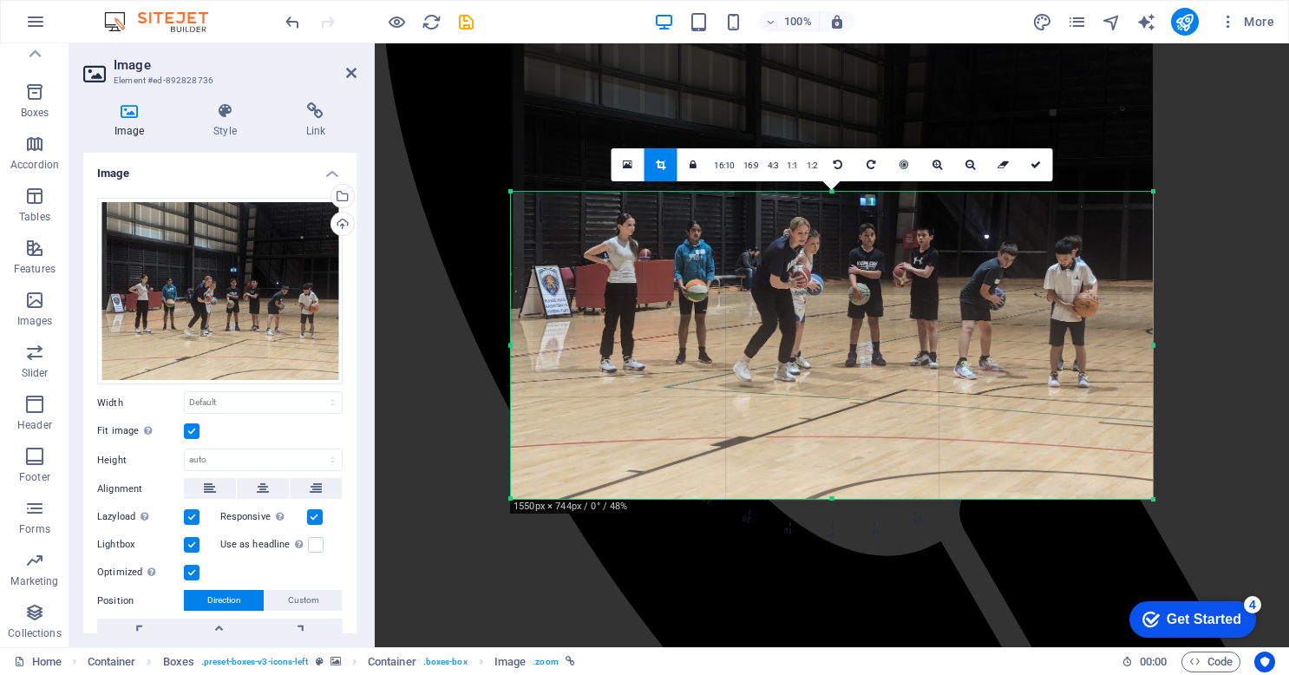
drag, startPoint x: 834, startPoint y: 102, endPoint x: 835, endPoint y: 278, distance: 175.2
click at [835, 278] on div "180 170 160 150 140 130 120 110 100 90 80 70 60 50 40 30 20 10 0 -10 -20 -30 -4…" at bounding box center [832, 345] width 642 height 307
click at [1040, 171] on link at bounding box center [1035, 164] width 33 height 33
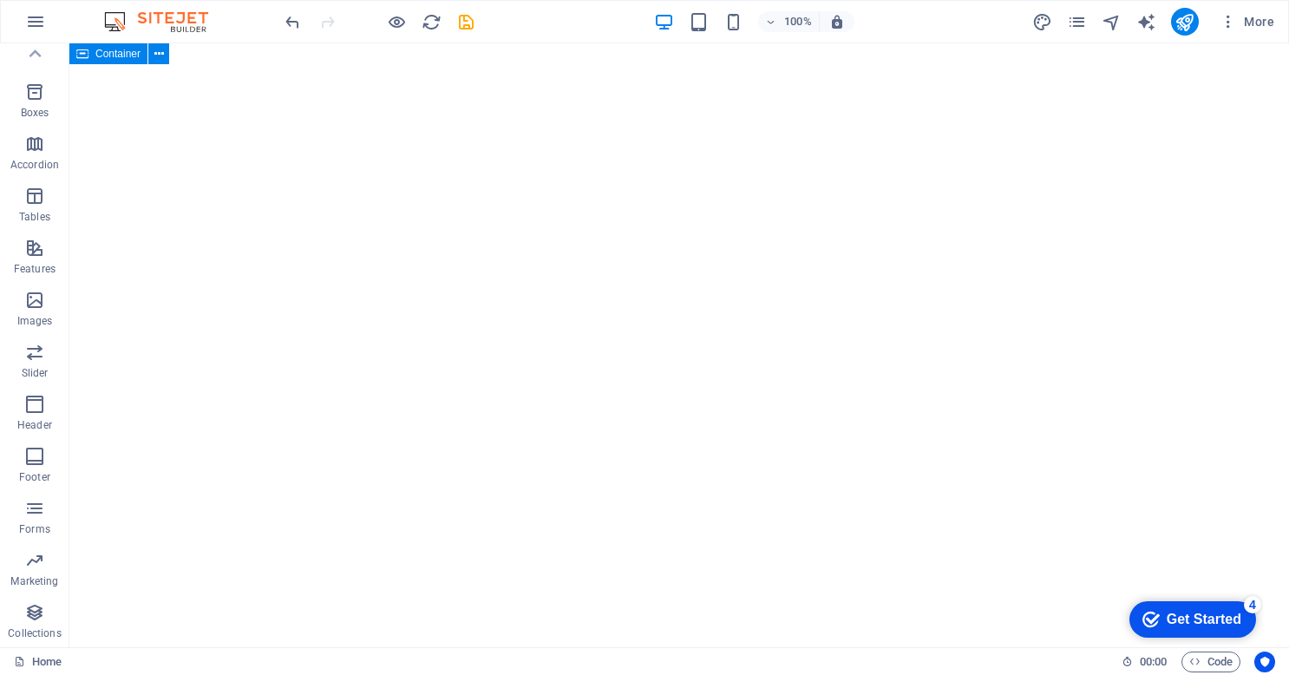
scroll to position [3967, 0]
